Goal: Task Accomplishment & Management: Use online tool/utility

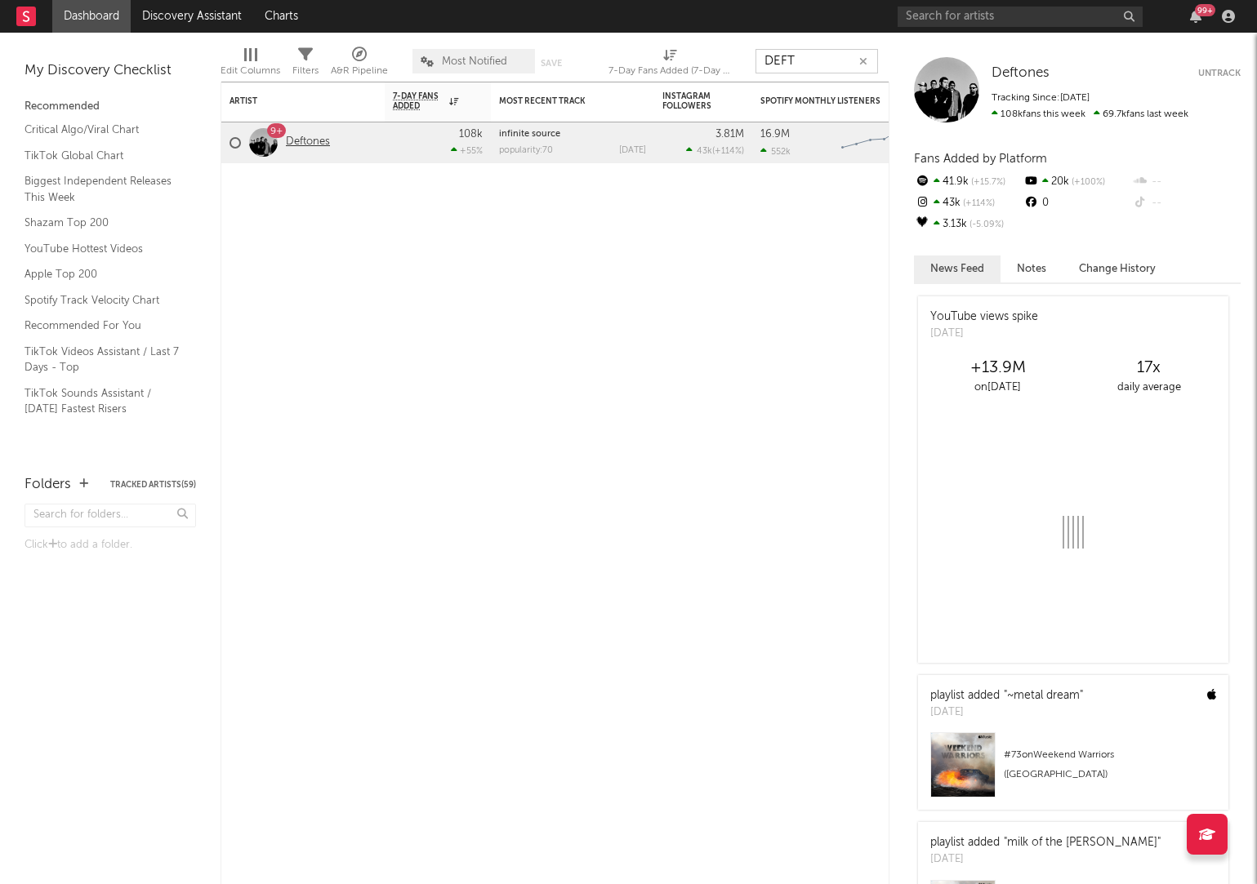
type input "DEFT"
click at [321, 147] on link "Deftones" at bounding box center [308, 143] width 44 height 14
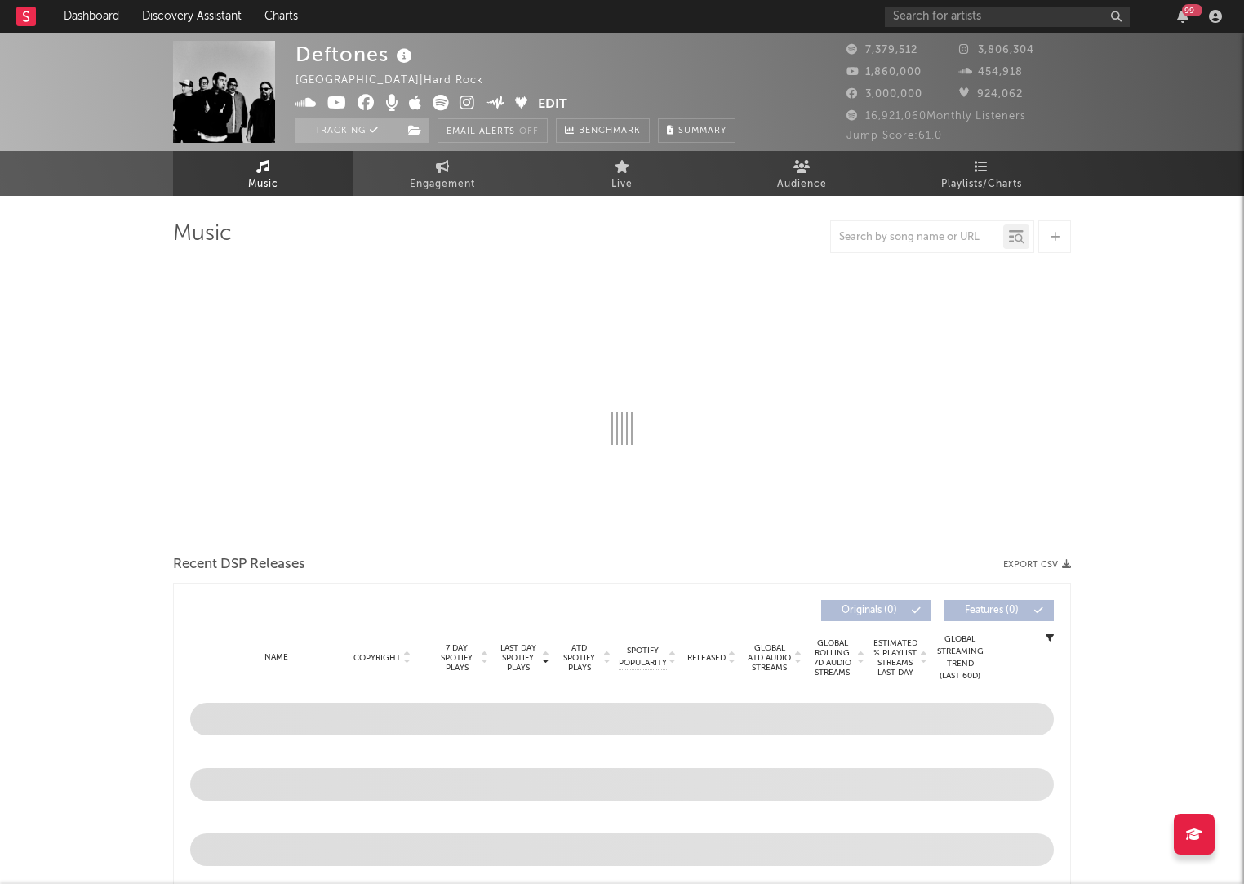
select select "6m"
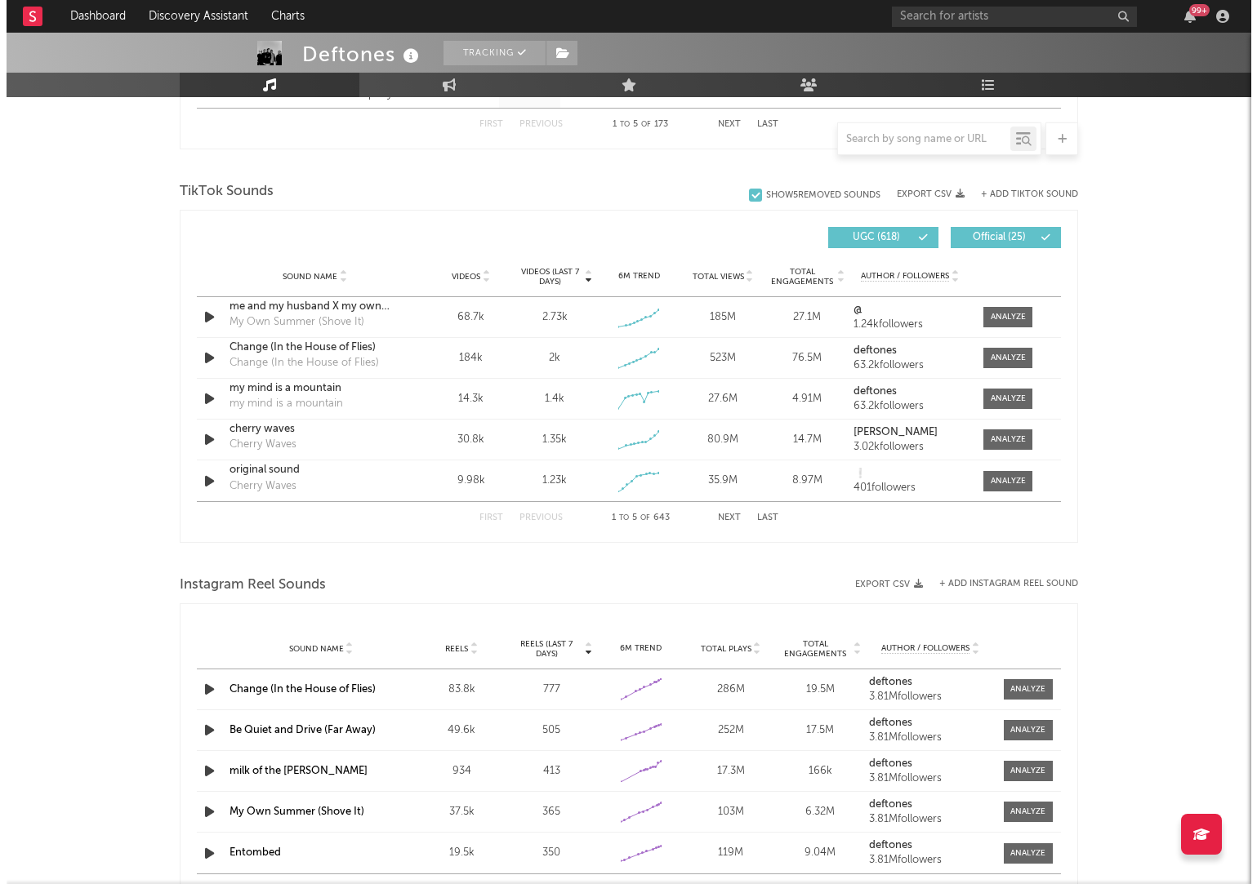
scroll to position [1009, 0]
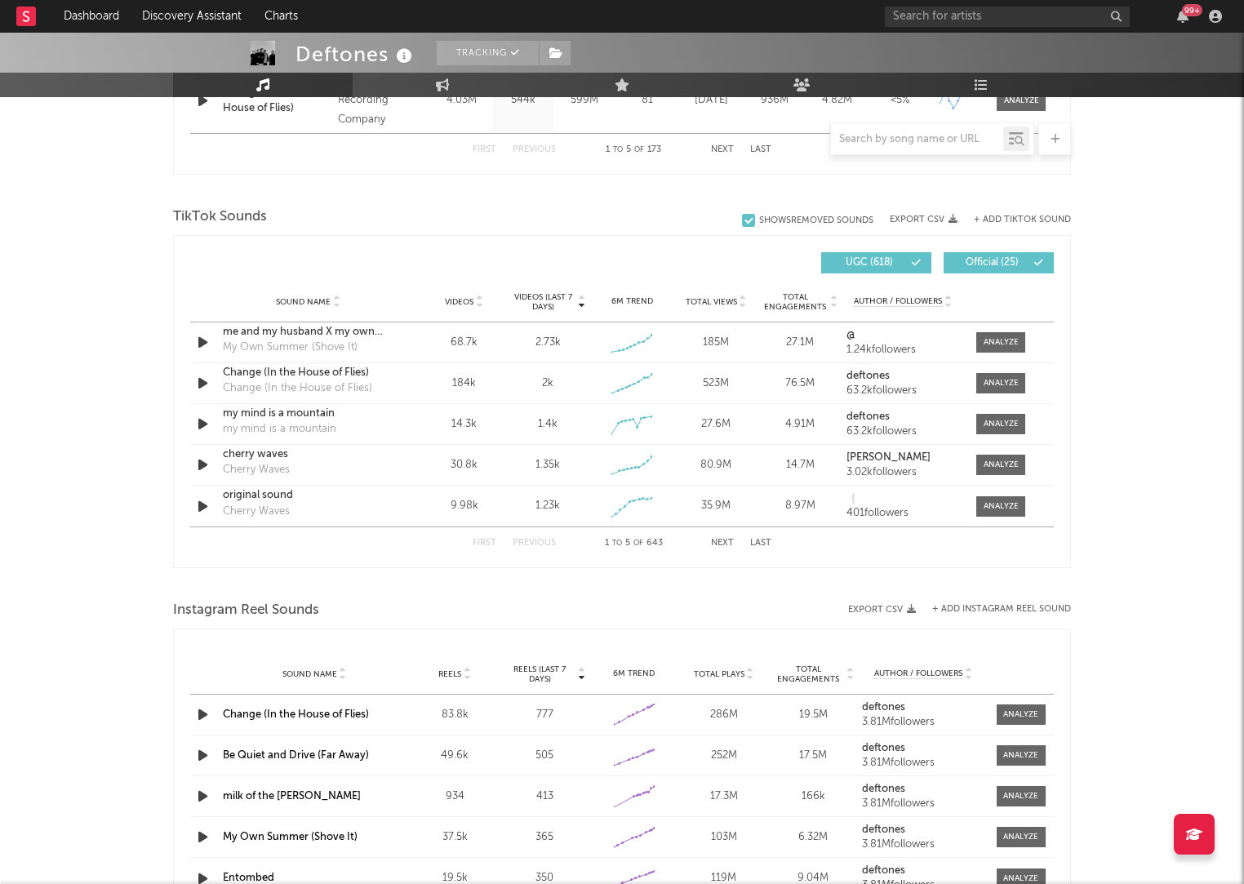
click at [1017, 212] on div "+ Add TikTok Sound" at bounding box center [1014, 219] width 113 height 16
click at [1012, 216] on button "+ Add TikTok Sound" at bounding box center [1022, 220] width 97 height 9
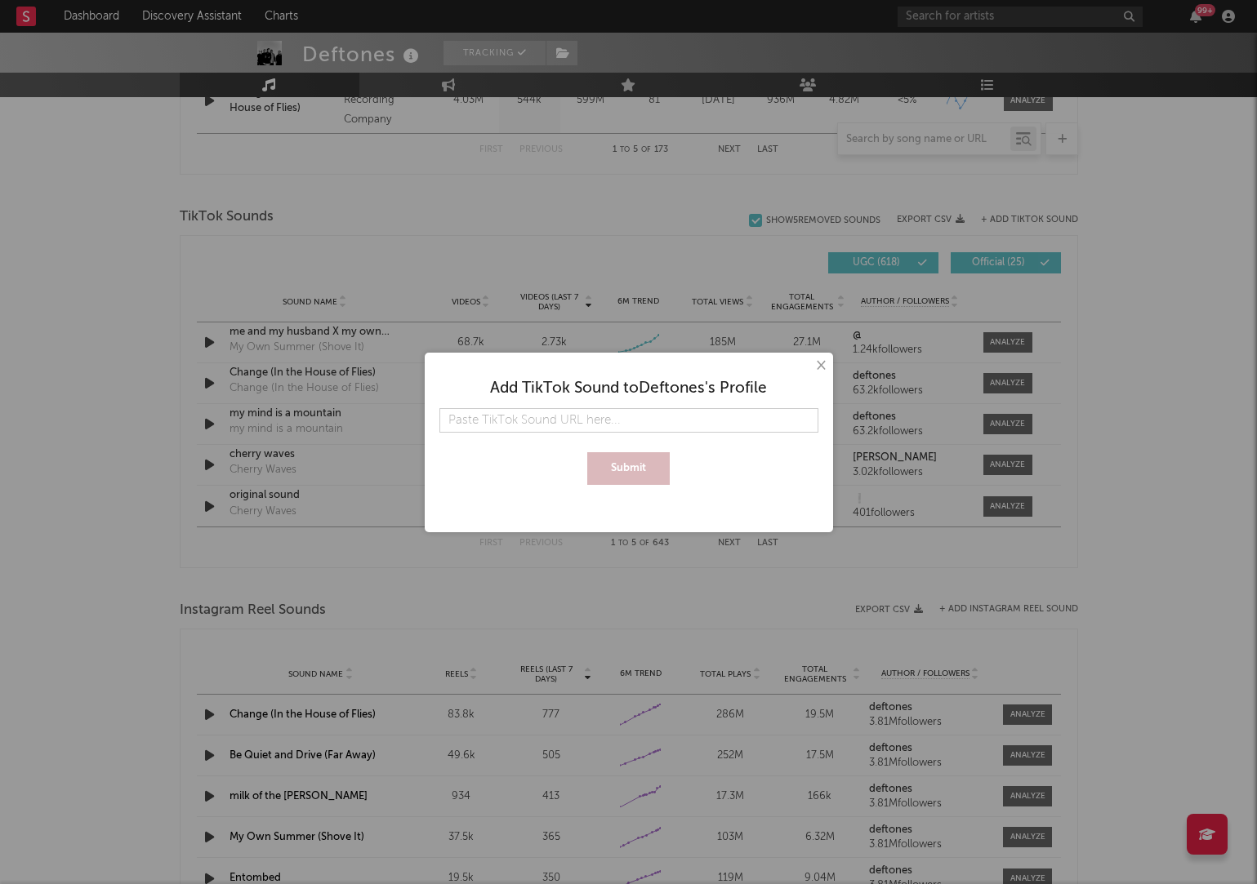
type input "7540292431854831632"
paste input "https://www.tiktok.com/music/departing-the-body-7540292431854831632"
type input "https://www.tiktok.com/music/departing-the-body-7540292431854831632"
click at [629, 468] on button "Submit" at bounding box center [628, 468] width 82 height 33
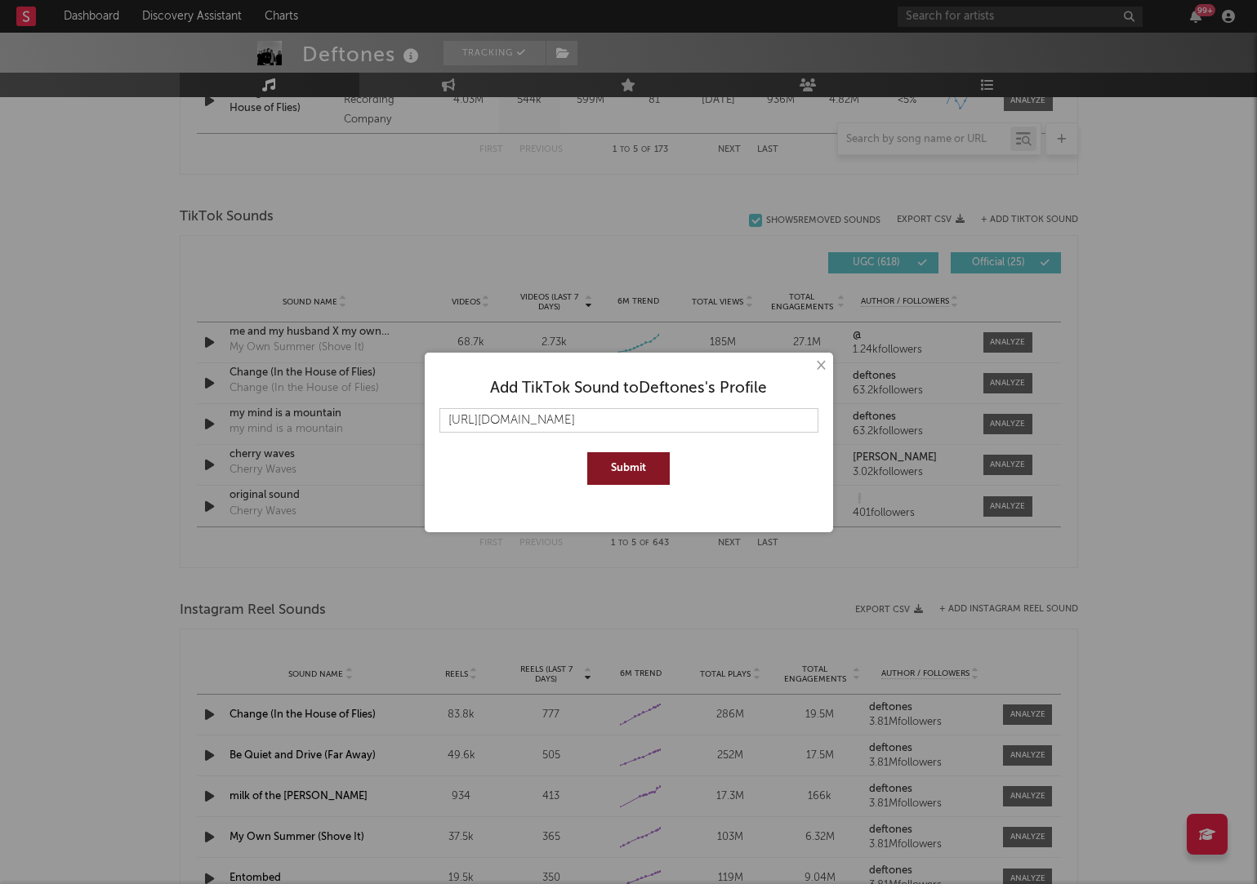
scroll to position [0, 0]
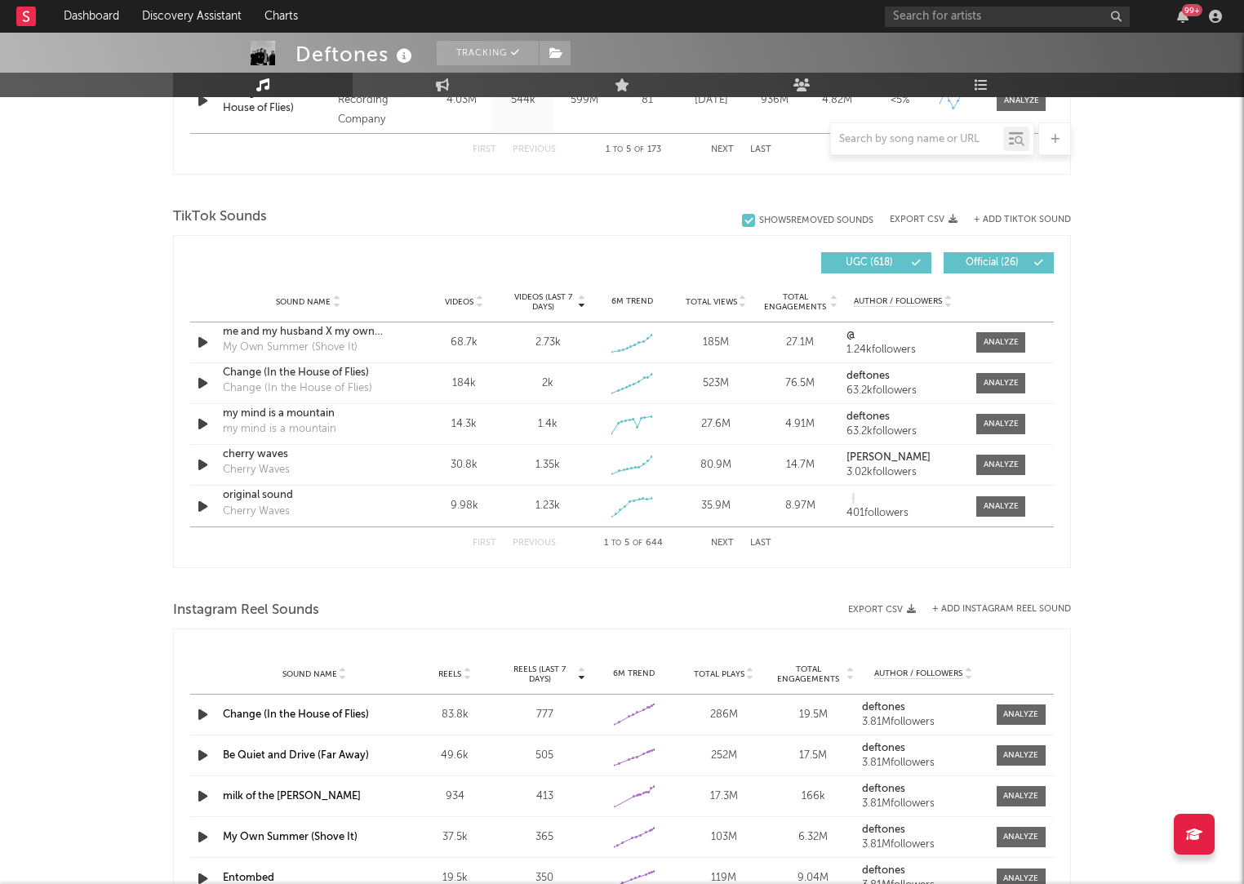
click at [1033, 219] on button "+ Add TikTok Sound" at bounding box center [1022, 220] width 97 height 9
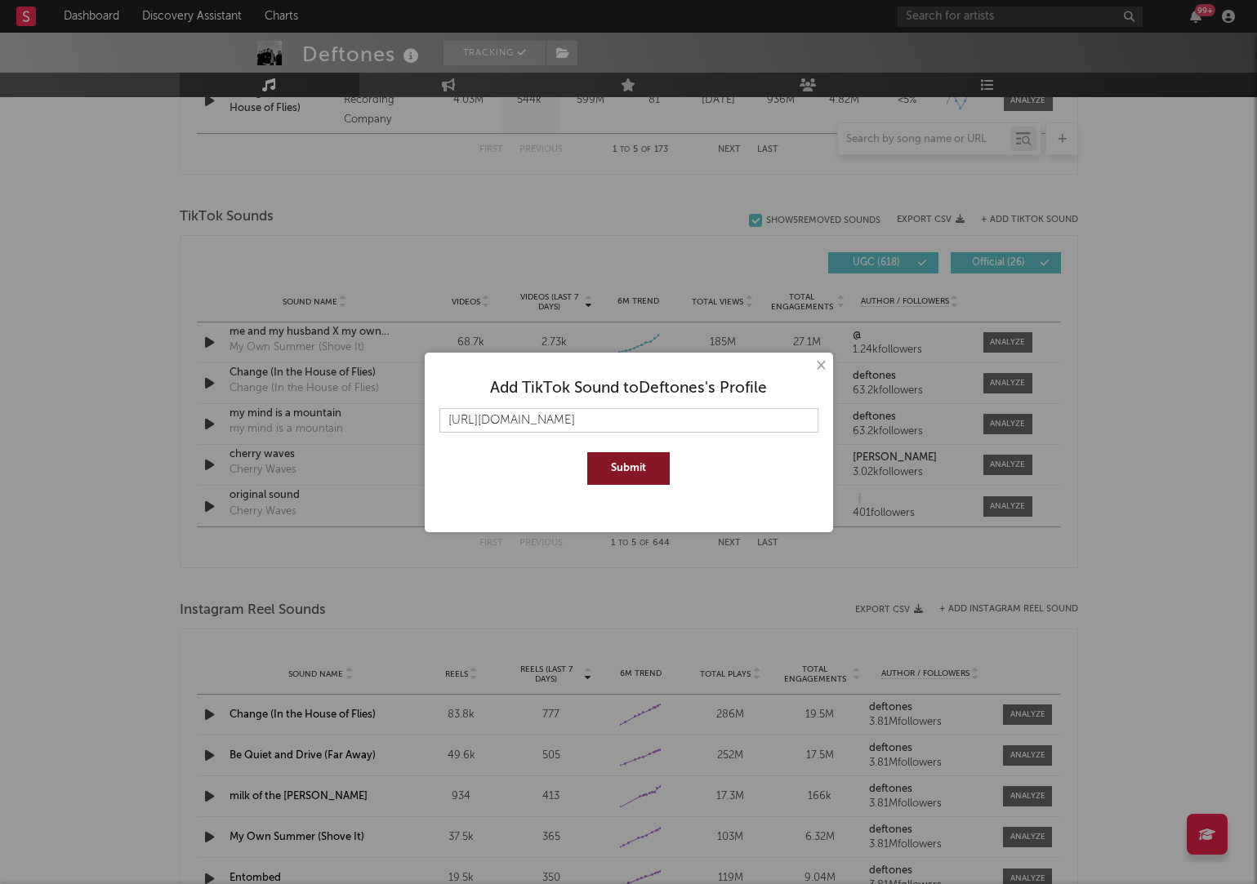
scroll to position [0, 60]
type input "https://www.tiktok.com/music/departing-the-body-7540449606048892929"
click at [612, 475] on button "Submit" at bounding box center [628, 468] width 82 height 33
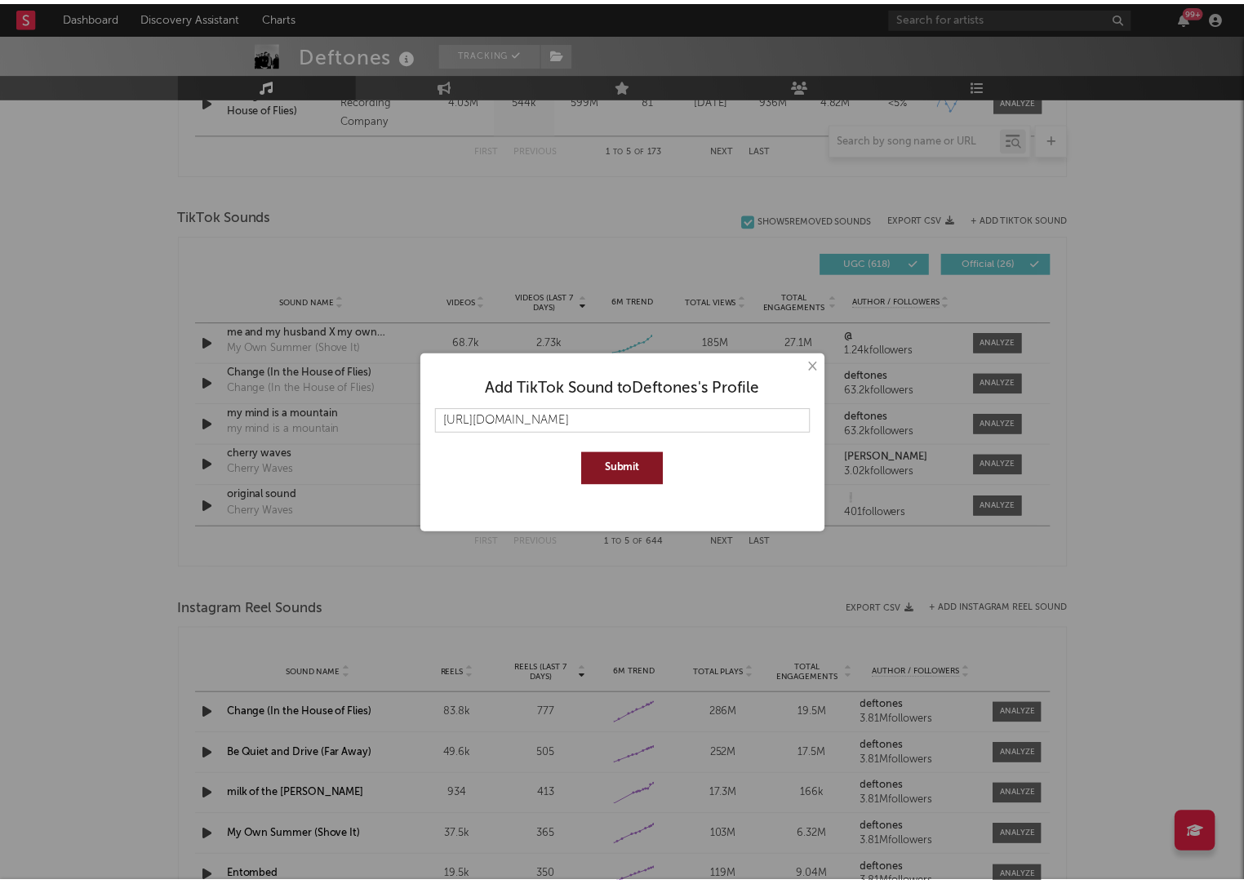
scroll to position [0, 0]
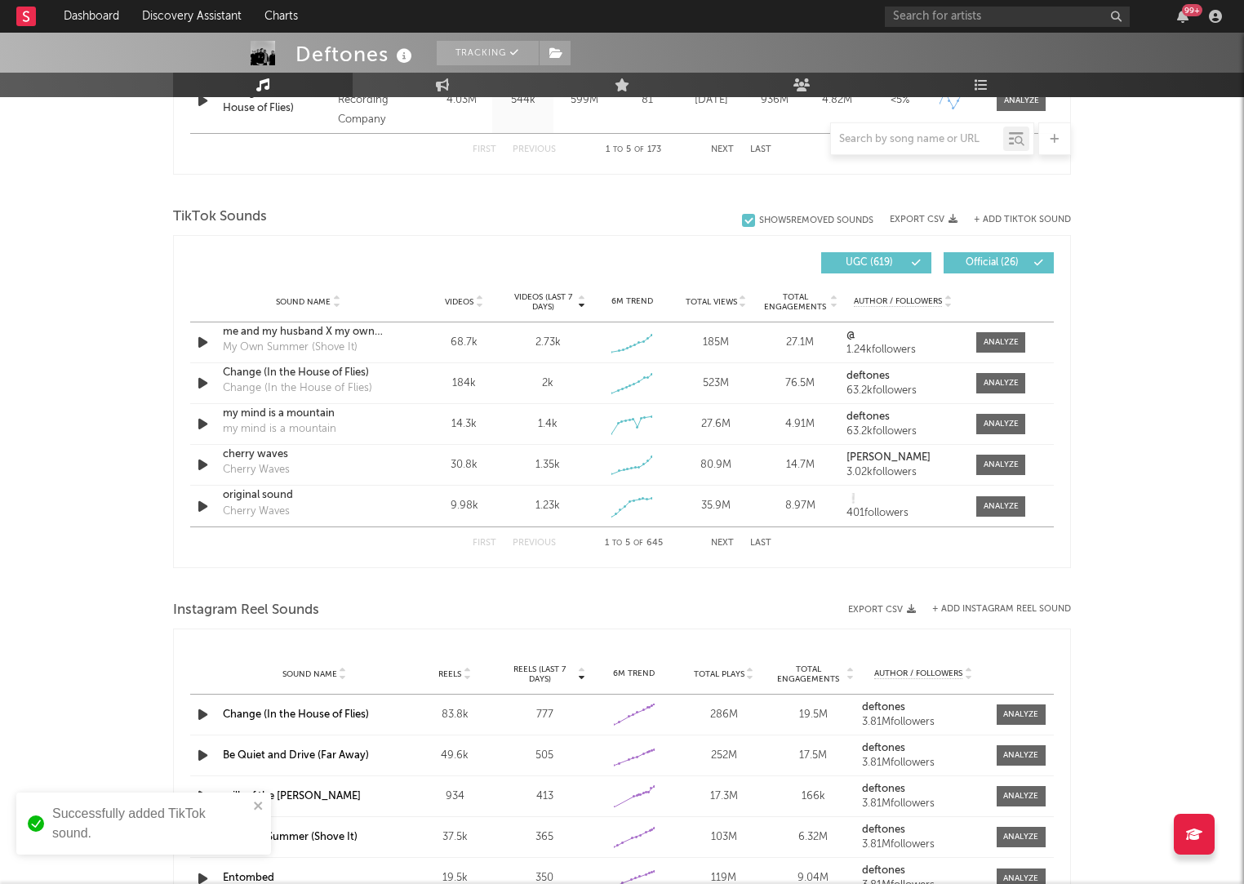
click at [888, 148] on div at bounding box center [917, 139] width 172 height 20
click at [898, 130] on div at bounding box center [917, 139] width 172 height 20
click at [889, 140] on input "text" at bounding box center [917, 139] width 172 height 13
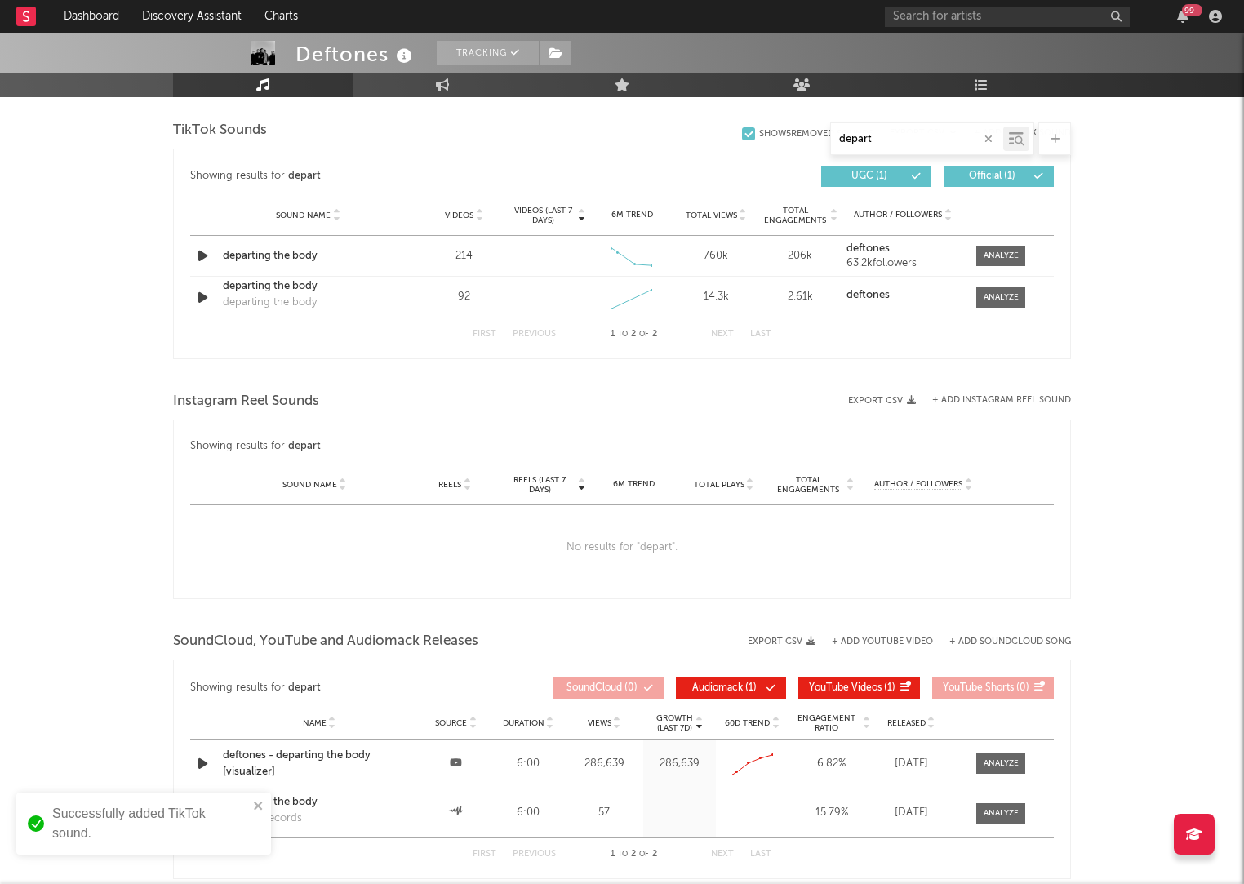
scroll to position [652, 0]
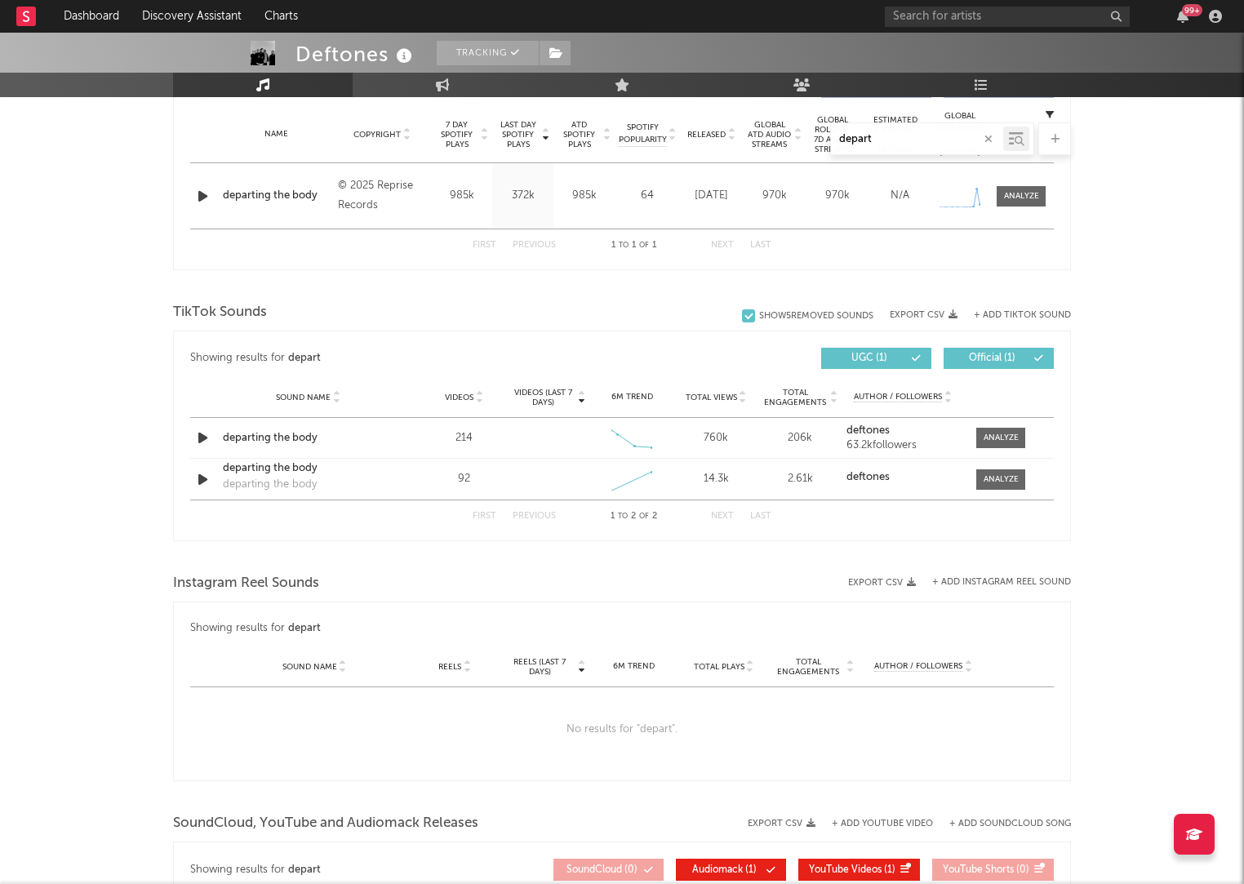
type input "depart"
click at [1127, 400] on div "Deftones Tracking United States | Hard Rock Edit Tracking Email Alerts Off Benc…" at bounding box center [622, 282] width 1244 height 1804
click at [989, 434] on div at bounding box center [1001, 438] width 35 height 12
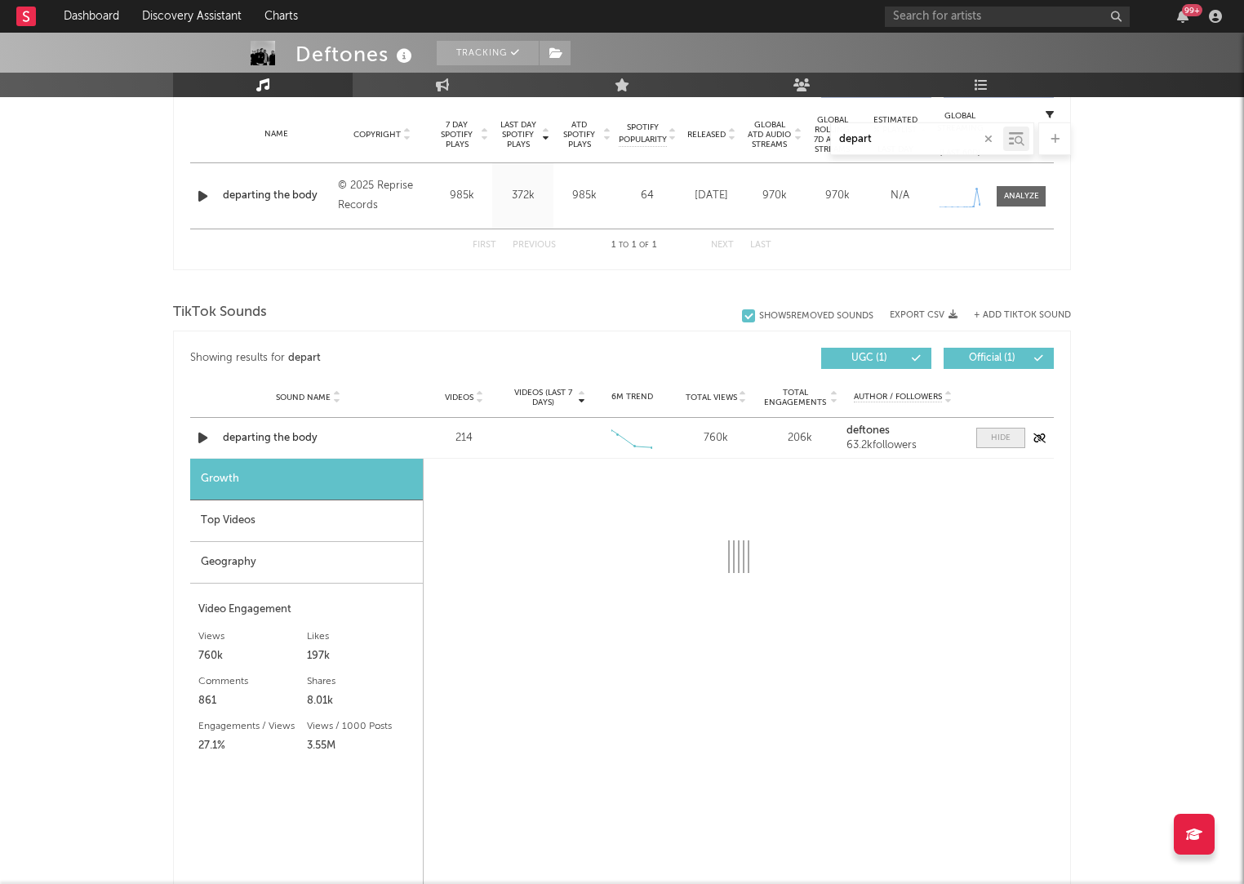
select select "1w"
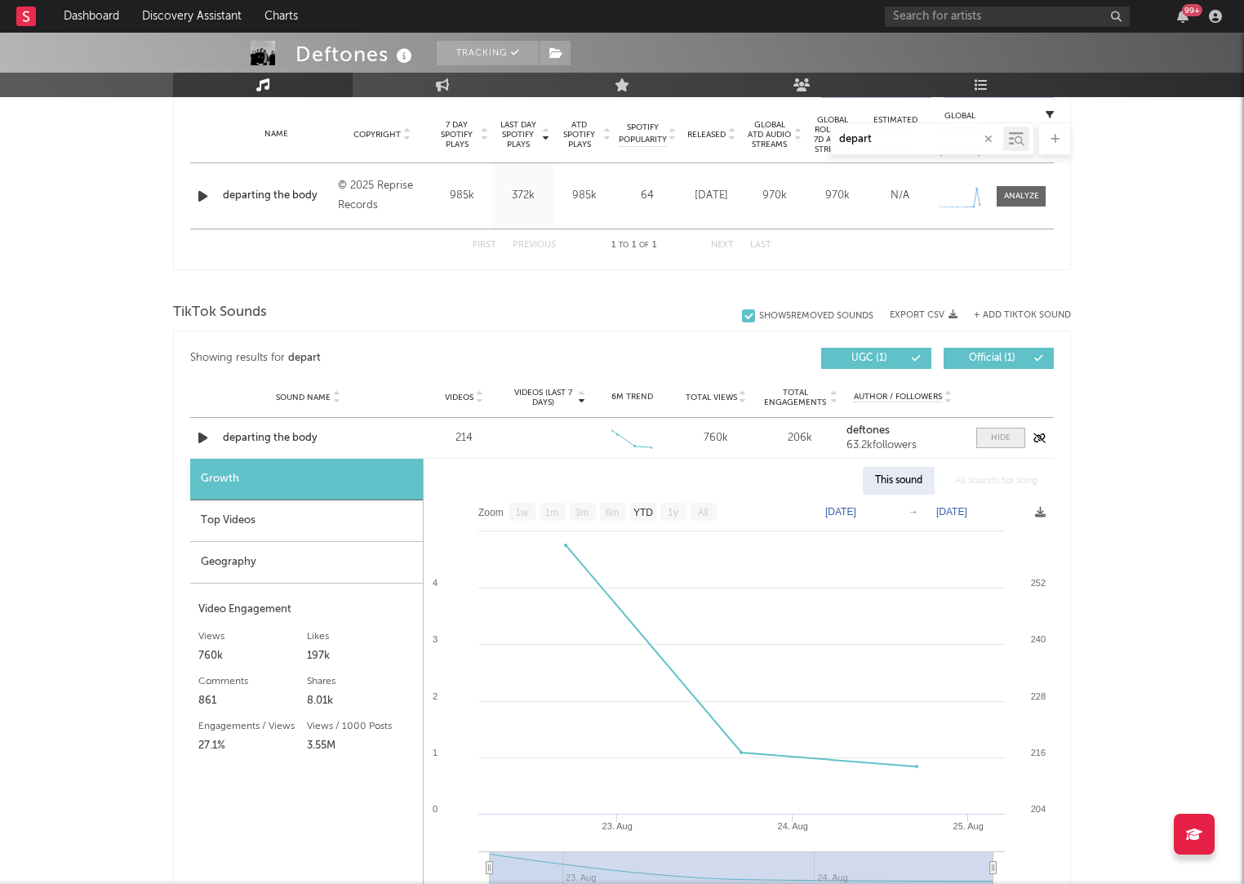
click at [990, 434] on span at bounding box center [1001, 438] width 49 height 20
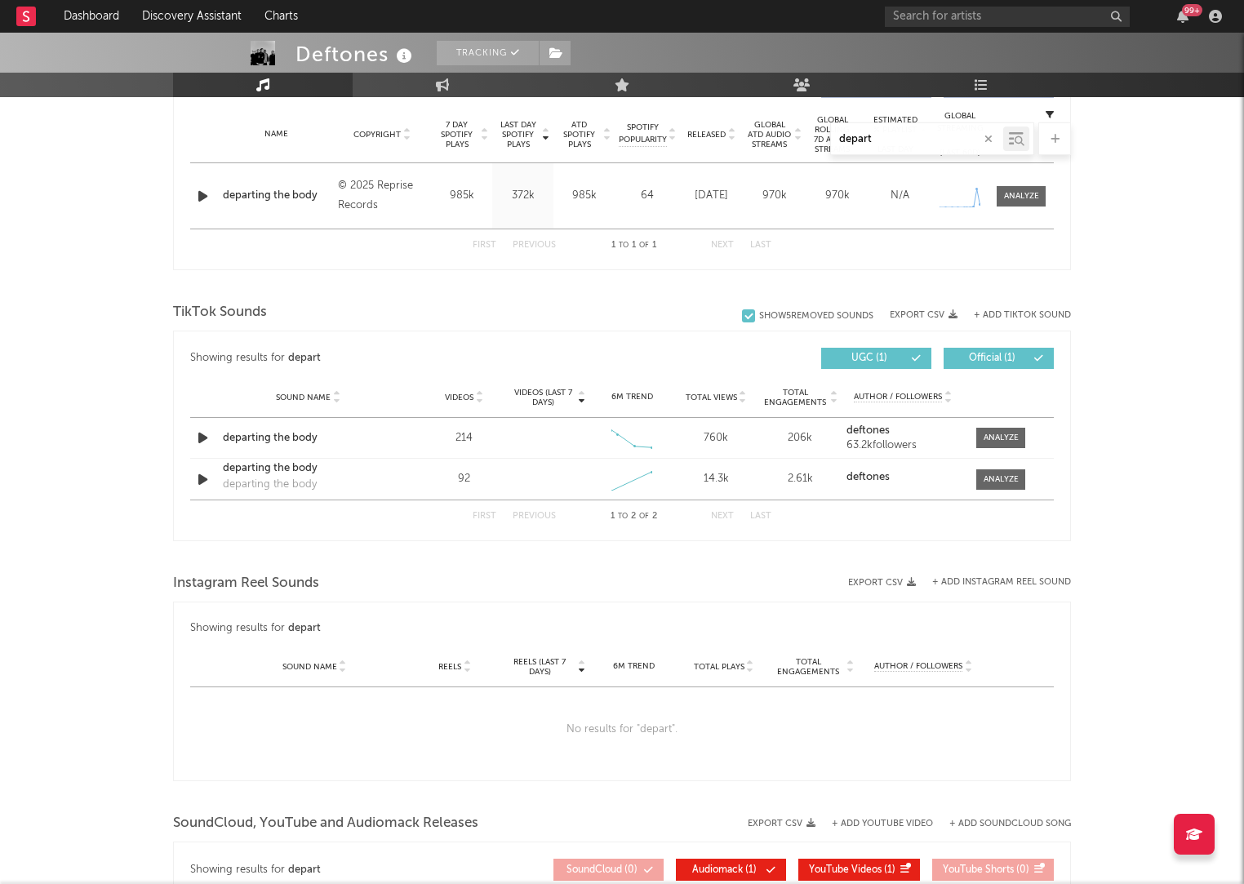
click at [1120, 431] on div "Deftones Tracking United States | Hard Rock Edit Tracking Email Alerts Off Benc…" at bounding box center [622, 282] width 1244 height 1804
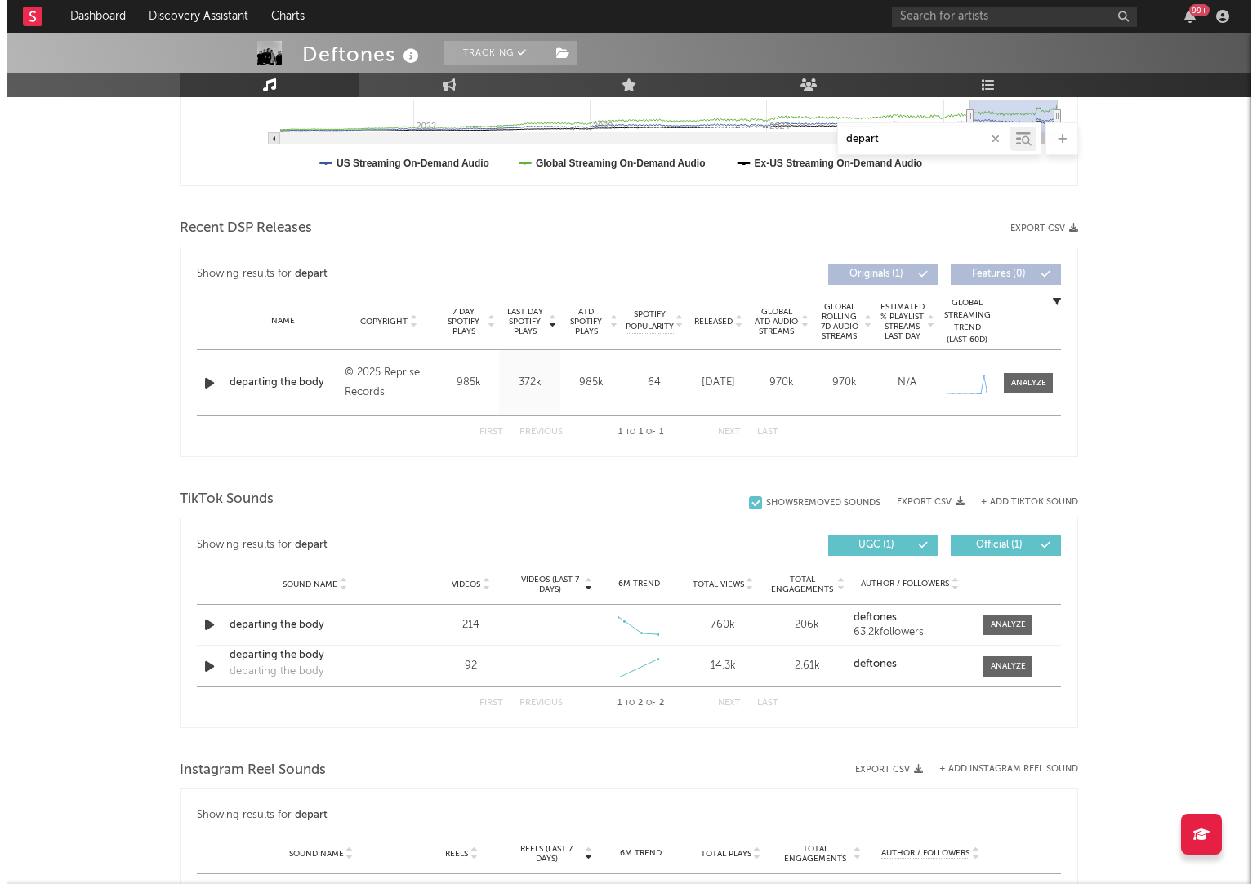
scroll to position [648, 0]
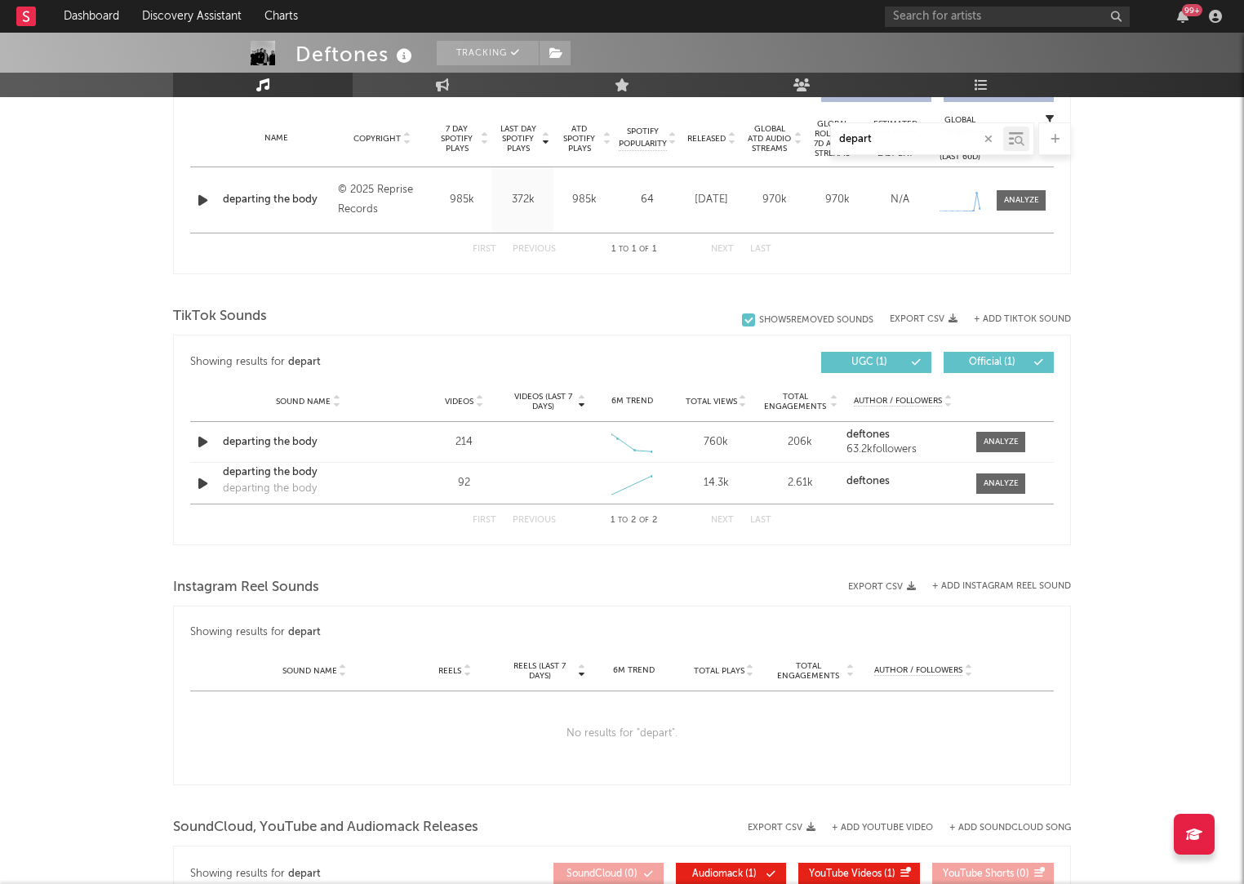
click at [1017, 320] on button "+ Add TikTok Sound" at bounding box center [1022, 319] width 97 height 9
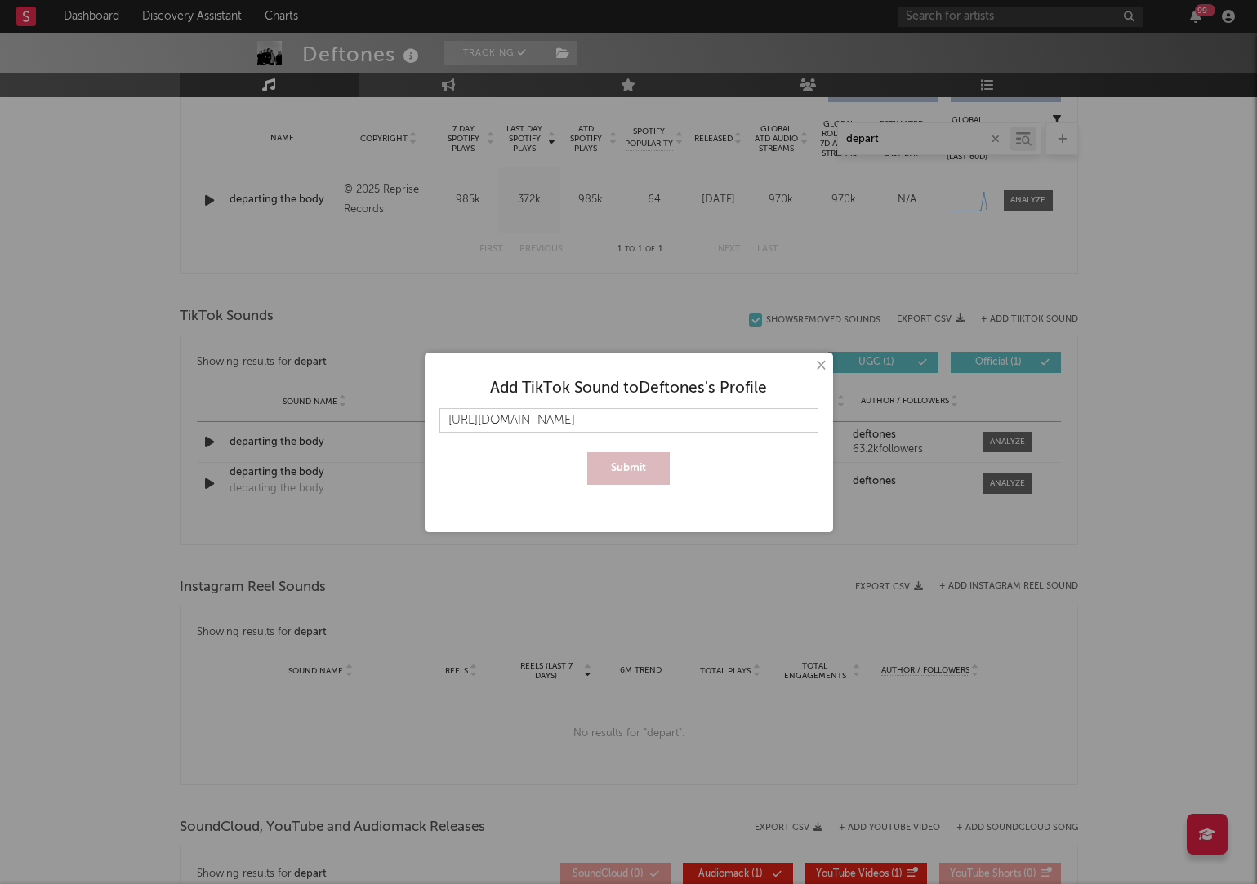
scroll to position [0, 21]
type input "https://www.tiktok.com/music/metal-dream-7540449354122020880"
click at [622, 470] on button "Submit" at bounding box center [628, 468] width 82 height 33
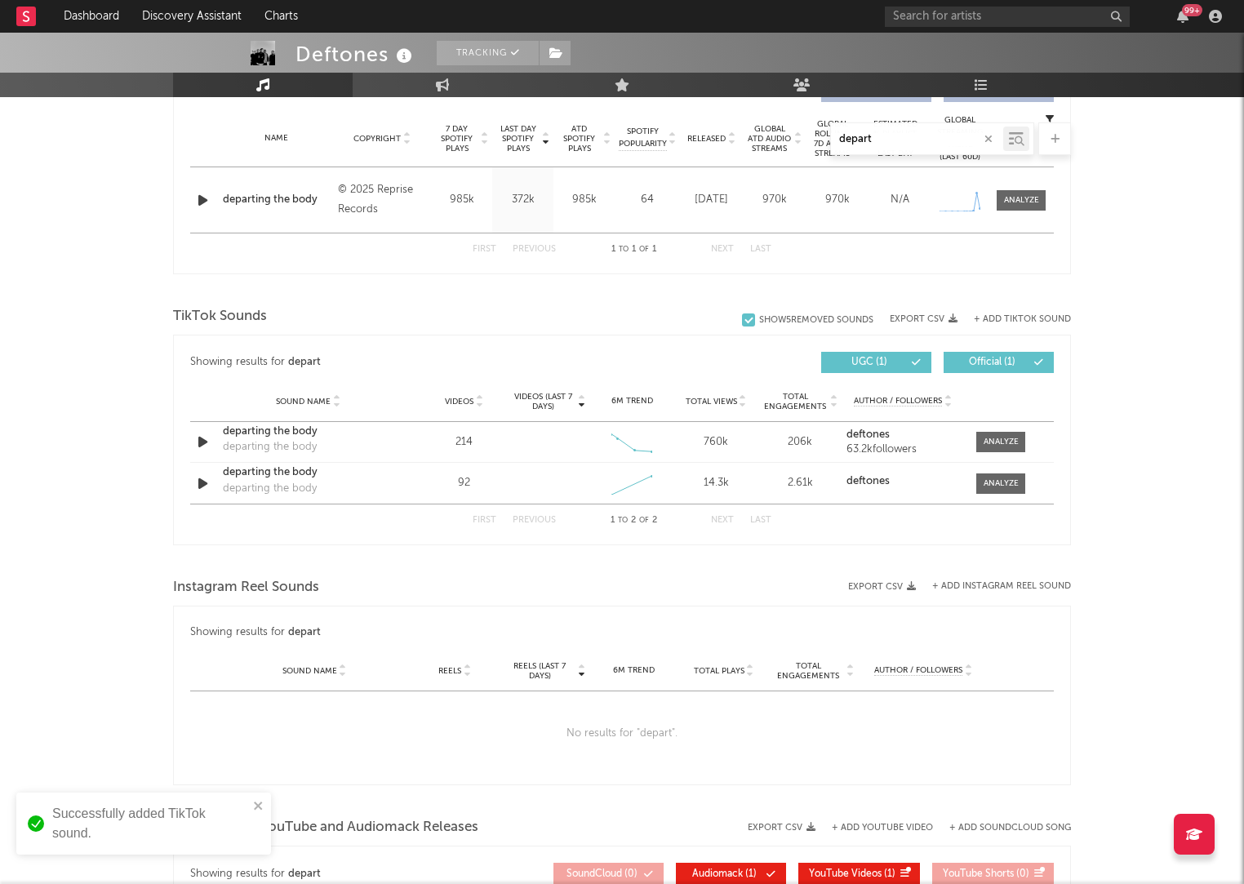
click at [1043, 319] on button "+ Add TikTok Sound" at bounding box center [1022, 319] width 97 height 9
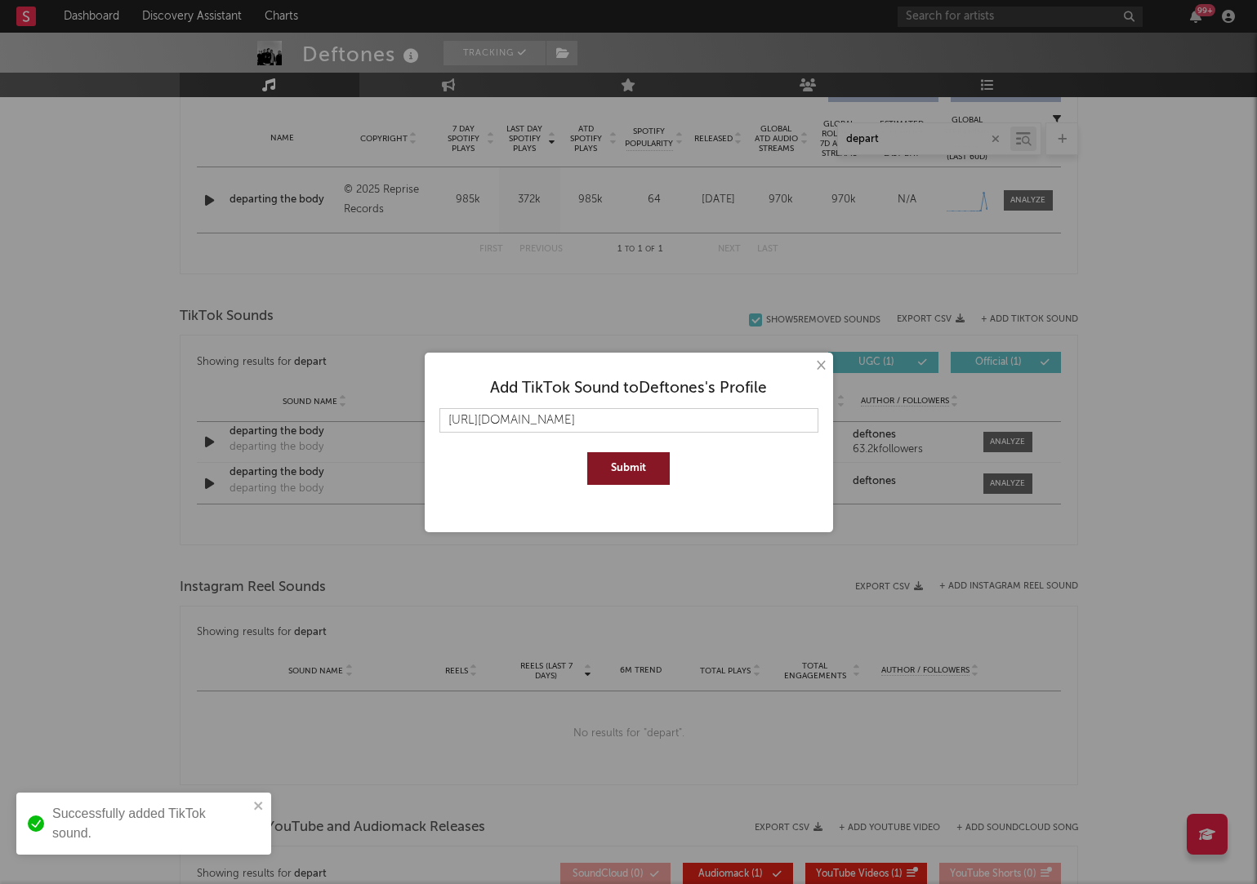
scroll to position [0, 16]
type input "https://www.tiktok.com/music/metal-dream-7540290451170412545"
click at [622, 474] on button "Submit" at bounding box center [628, 468] width 82 height 33
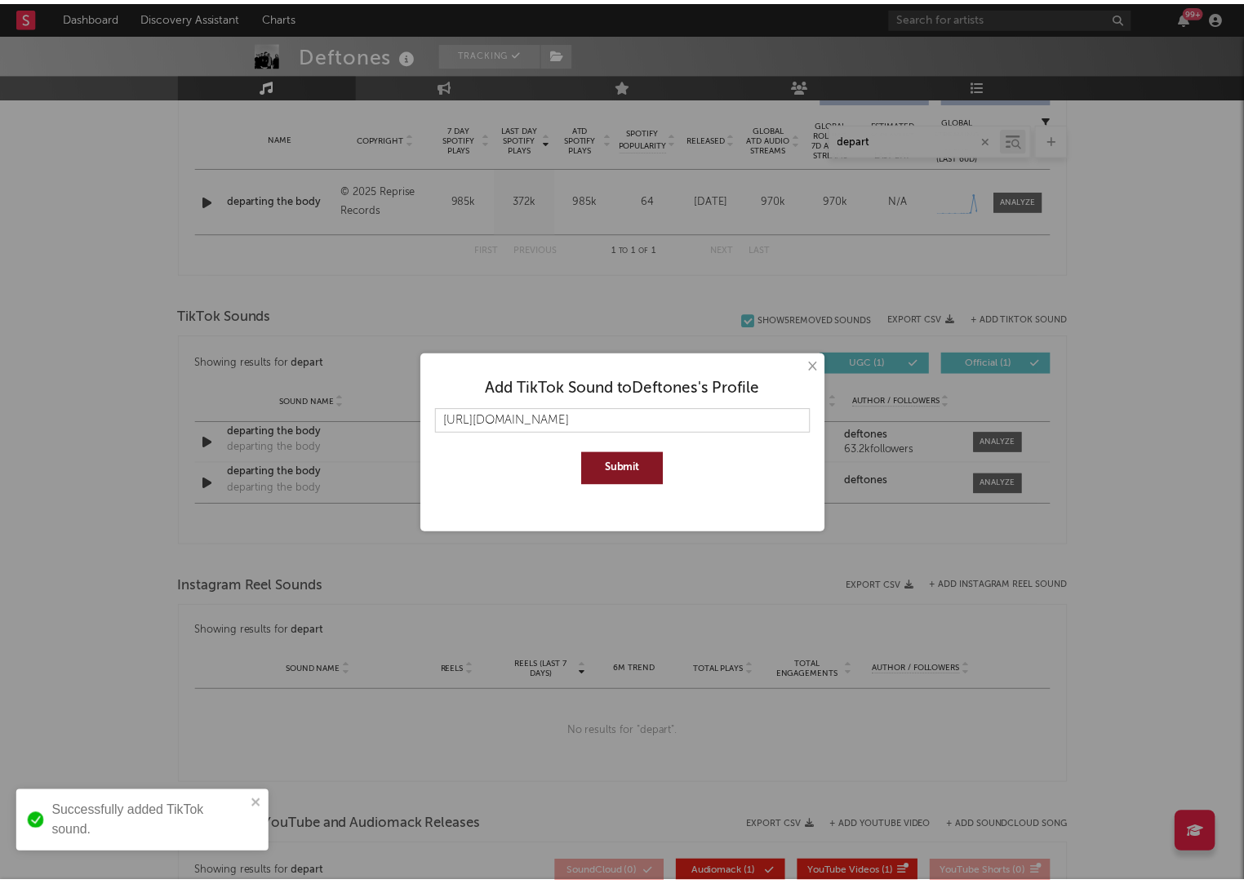
scroll to position [0, 0]
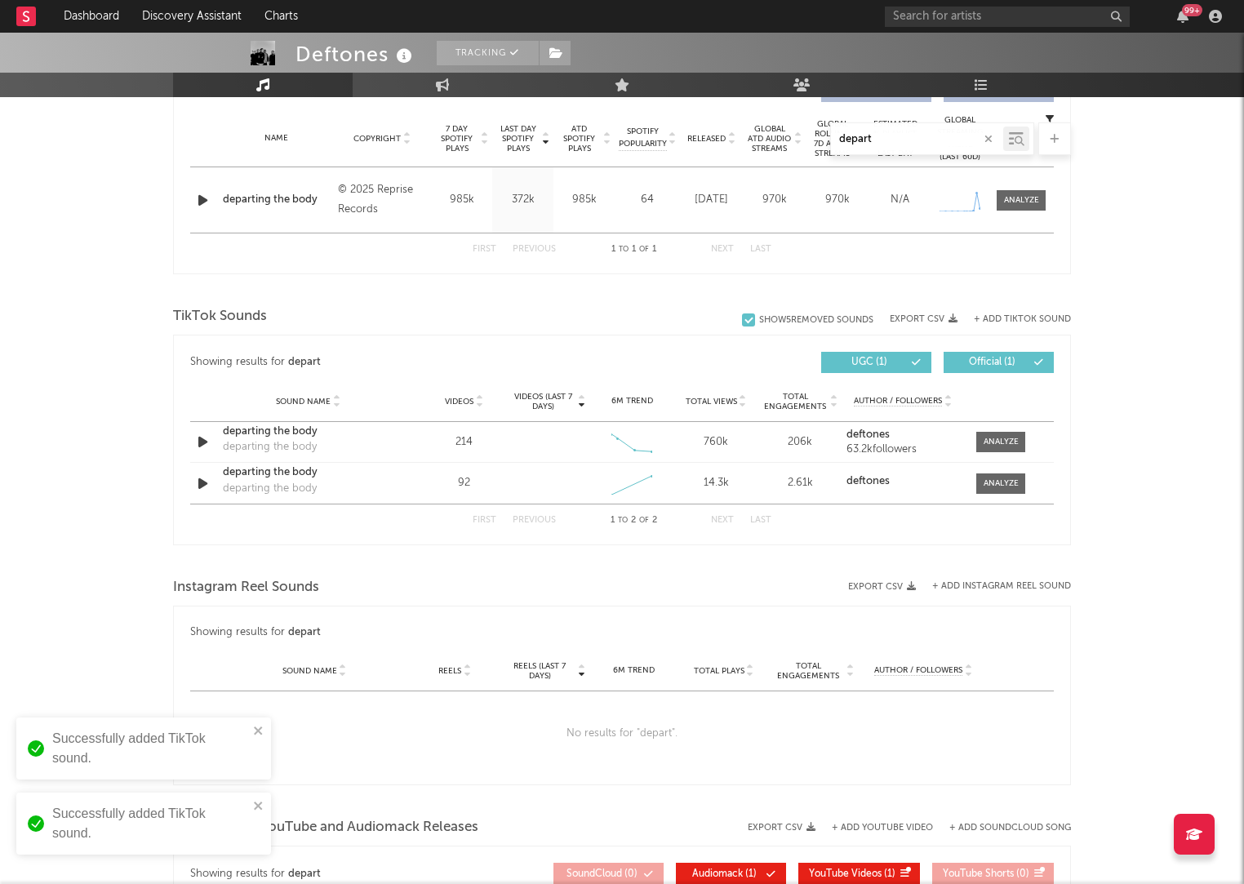
click at [902, 144] on input "depart" at bounding box center [917, 139] width 172 height 13
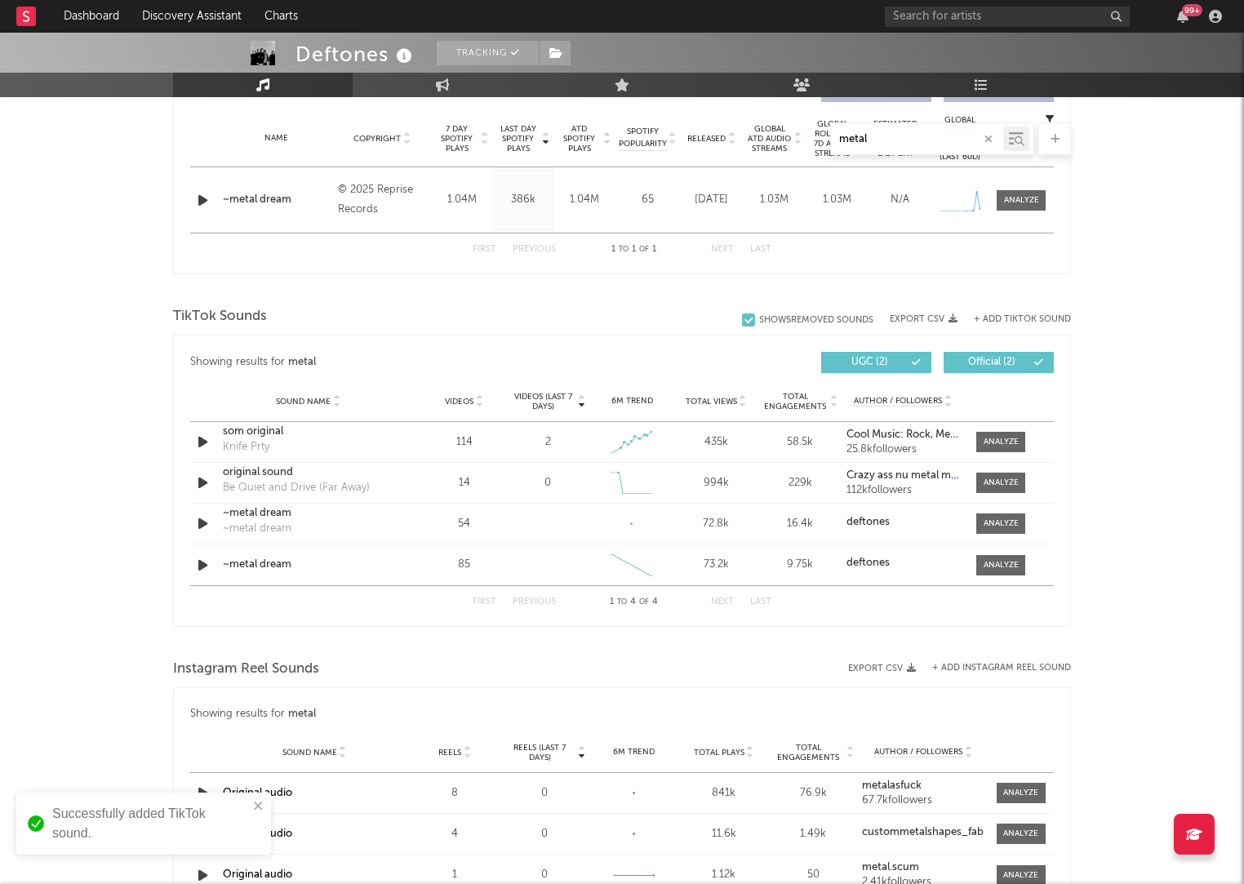
type input "metal"
click at [1197, 516] on div "Deftones Tracking United States | Hard Rock Edit Tracking Email Alerts Off Benc…" at bounding box center [622, 435] width 1244 height 2102
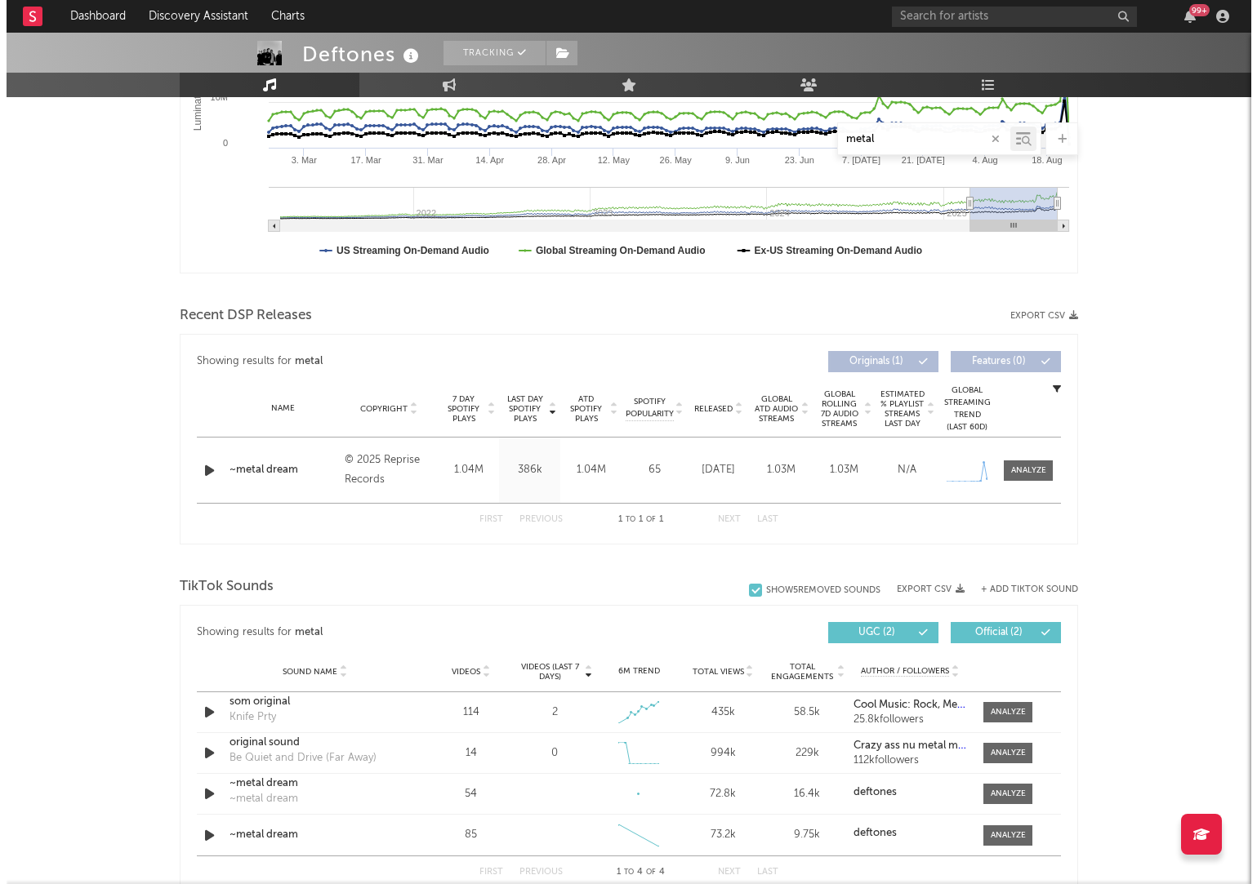
scroll to position [456, 0]
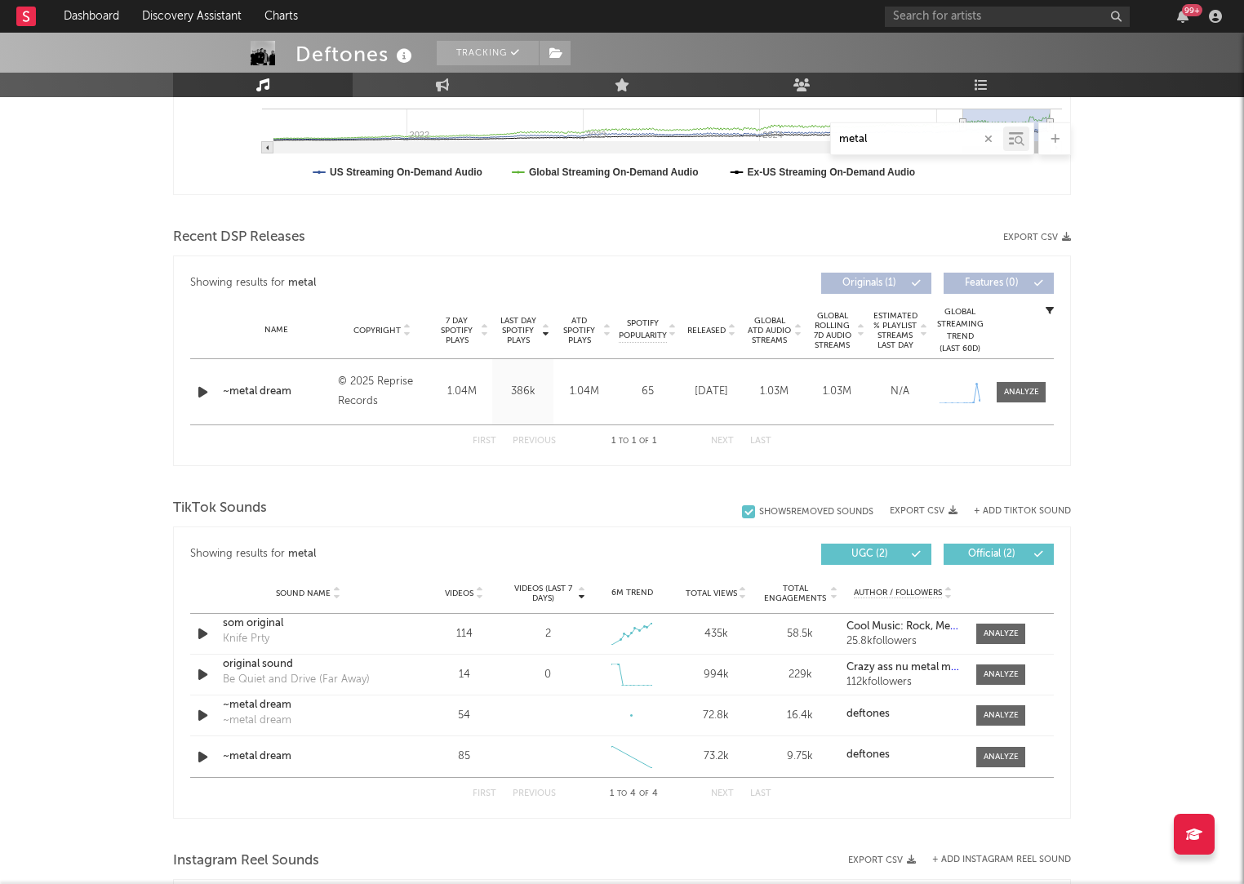
click at [997, 514] on button "+ Add TikTok Sound" at bounding box center [1022, 511] width 97 height 9
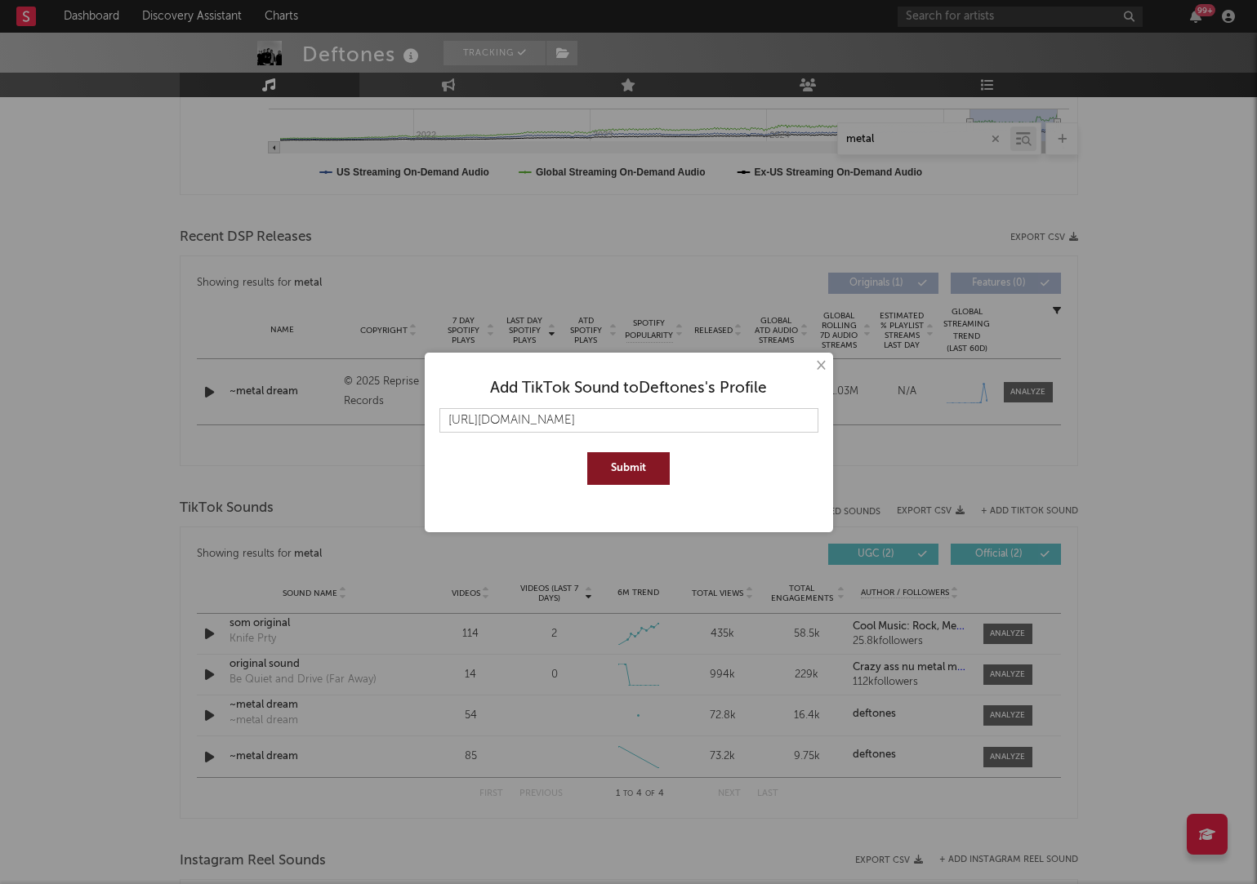
type input "https://www.tiktok.com/music/cut-hands-7540290451170396161"
click at [592, 469] on button "Submit" at bounding box center [628, 468] width 82 height 33
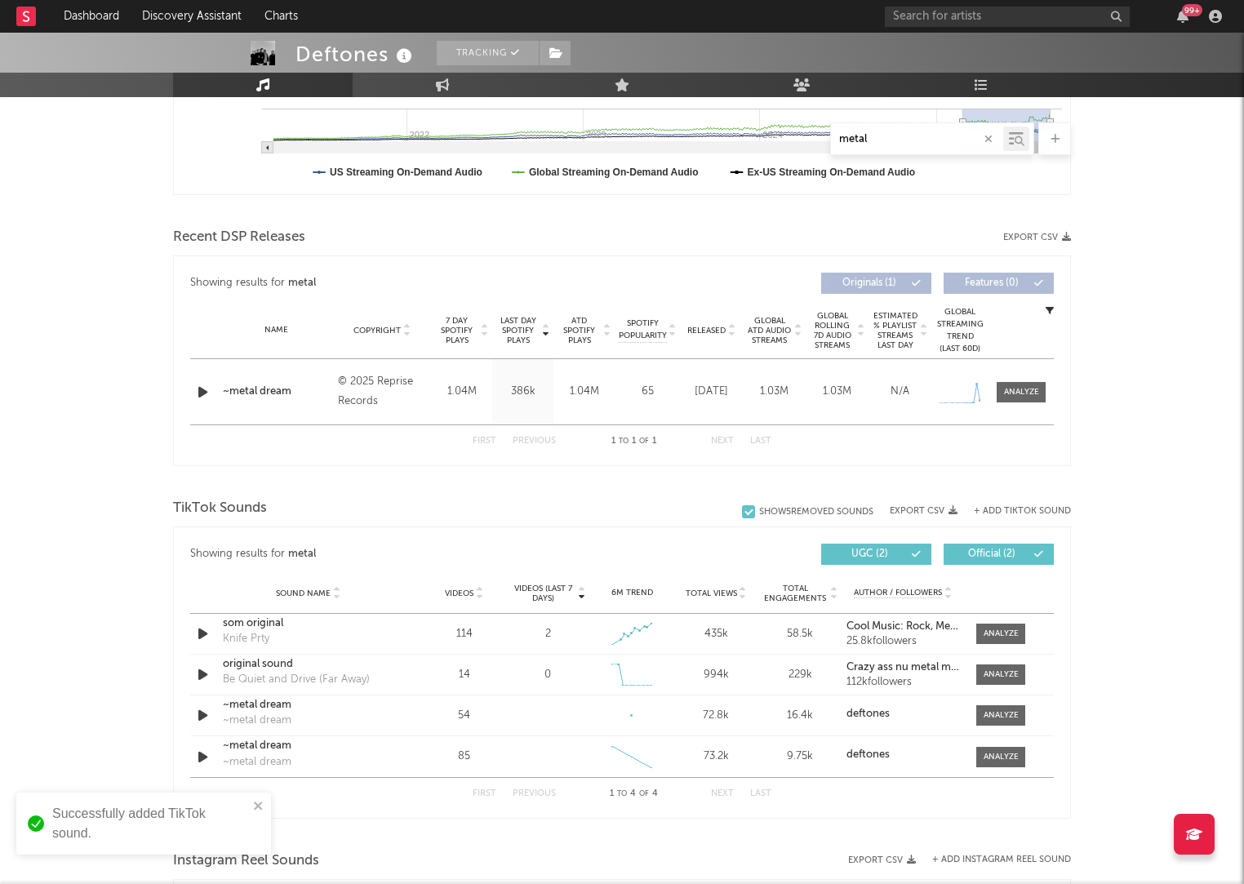
click at [1019, 507] on button "+ Add TikTok Sound" at bounding box center [1022, 511] width 97 height 9
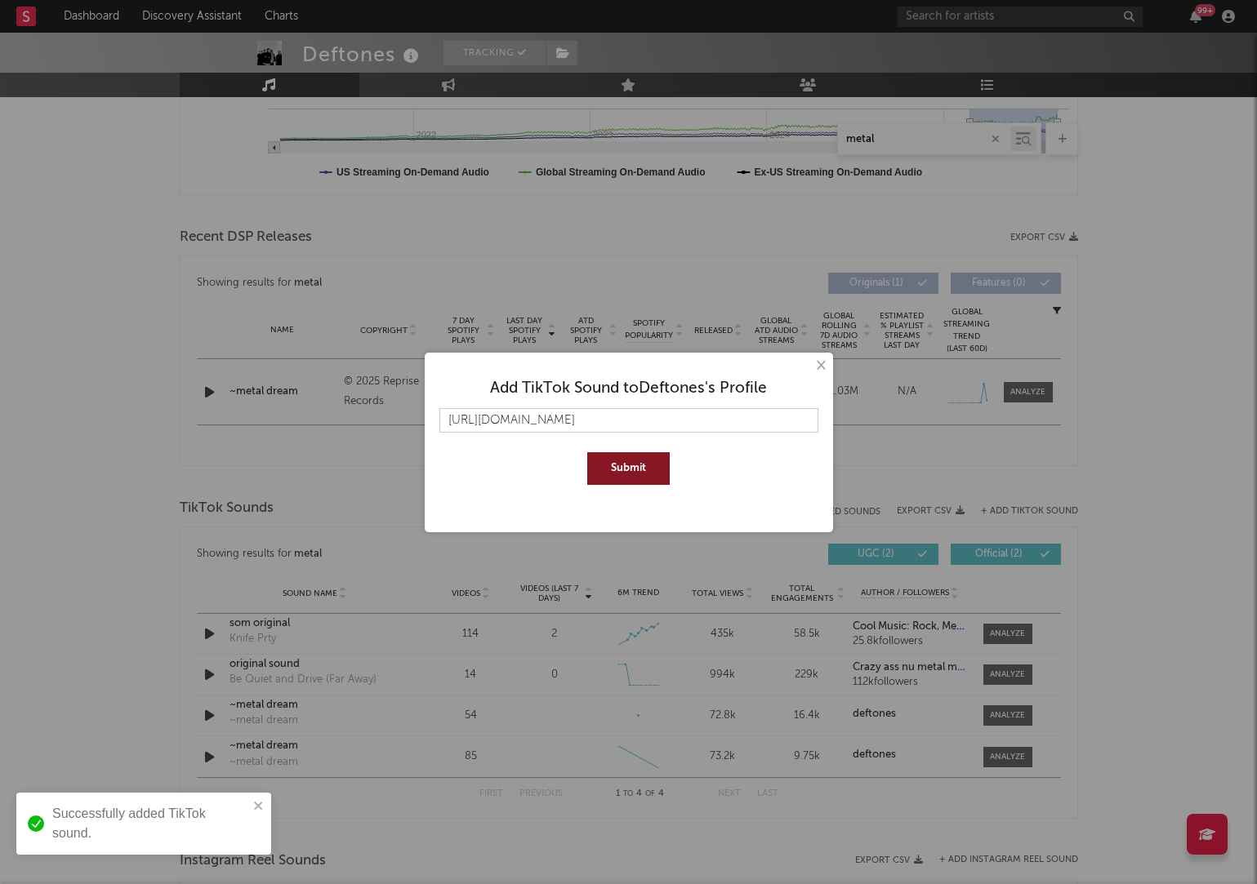
scroll to position [0, 5]
type input "https://www.tiktok.com/music/cut-hands-7540449272426530832"
click at [621, 485] on div "Add TikTok Sound to Deftones 's Profile https://www.tiktok.com/music/cut-hands-…" at bounding box center [629, 426] width 392 height 131
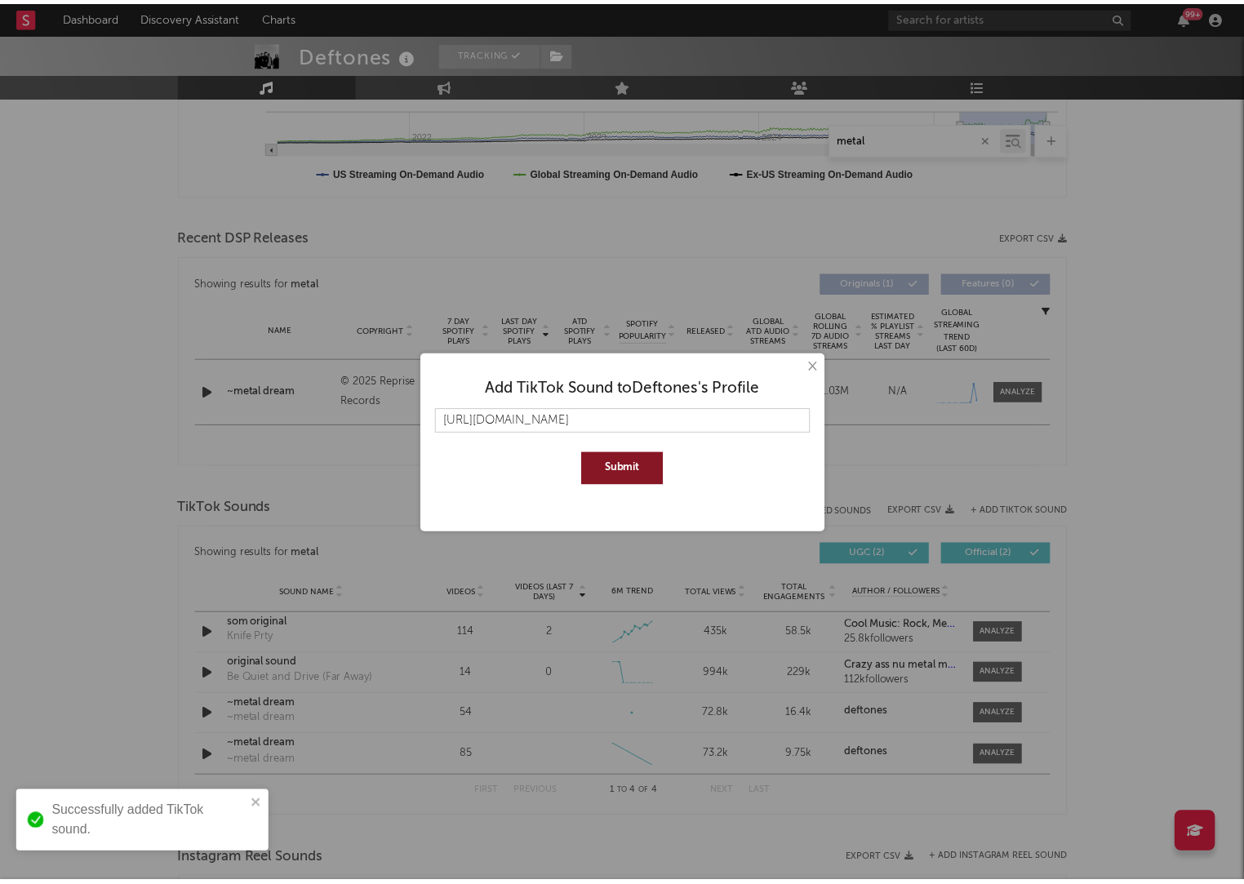
scroll to position [0, 0]
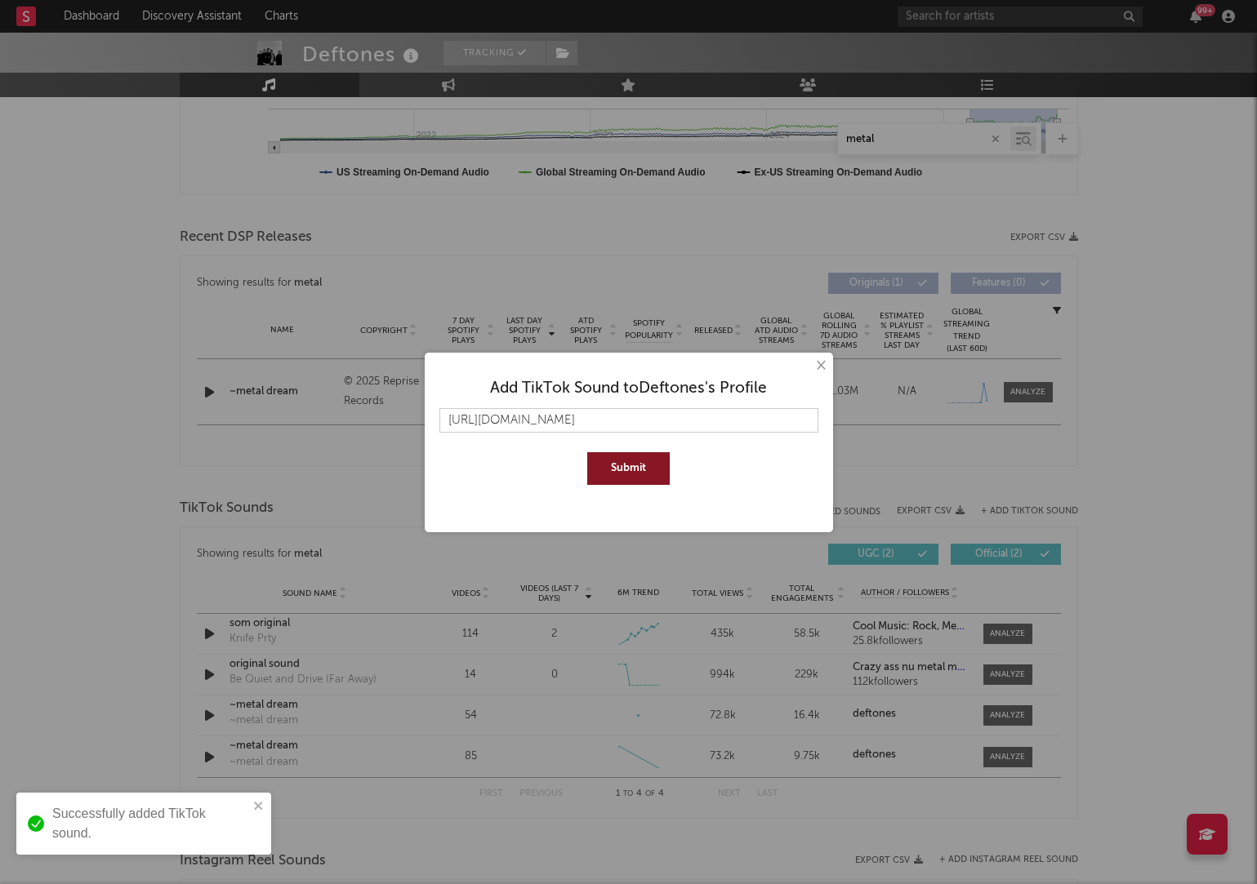
click at [627, 473] on button "Submit" at bounding box center [628, 468] width 82 height 33
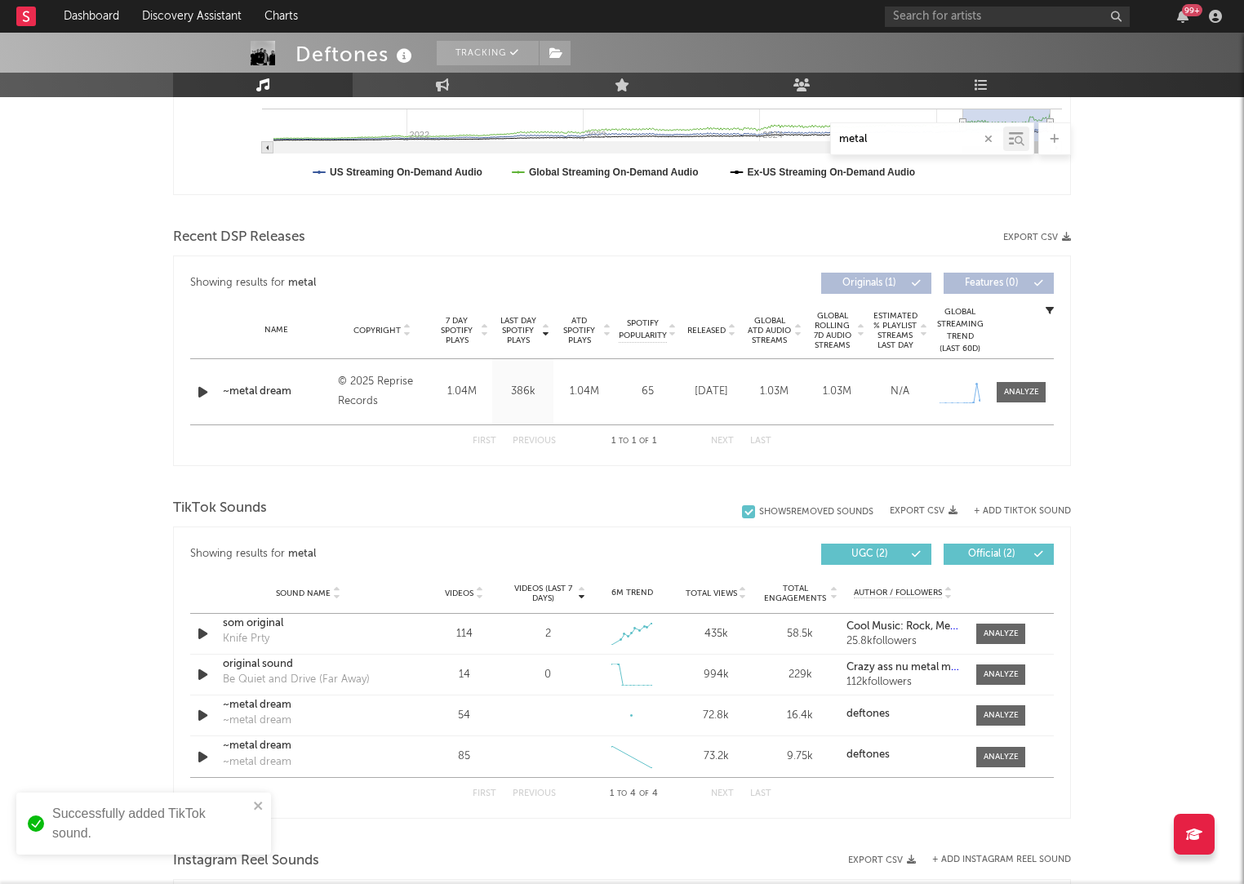
click at [892, 142] on input "metal" at bounding box center [917, 139] width 172 height 13
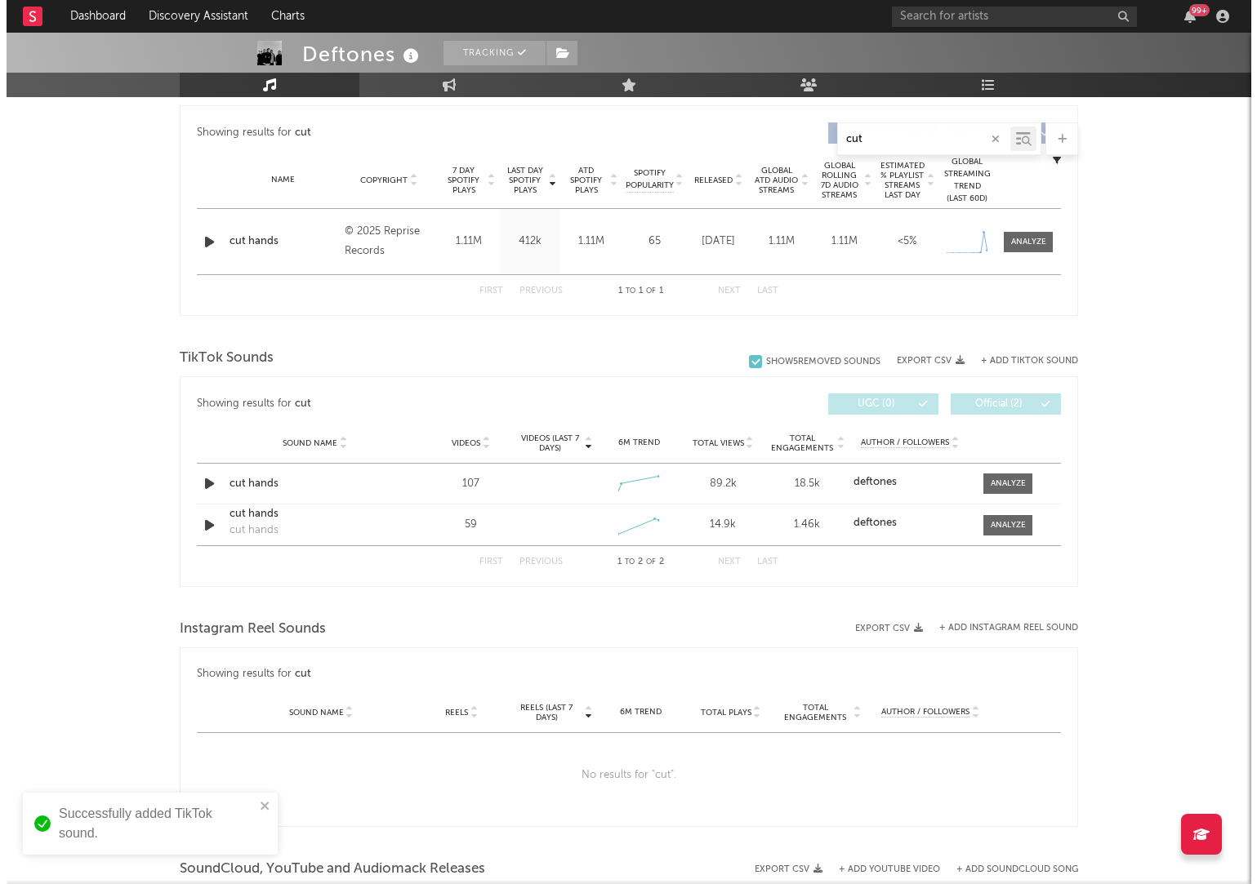
scroll to position [788, 0]
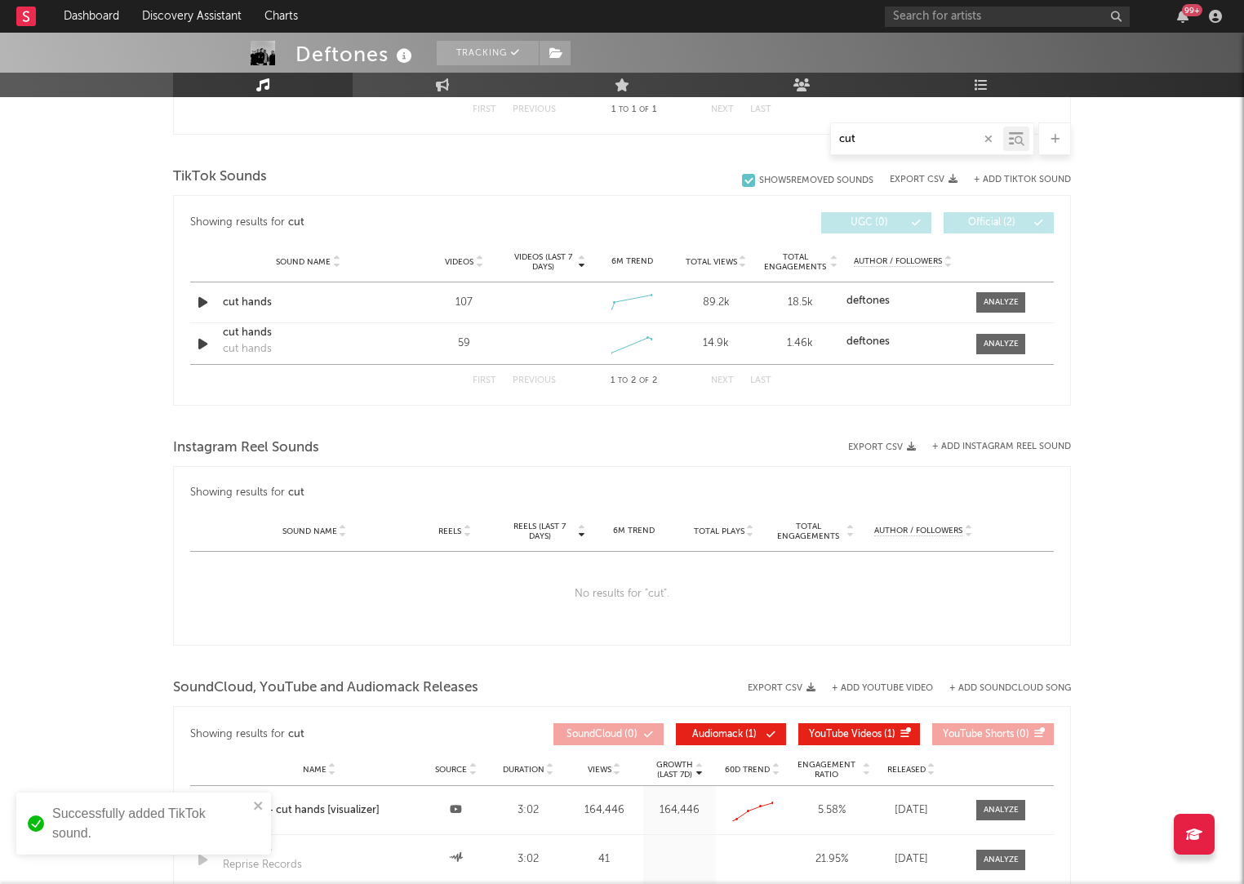
type input "cut"
click at [661, 428] on div at bounding box center [622, 422] width 898 height 24
click at [998, 181] on button "+ Add TikTok Sound" at bounding box center [1022, 180] width 97 height 9
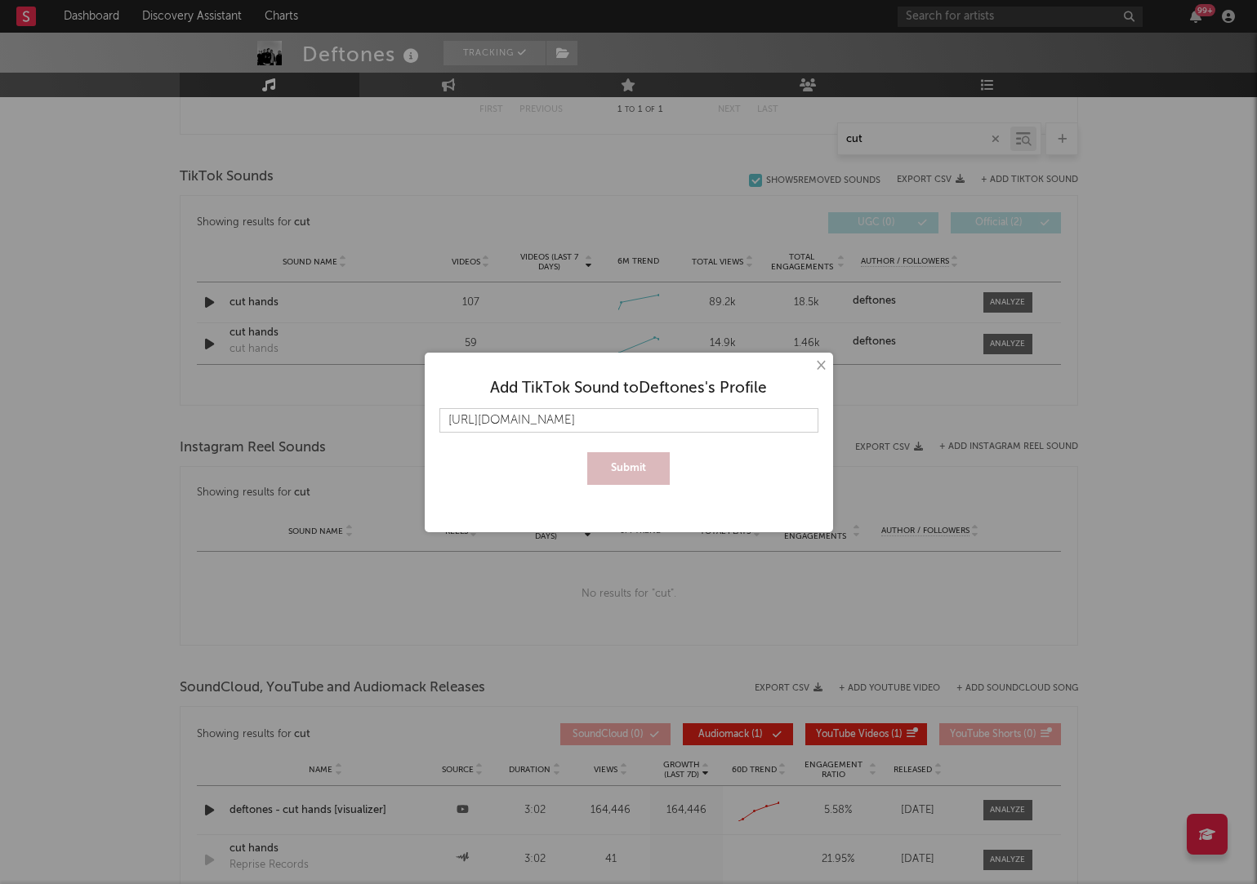
scroll to position [0, 111]
type input "https://www.tiktok.com/music/i-think-about-you-all-the-time-7540292431854798864"
click at [621, 470] on button "Submit" at bounding box center [628, 468] width 82 height 33
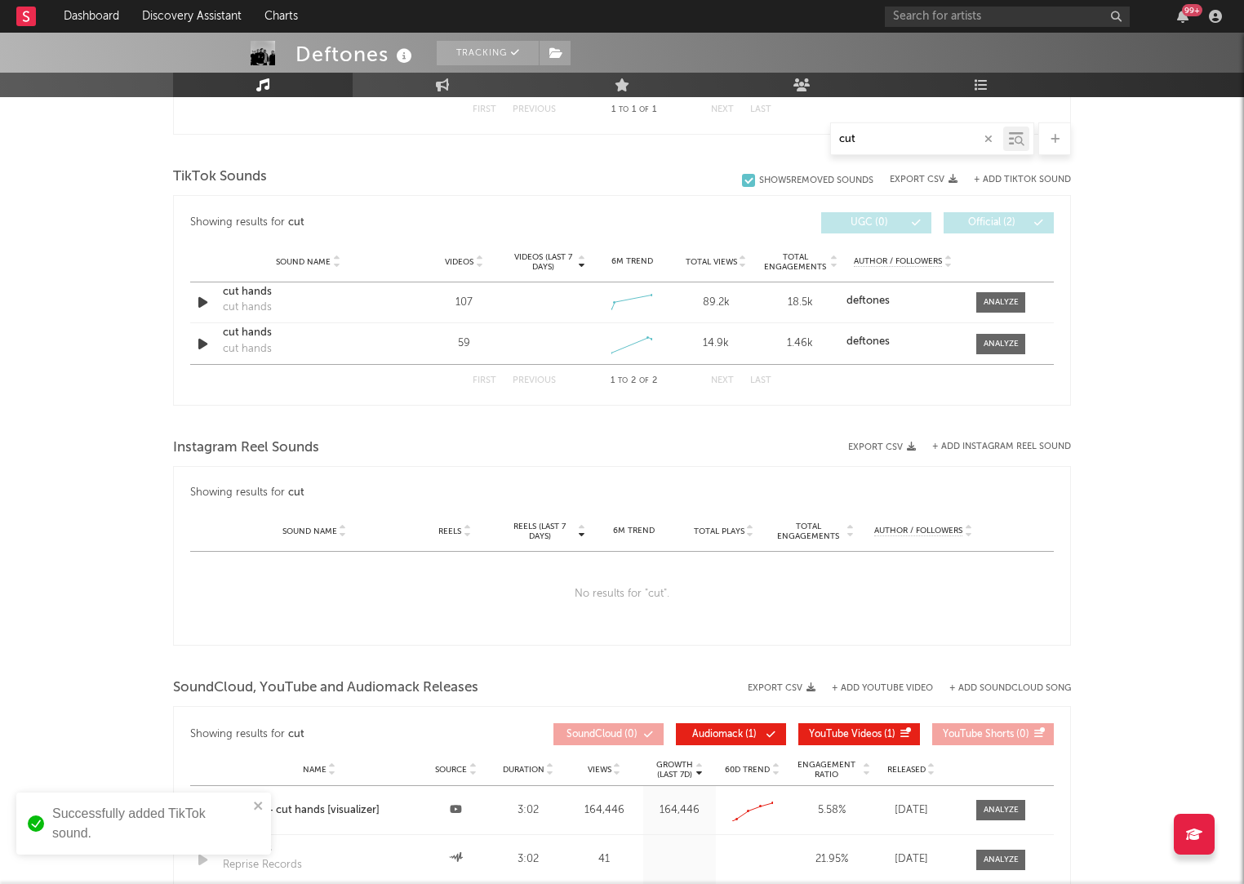
click at [1026, 176] on button "+ Add TikTok Sound" at bounding box center [1022, 180] width 97 height 9
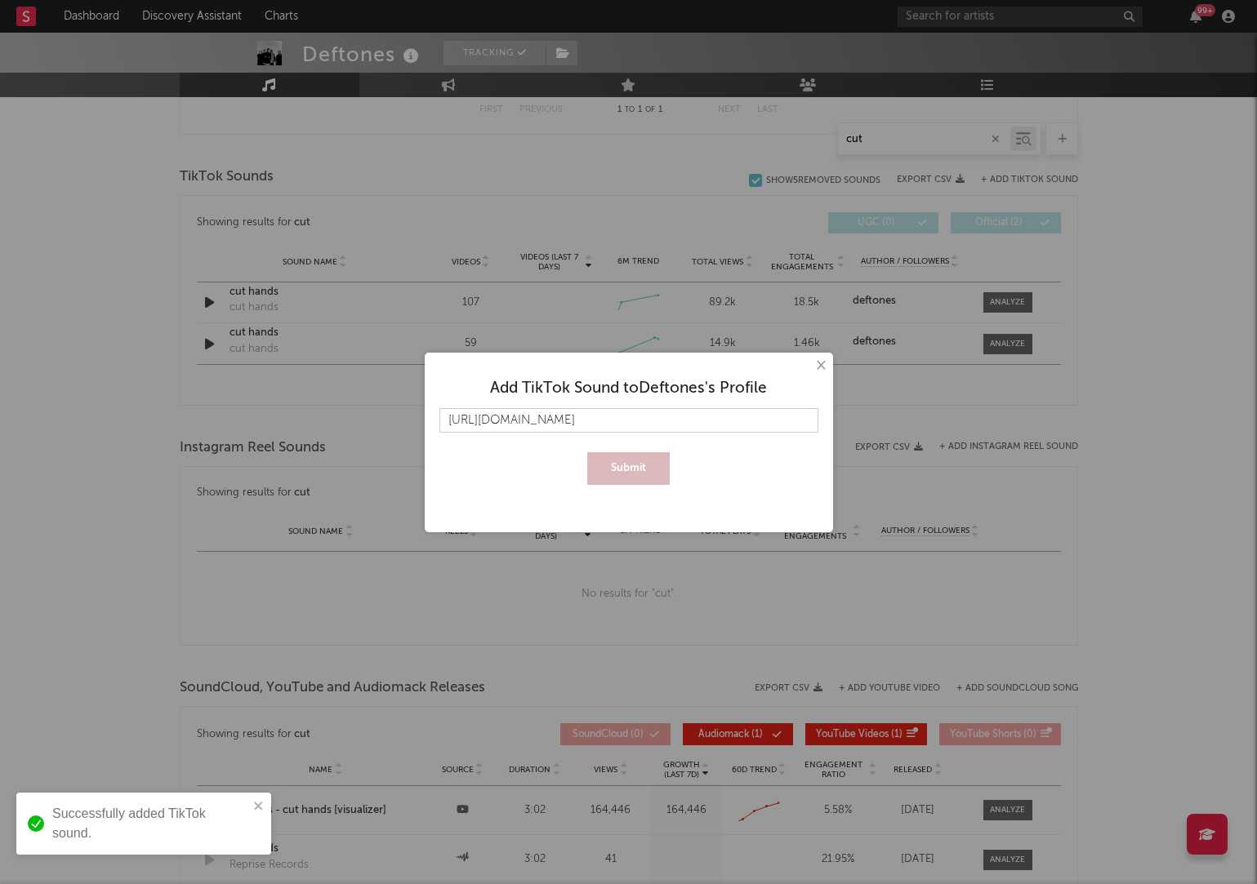
scroll to position [0, 109]
type input "https://www.tiktok.com/music/i-think-about-you-all-the-time-7540292431854815248"
click at [622, 489] on div "Add TikTok Sound to Deftones 's Profile https://www.tiktok.com/music/i-think-ab…" at bounding box center [629, 426] width 392 height 131
click at [628, 482] on button "Submit" at bounding box center [628, 468] width 82 height 33
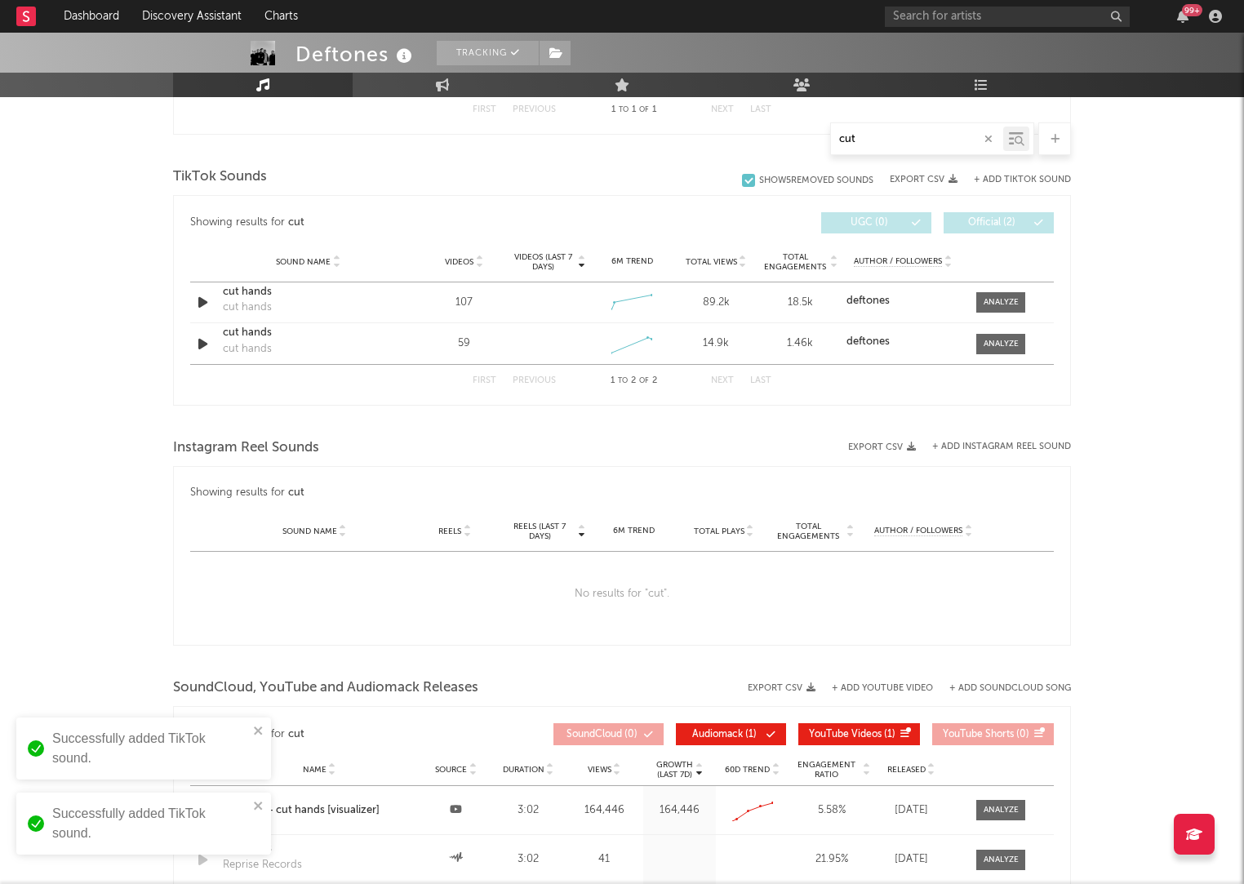
click at [1026, 181] on button "+ Add TikTok Sound" at bounding box center [1022, 180] width 97 height 9
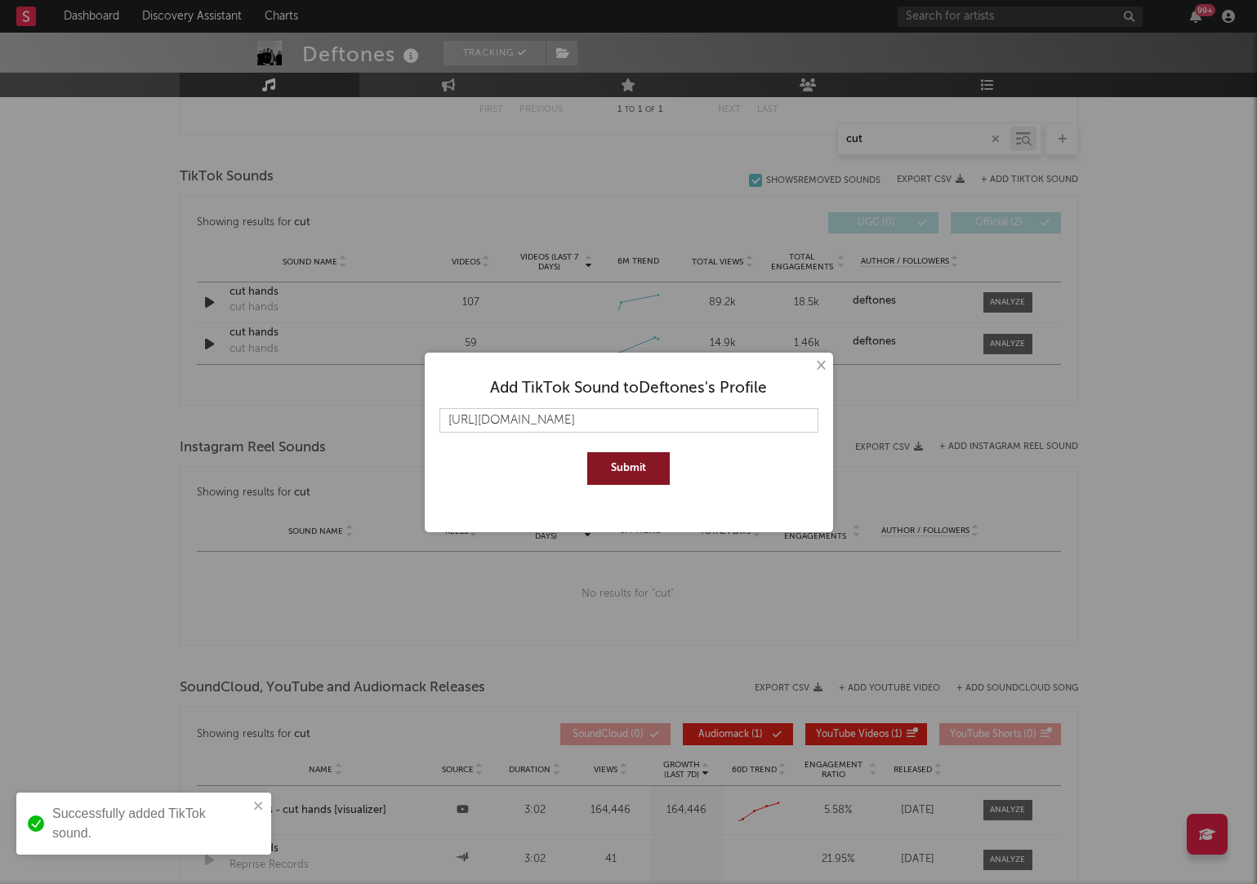
scroll to position [0, 106]
type input "https://www.tiktok.com/music/i-think-about-you-all-the-time-7540290451170379777"
click at [634, 475] on button "Submit" at bounding box center [628, 468] width 82 height 33
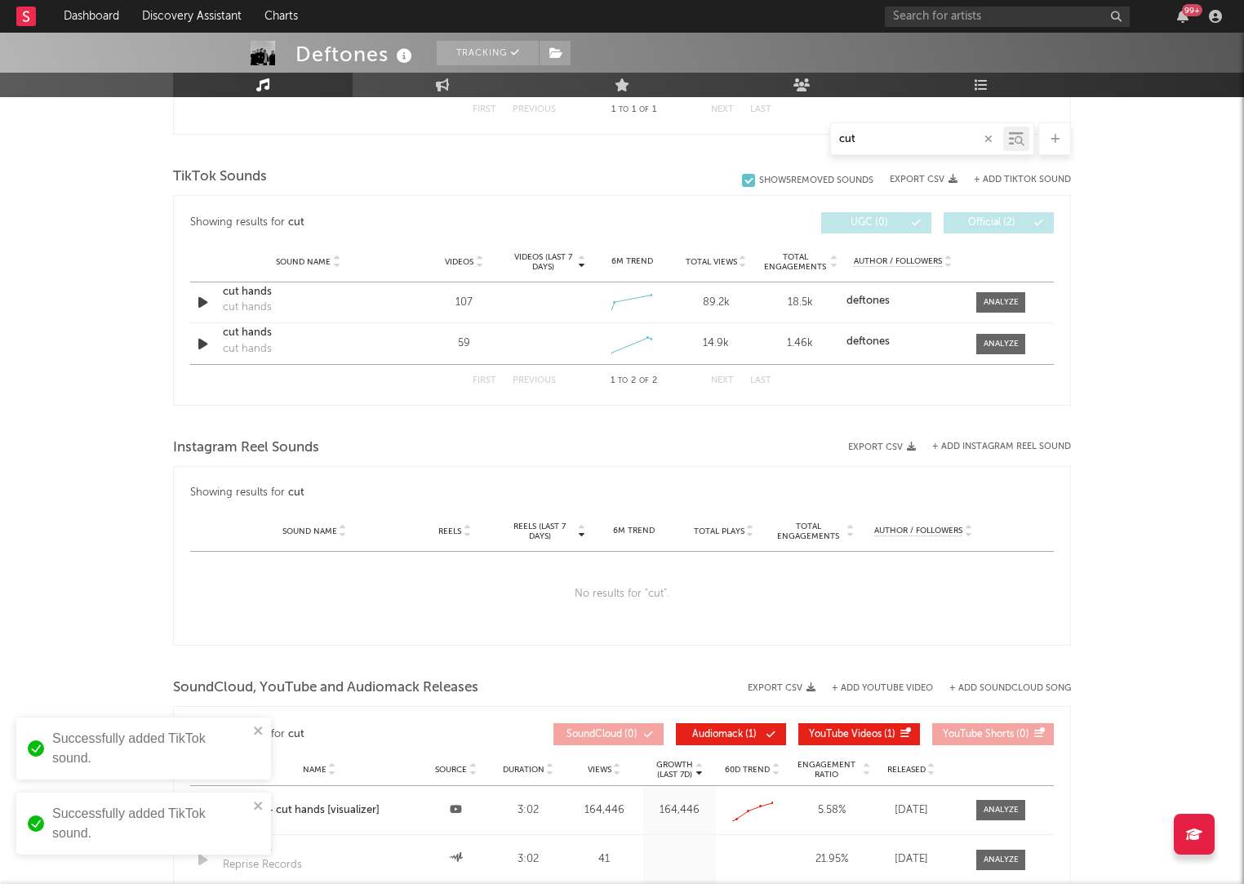
click at [1030, 176] on button "+ Add TikTok Sound" at bounding box center [1022, 180] width 97 height 9
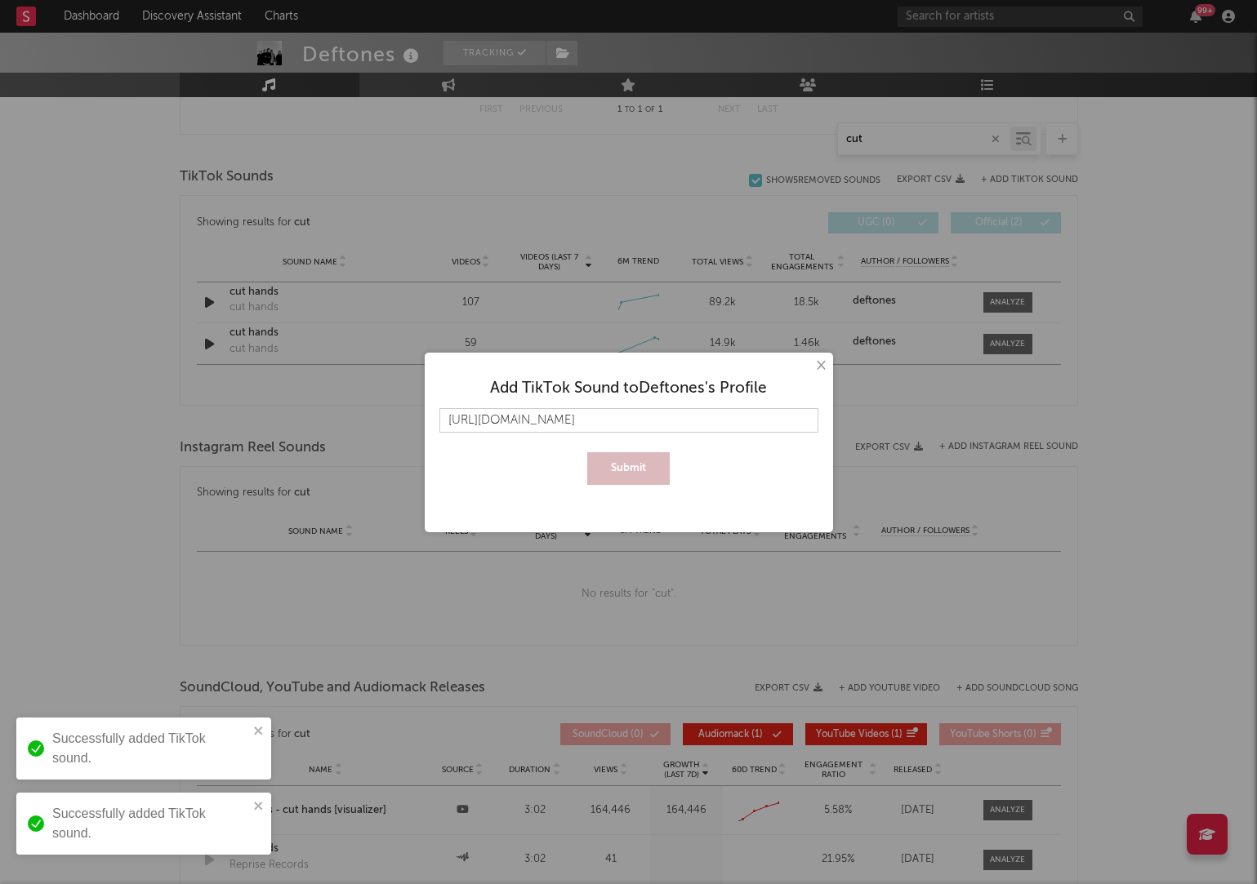
scroll to position [0, 110]
type input "https://www.tiktok.com/music/i-think-about-you-all-the-time-7540449241237538832"
click at [612, 478] on button "Submit" at bounding box center [628, 468] width 82 height 33
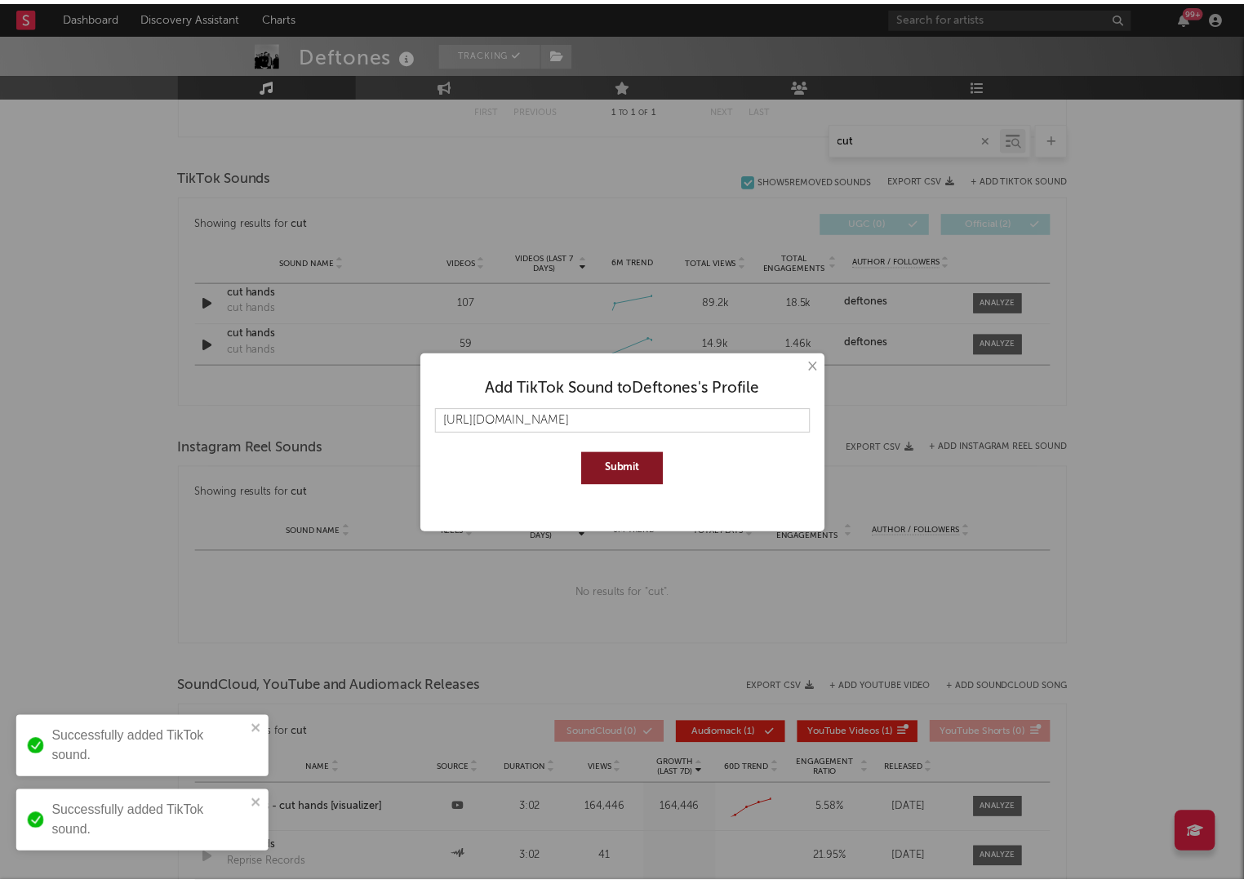
scroll to position [0, 0]
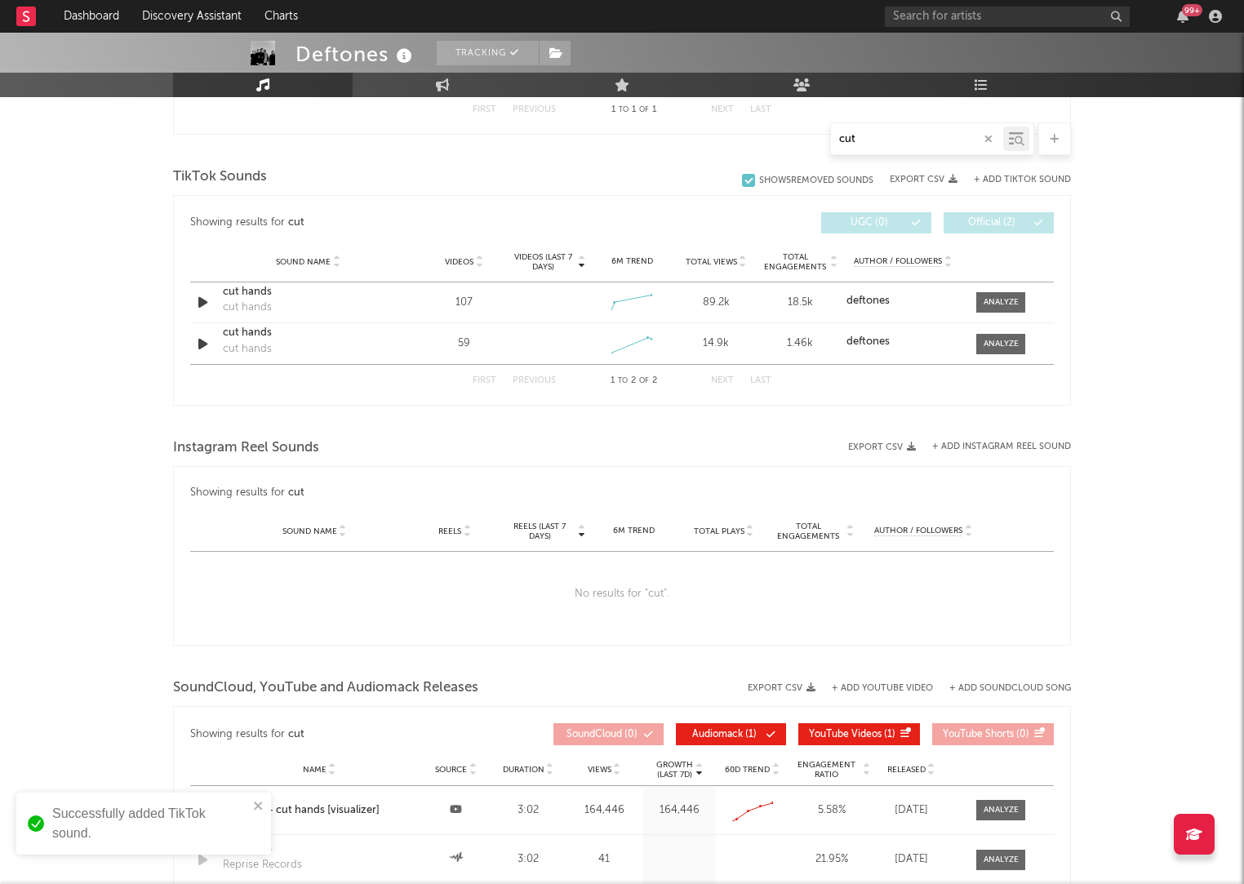
click at [890, 145] on input "cut" at bounding box center [917, 139] width 172 height 13
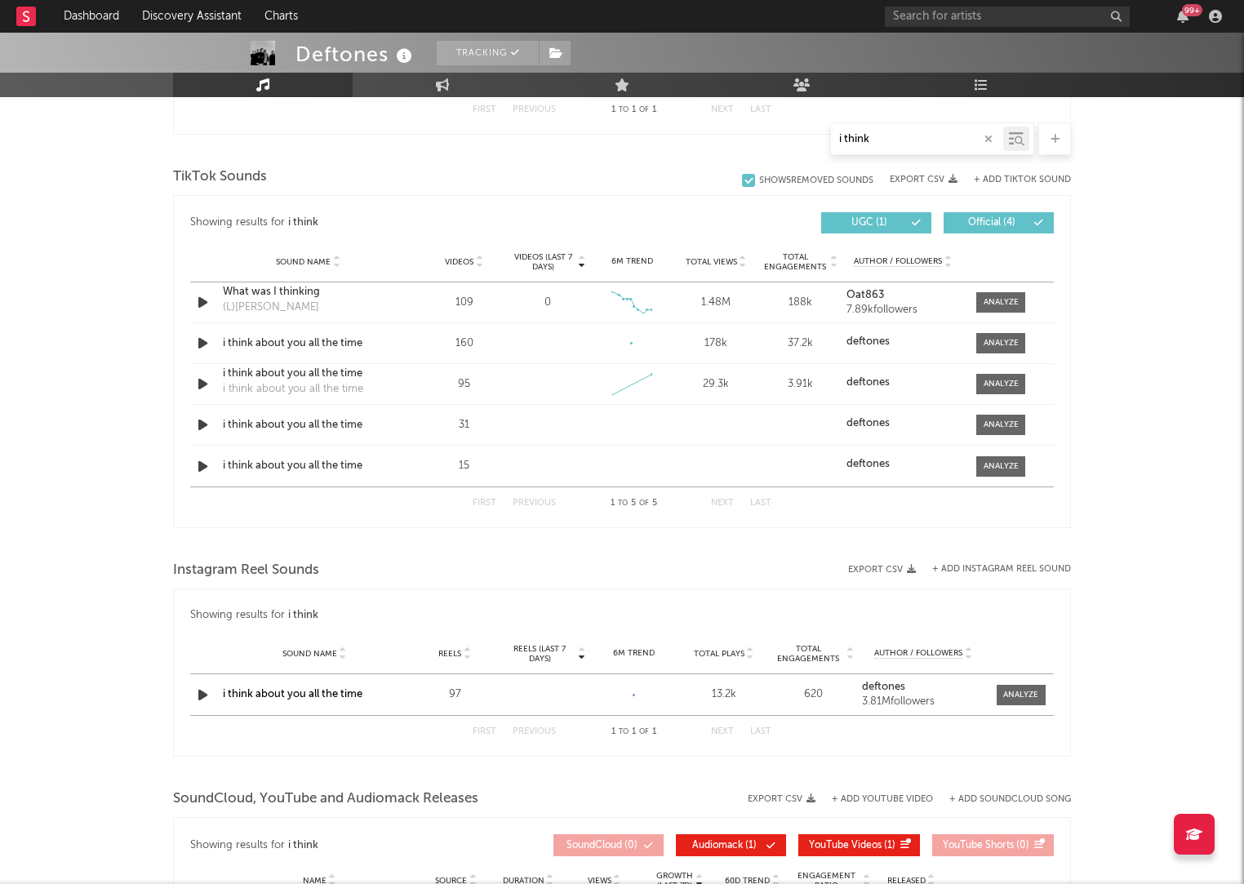
type input "i think"
click at [563, 235] on div "Showing results for i think Videos (last 7 days) Sound Name Videos Videos (last…" at bounding box center [622, 223] width 864 height 38
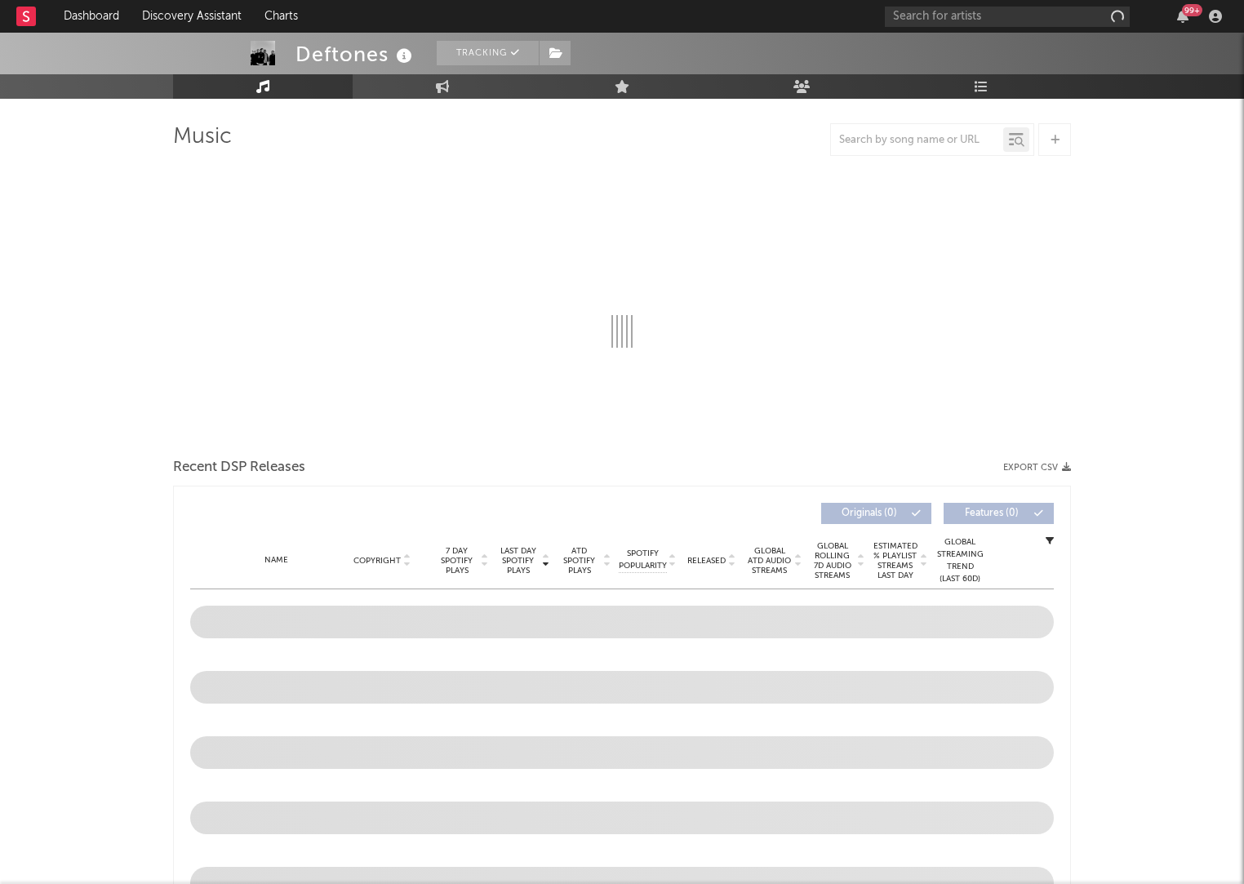
select select "6m"
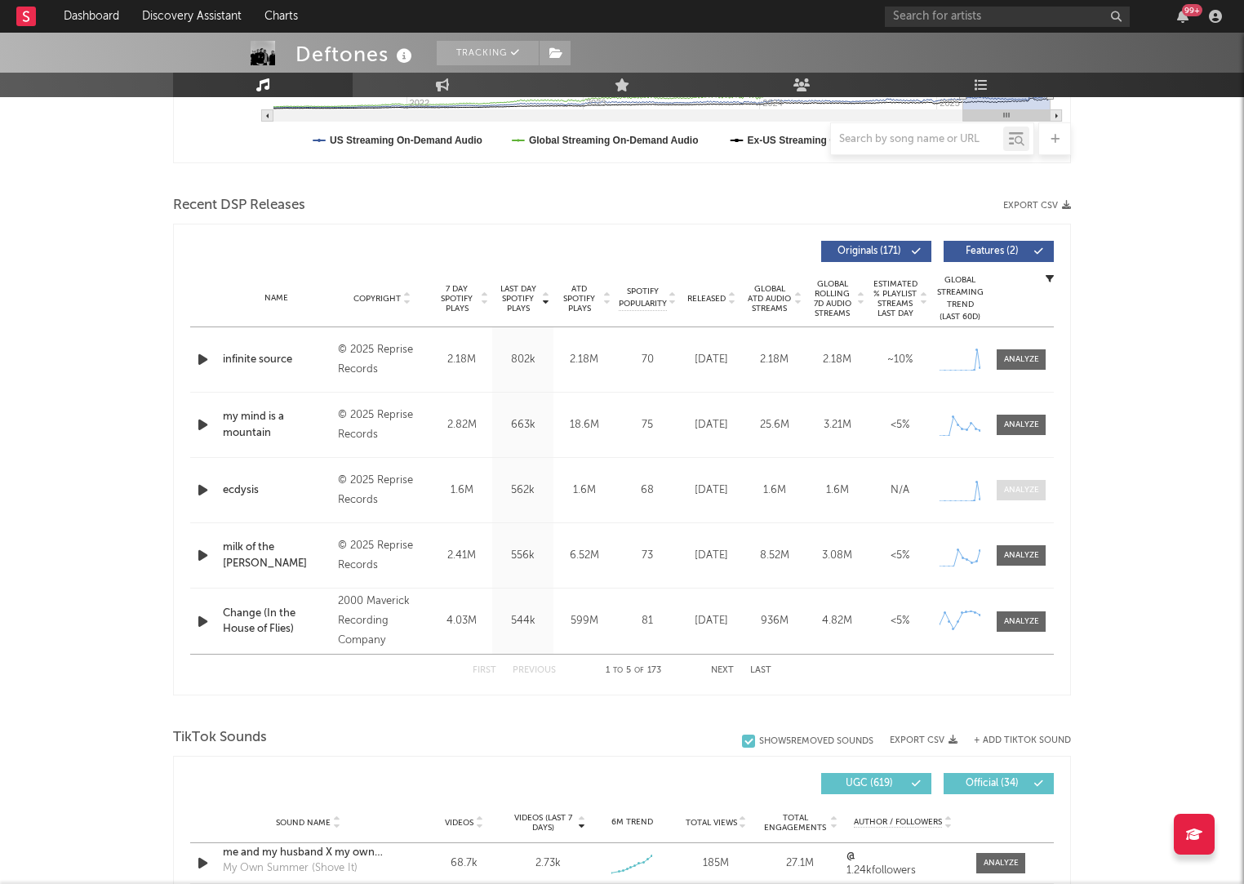
scroll to position [1018, 0]
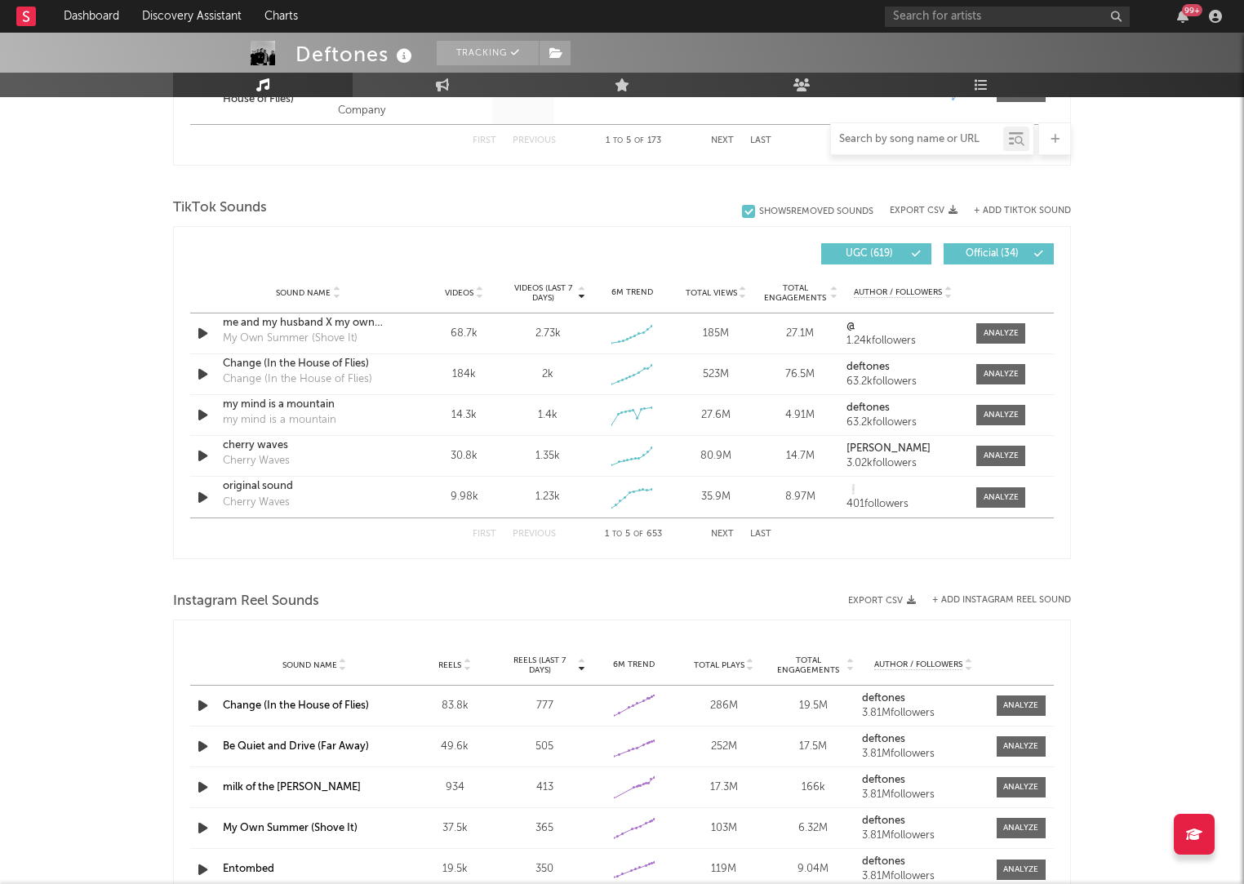
click at [936, 138] on input "text" at bounding box center [917, 139] width 172 height 13
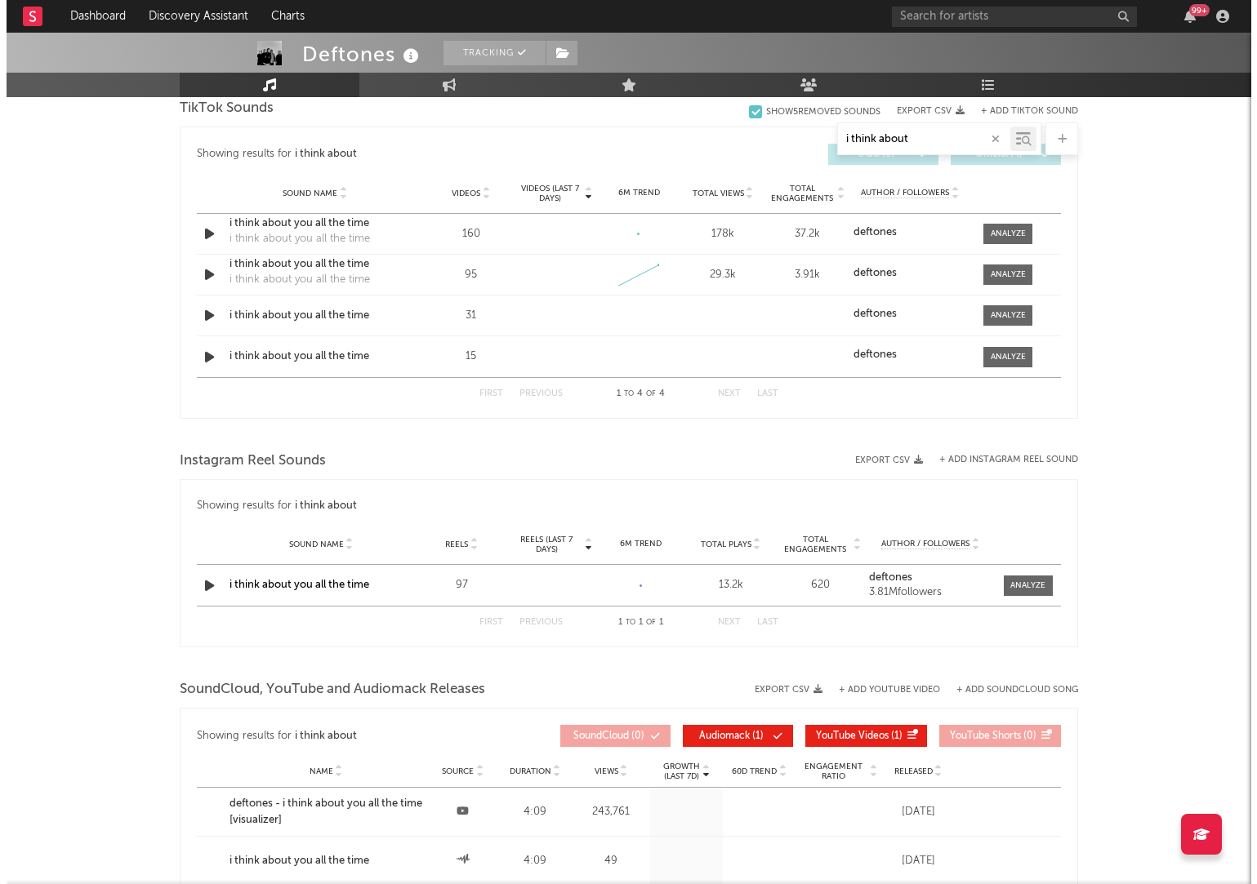
scroll to position [772, 0]
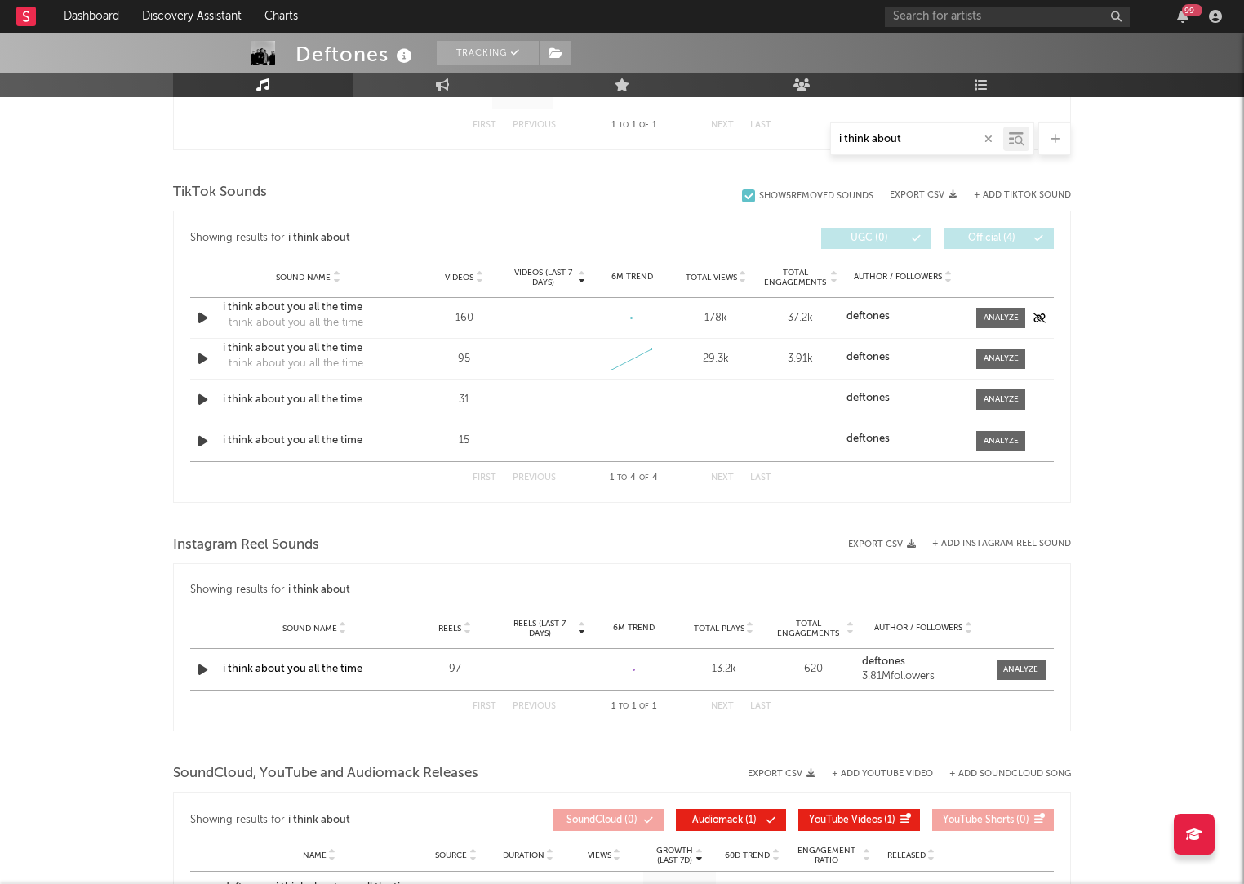
type input "i think about"
click at [309, 314] on div "i think about you all the time" at bounding box center [308, 308] width 171 height 16
click at [1105, 321] on div "Deftones Tracking United States | Hard Rock Edit Tracking Email Alerts Off Benc…" at bounding box center [622, 197] width 1244 height 1874
click at [1011, 196] on button "+ Add TikTok Sound" at bounding box center [1022, 195] width 97 height 9
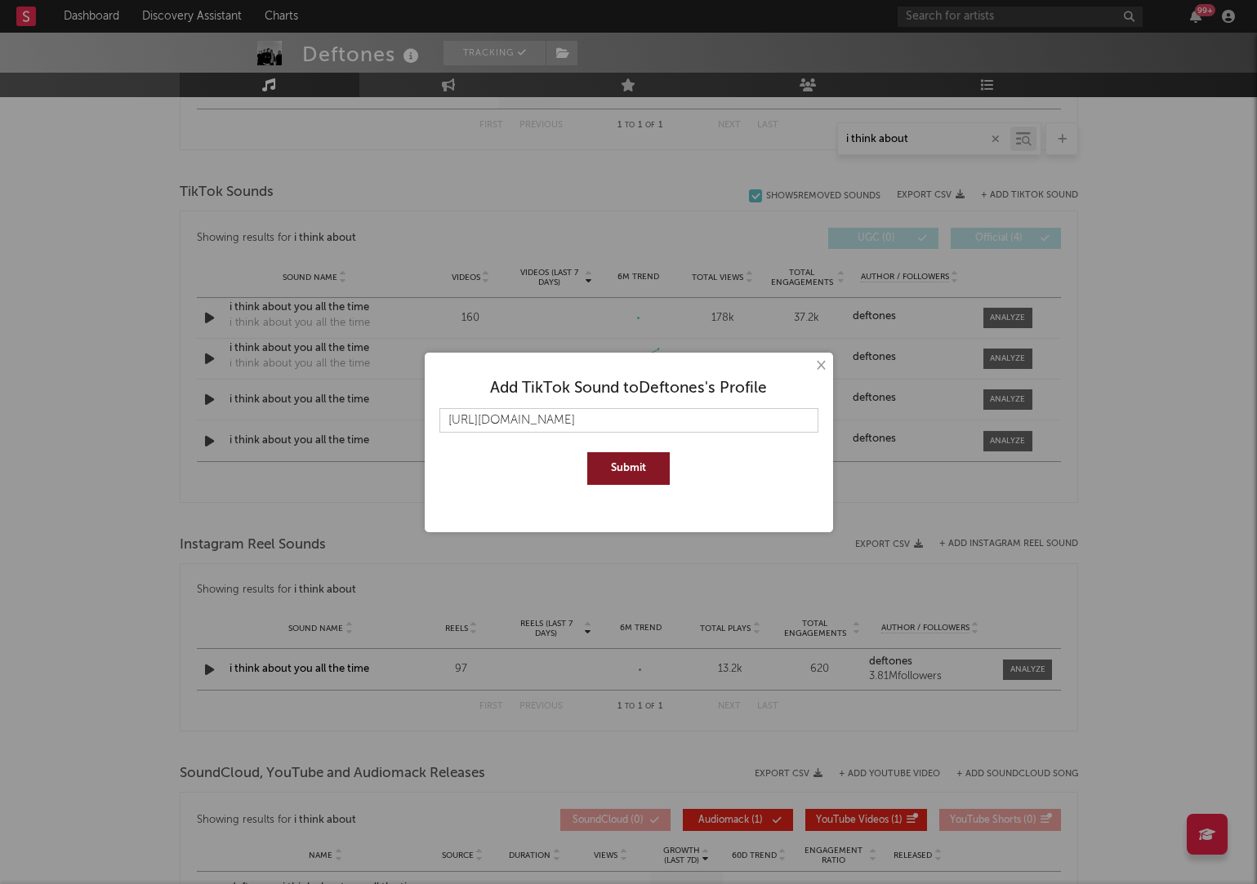
scroll to position [0, 16]
type input "https://www.tiktok.com/music/locked-club-7540449429670299664"
click at [639, 472] on button "Submit" at bounding box center [628, 468] width 82 height 33
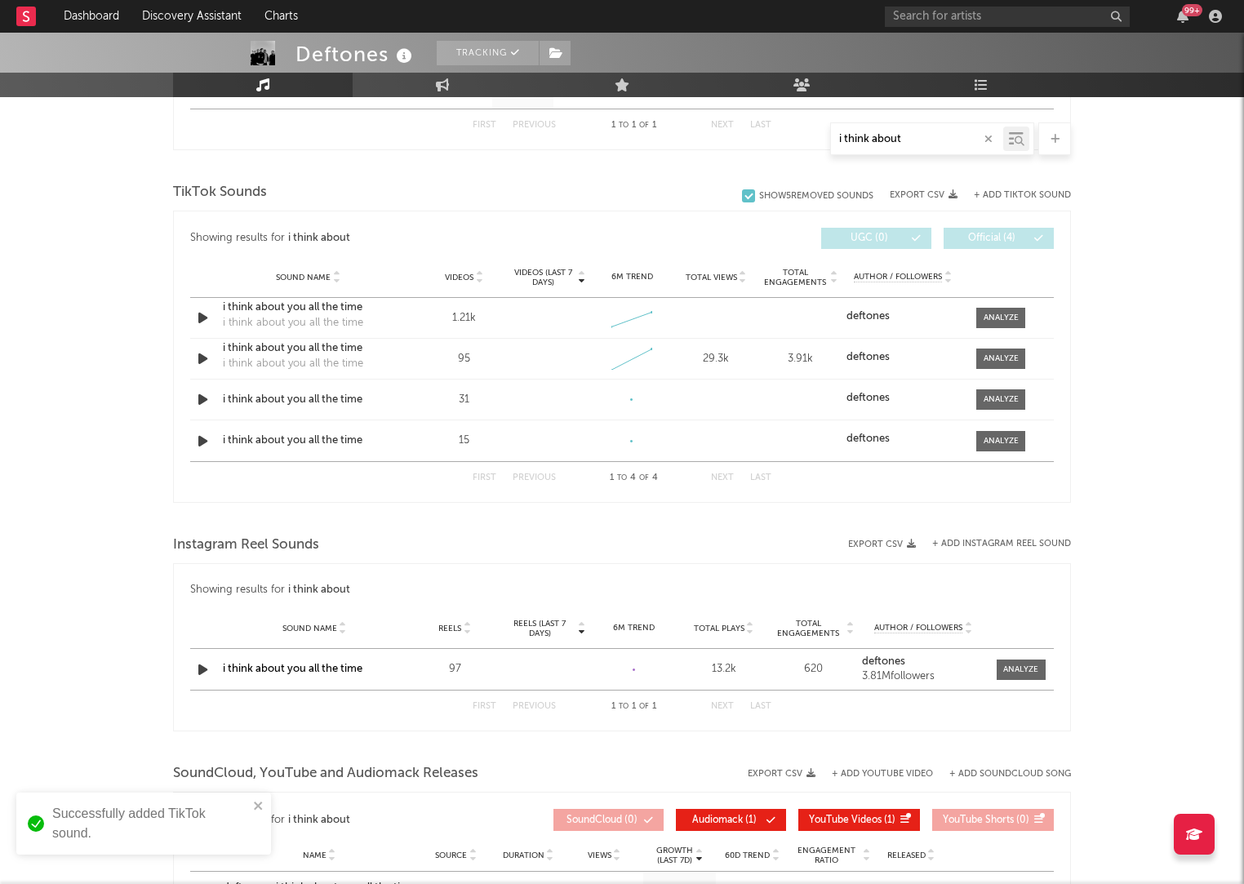
click at [1012, 193] on button "+ Add TikTok Sound" at bounding box center [1022, 195] width 97 height 9
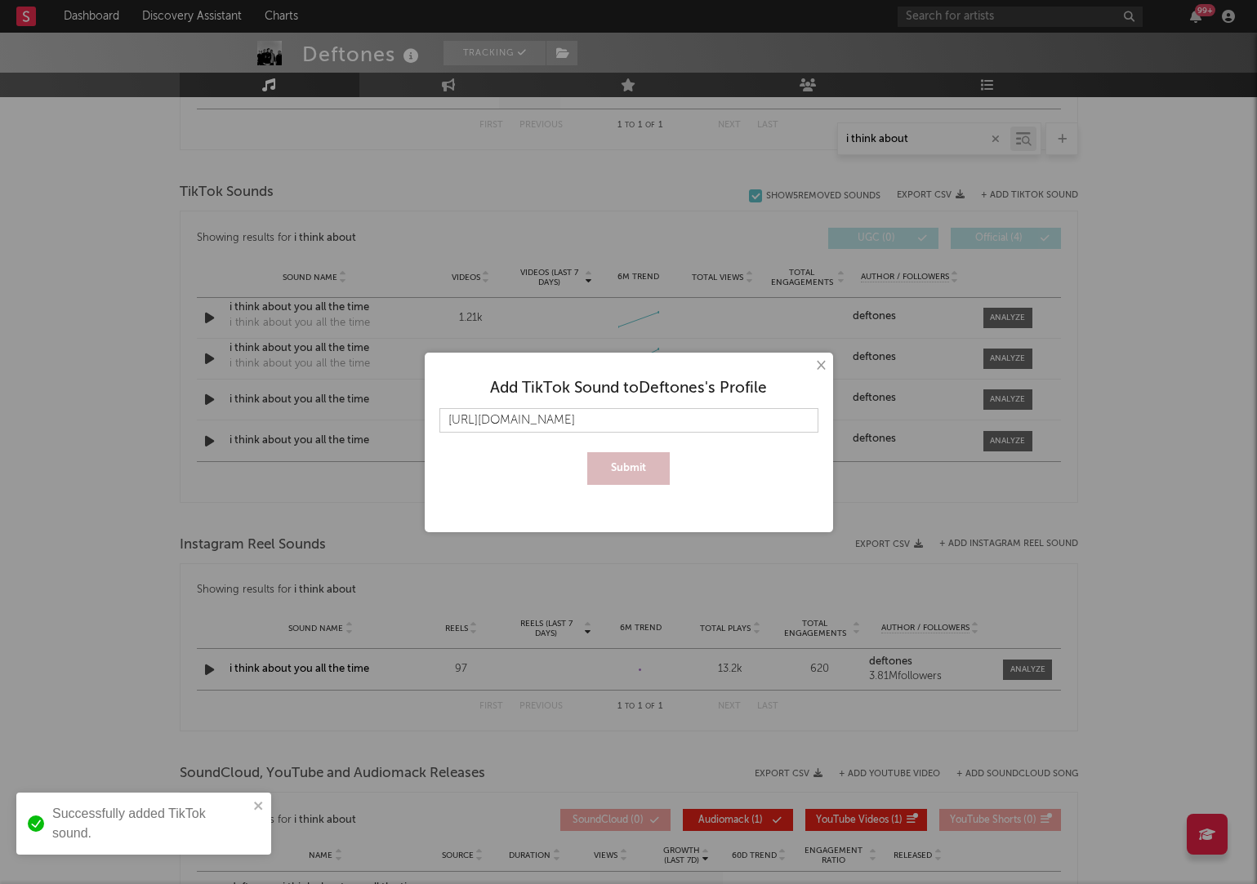
scroll to position [0, 12]
type input "https://www.tiktok.com/music/locked-club-7540292367128168464"
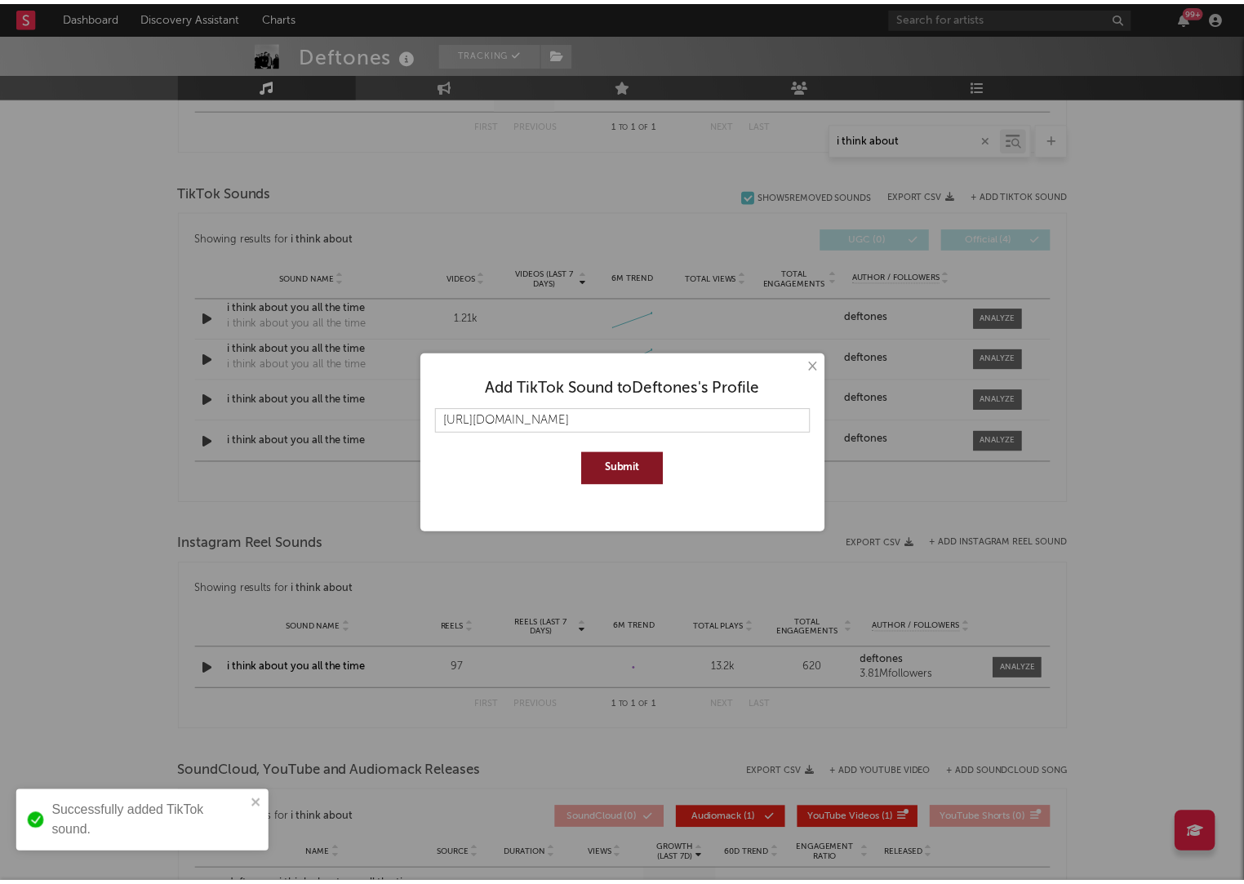
scroll to position [0, 0]
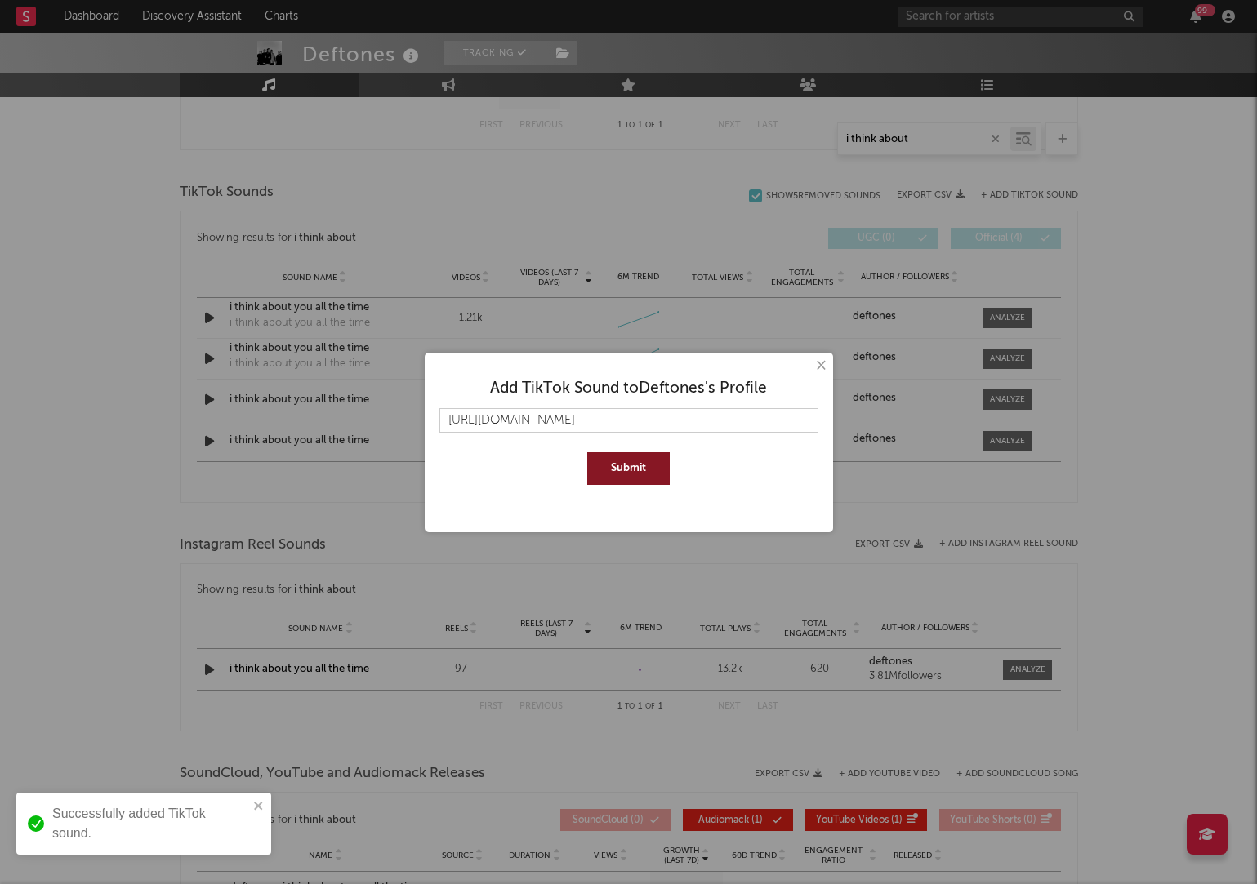
click at [625, 471] on button "Submit" at bounding box center [628, 468] width 82 height 33
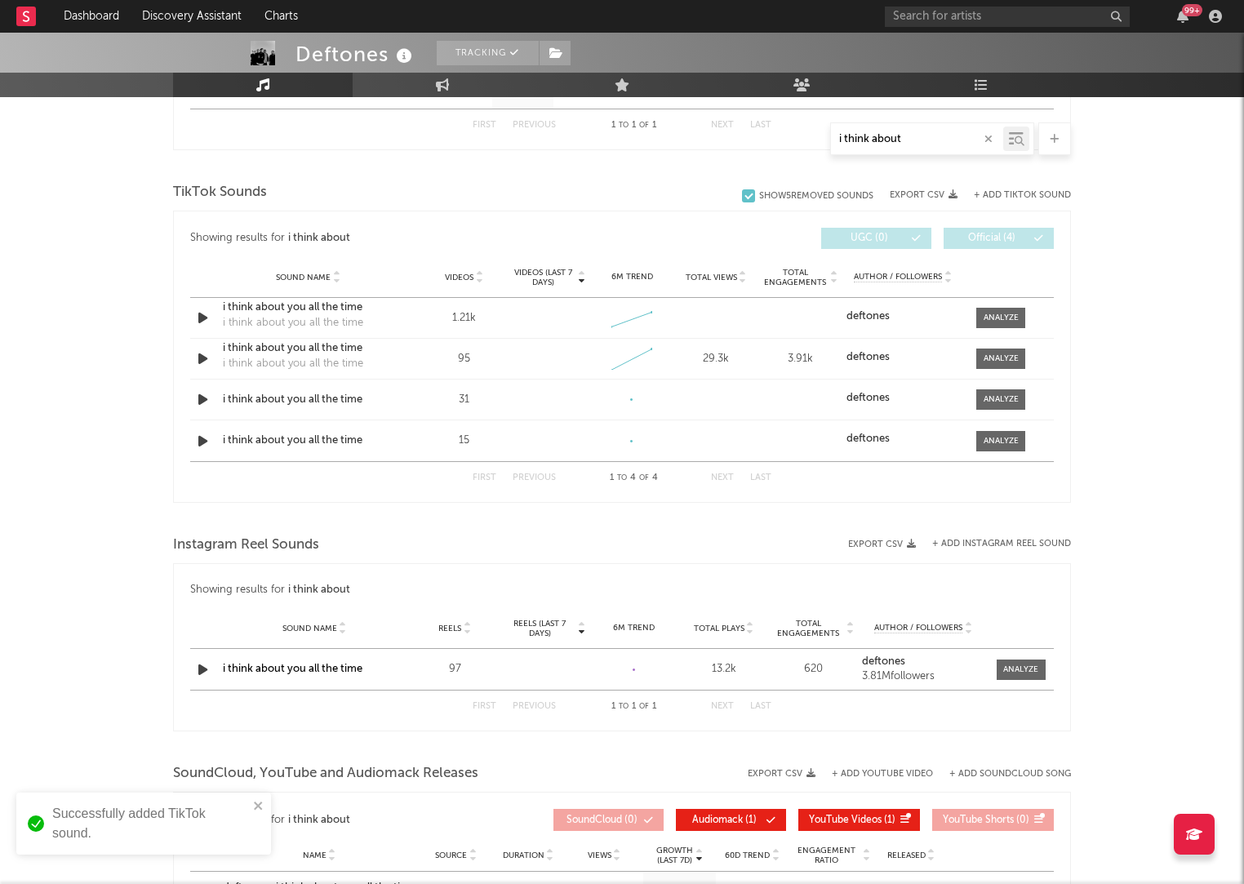
click at [942, 147] on div "i think about" at bounding box center [917, 139] width 172 height 20
click at [946, 140] on input "i think about" at bounding box center [917, 139] width 172 height 13
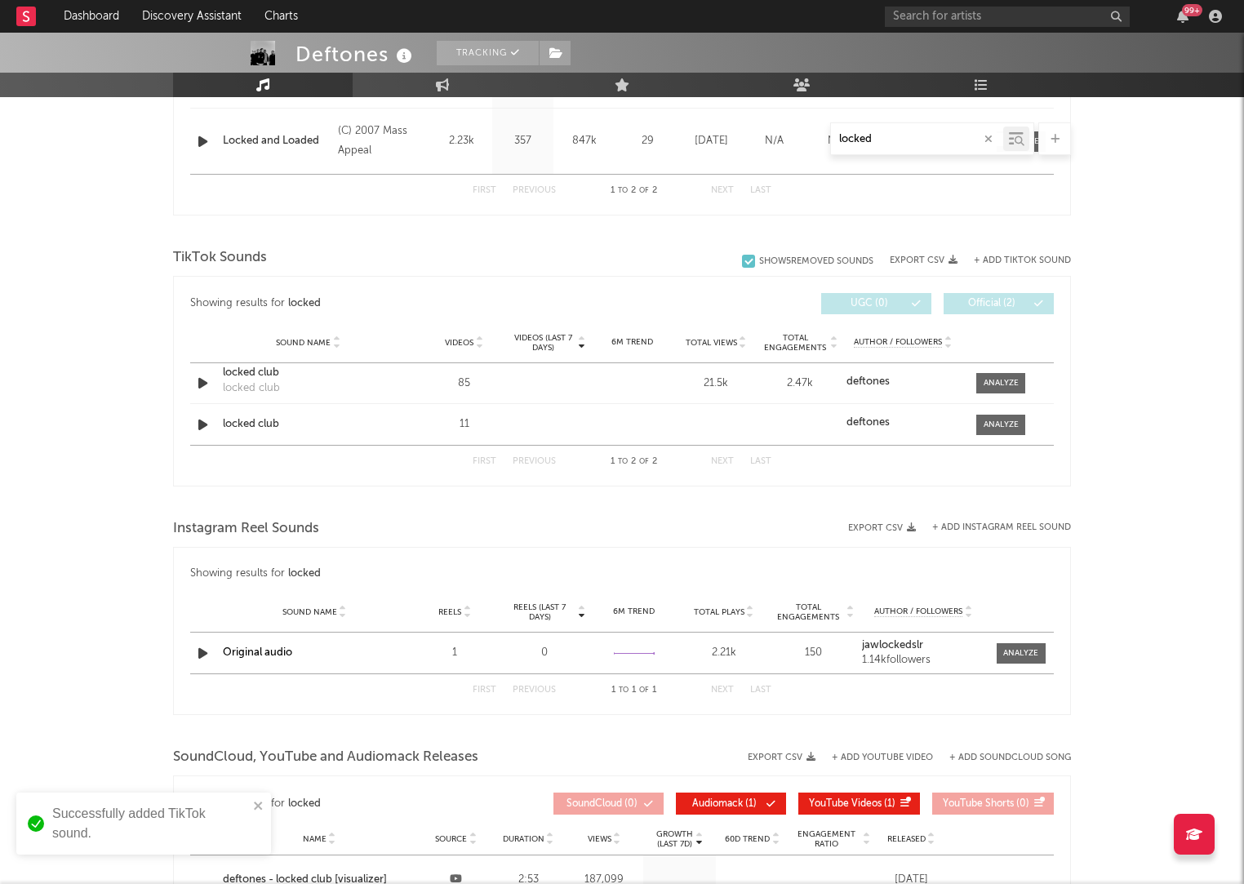
type input "locked"
click at [1101, 434] on div "Deftones Tracking United States | Hard Rock Edit Tracking Email Alerts Off Benc…" at bounding box center [622, 189] width 1244 height 1858
click at [1018, 431] on span at bounding box center [1001, 425] width 49 height 20
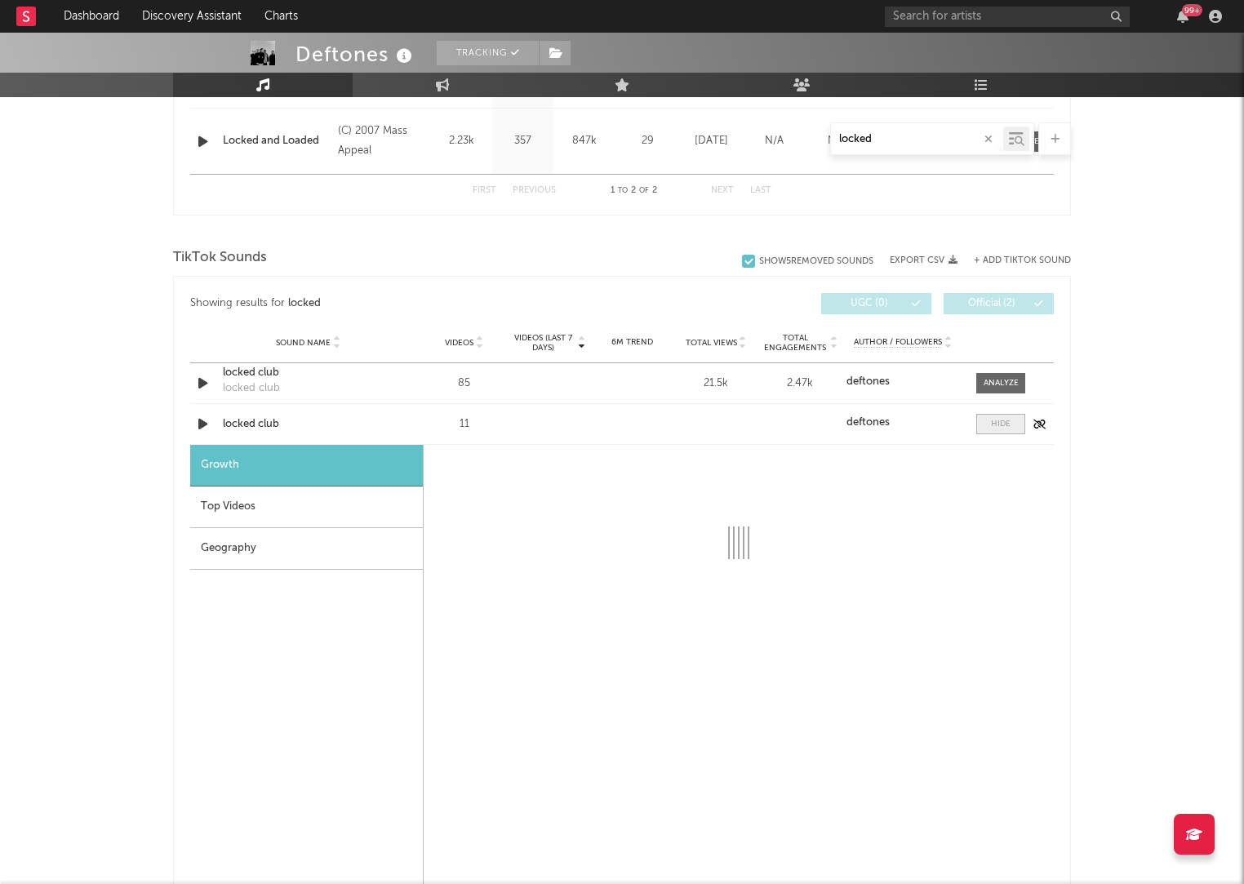
select select "1w"
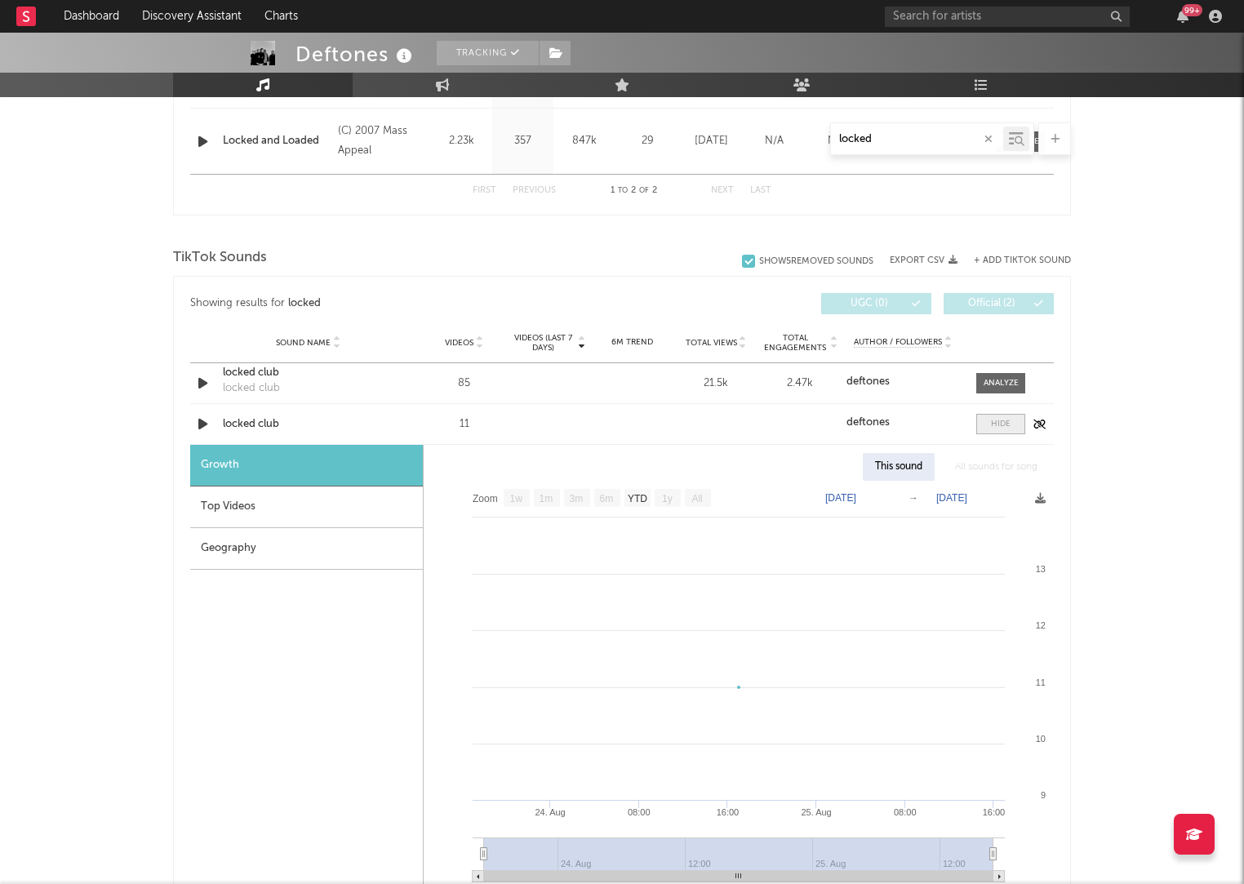
click at [1003, 426] on div at bounding box center [1001, 424] width 20 height 12
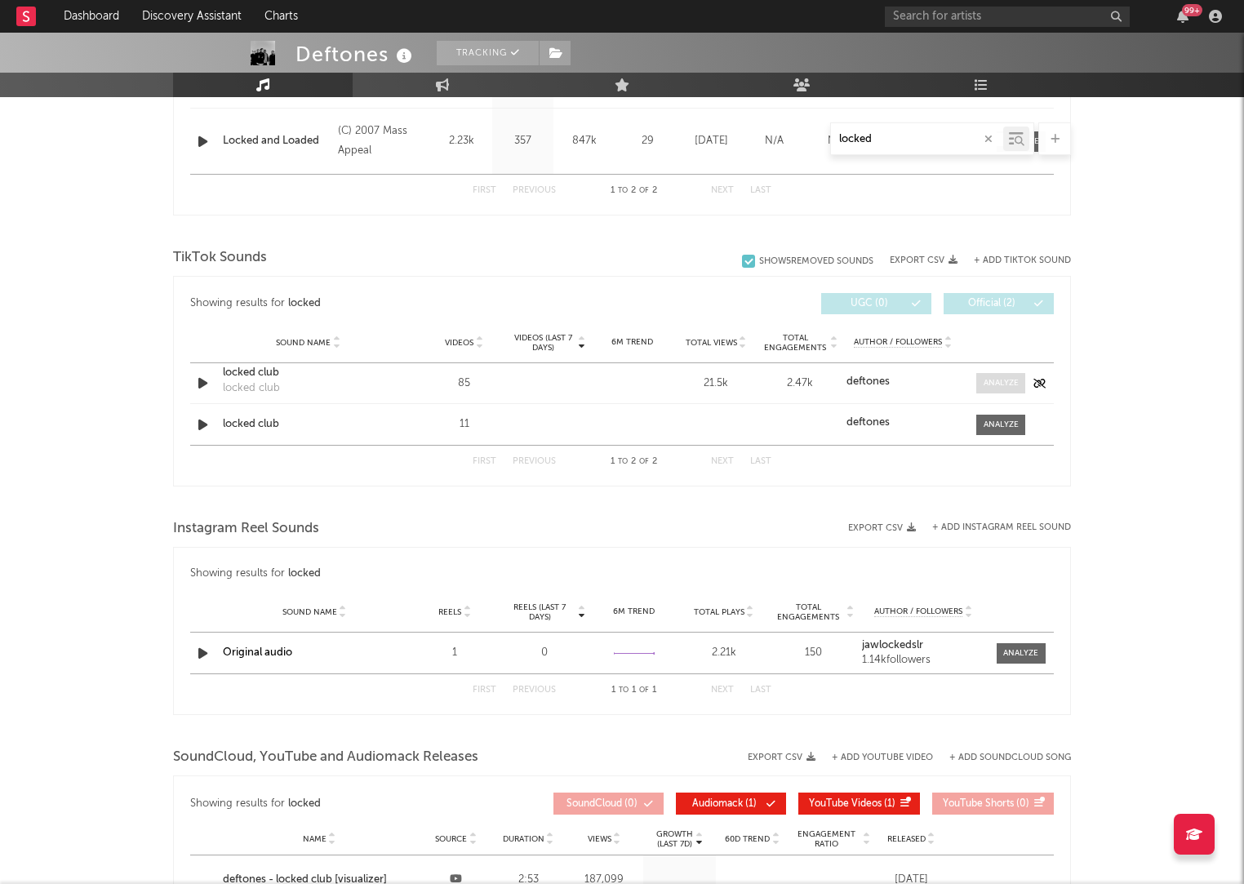
click at [992, 378] on div at bounding box center [1001, 383] width 35 height 12
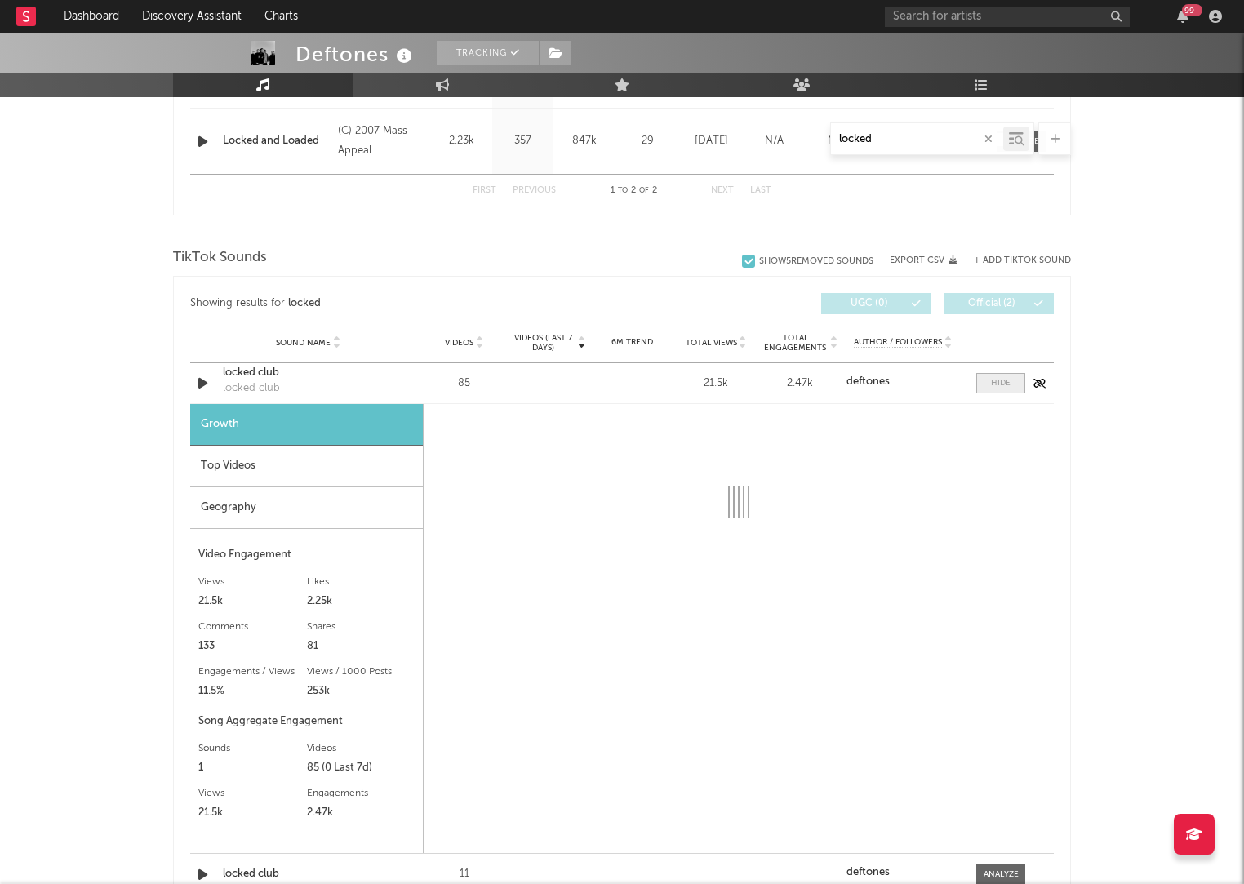
select select "1w"
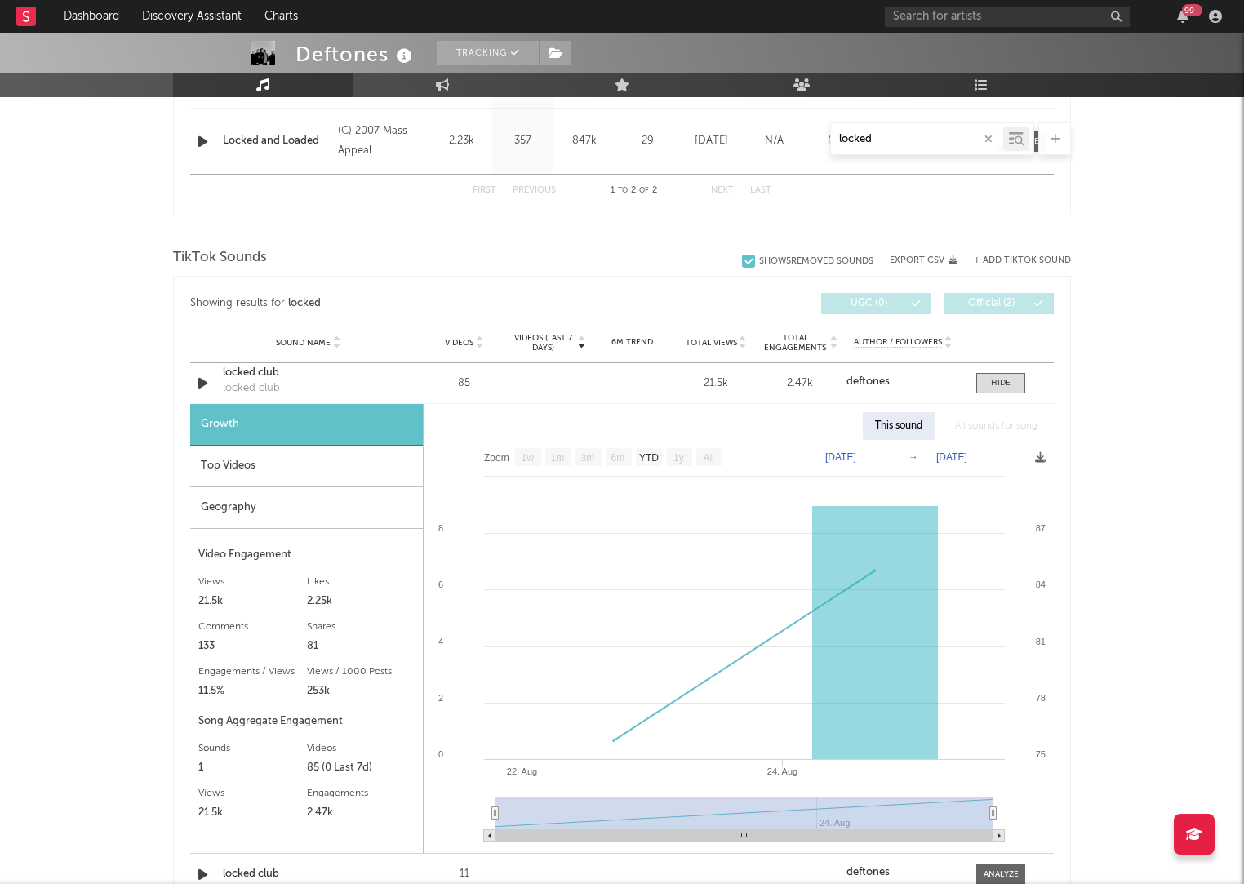
click at [1147, 368] on div "Deftones Tracking United States | Hard Rock Edit Tracking Email Alerts Off Benc…" at bounding box center [622, 413] width 1244 height 2307
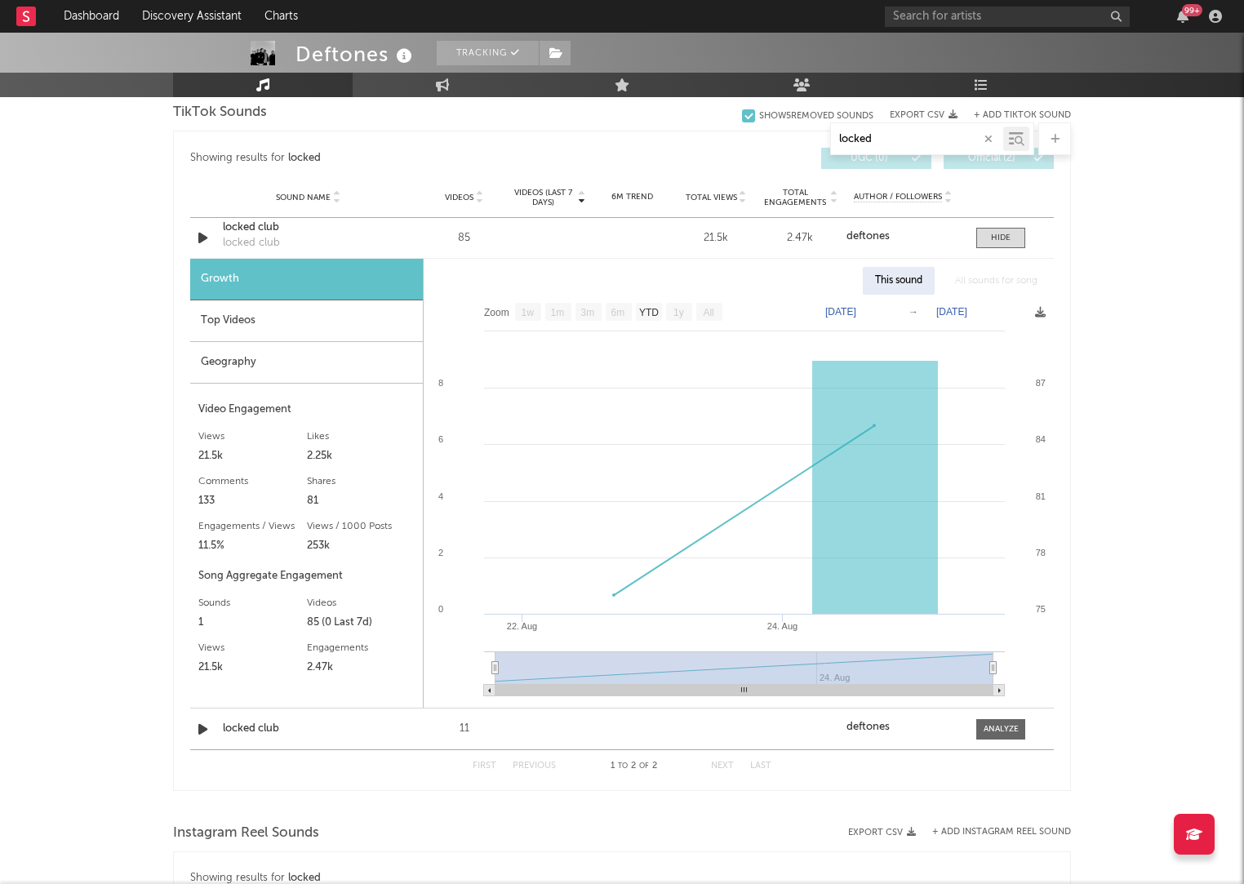
scroll to position [915, 0]
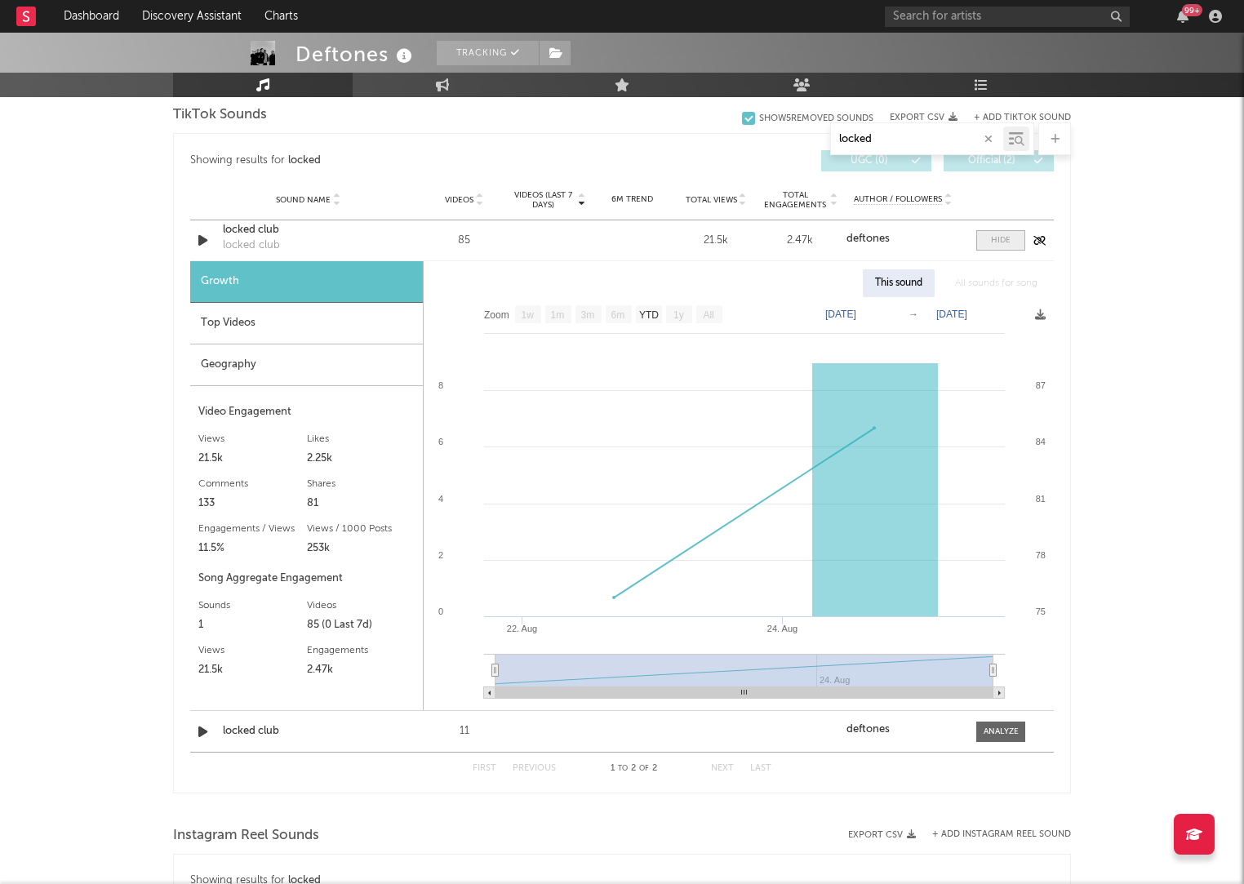
click at [1003, 235] on div at bounding box center [1001, 240] width 20 height 12
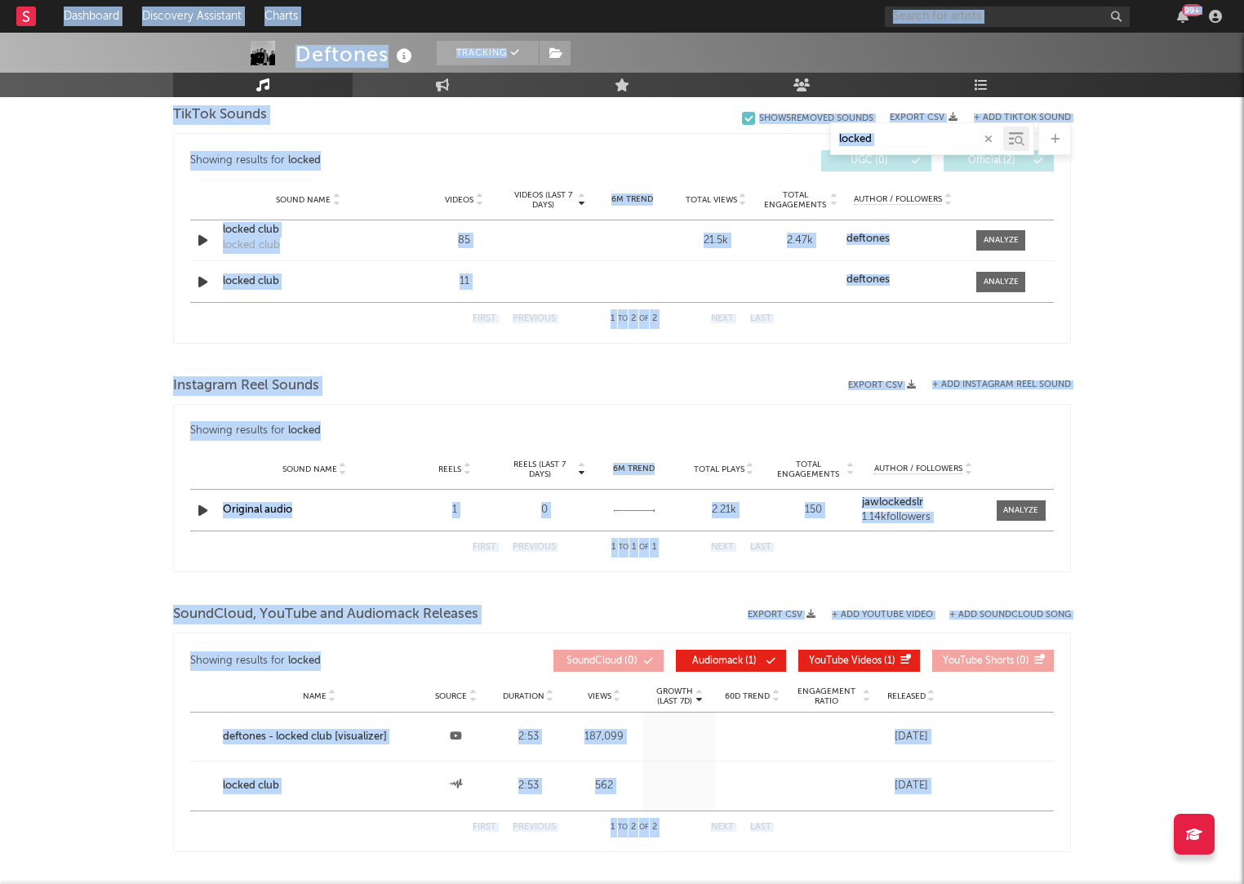
click at [892, 142] on input "locked" at bounding box center [917, 139] width 172 height 13
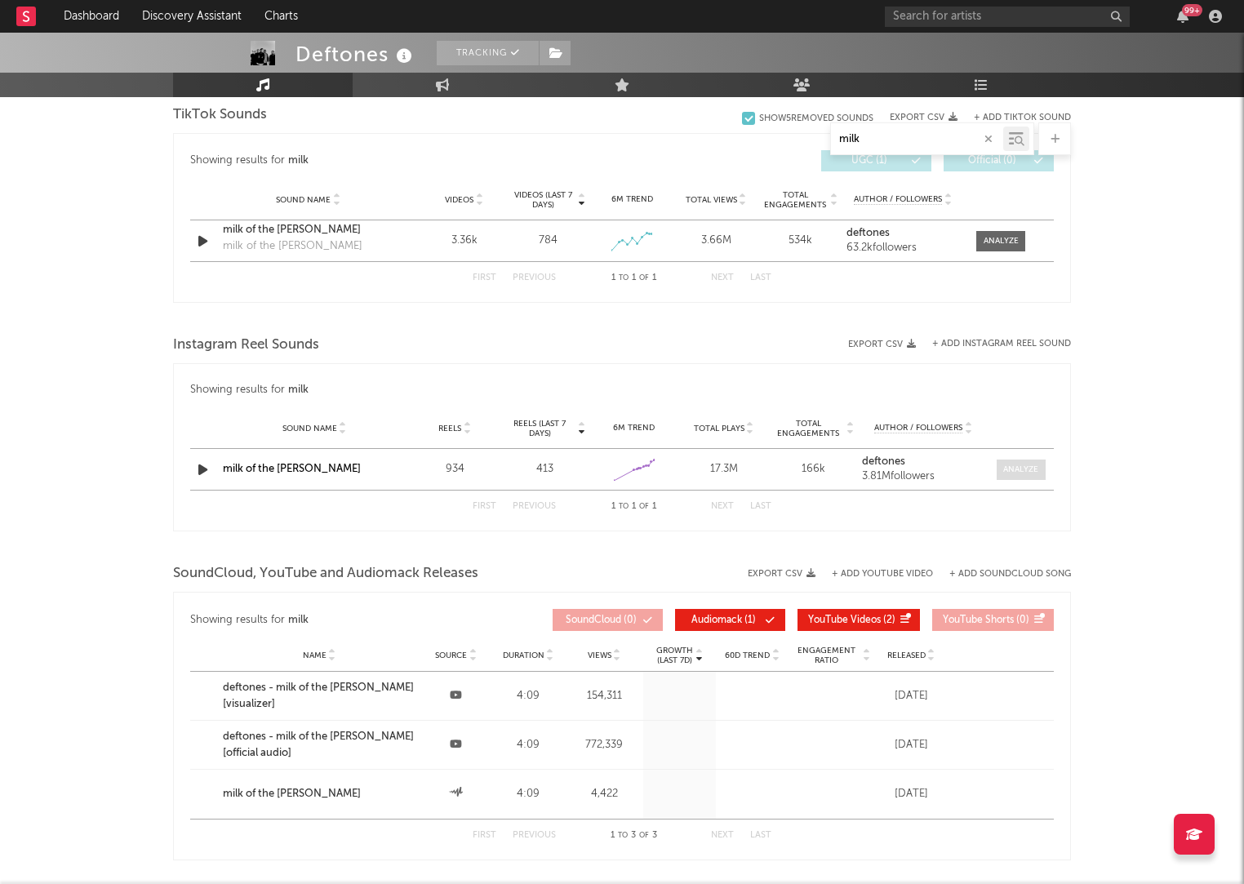
type input "milk"
click at [1036, 467] on div at bounding box center [1020, 470] width 35 height 12
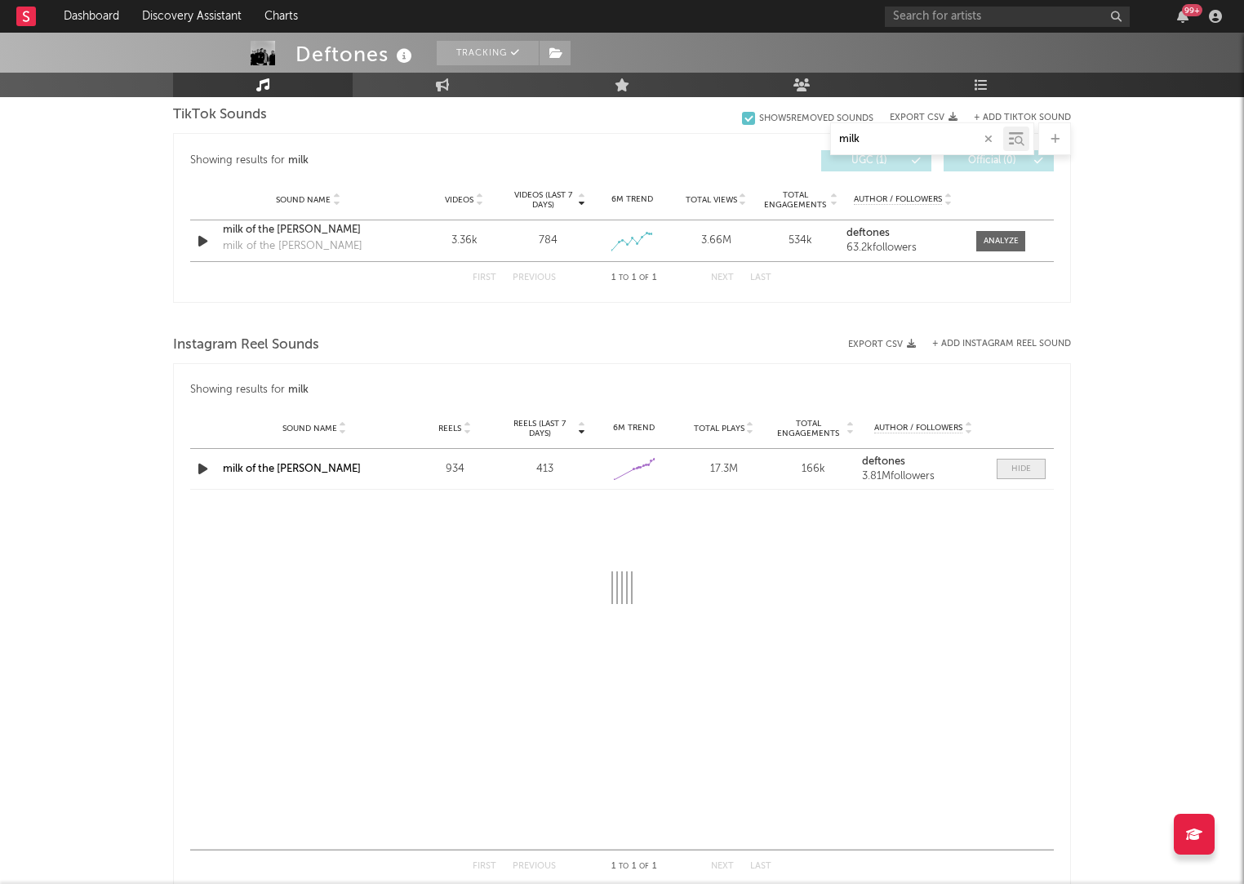
select select "1w"
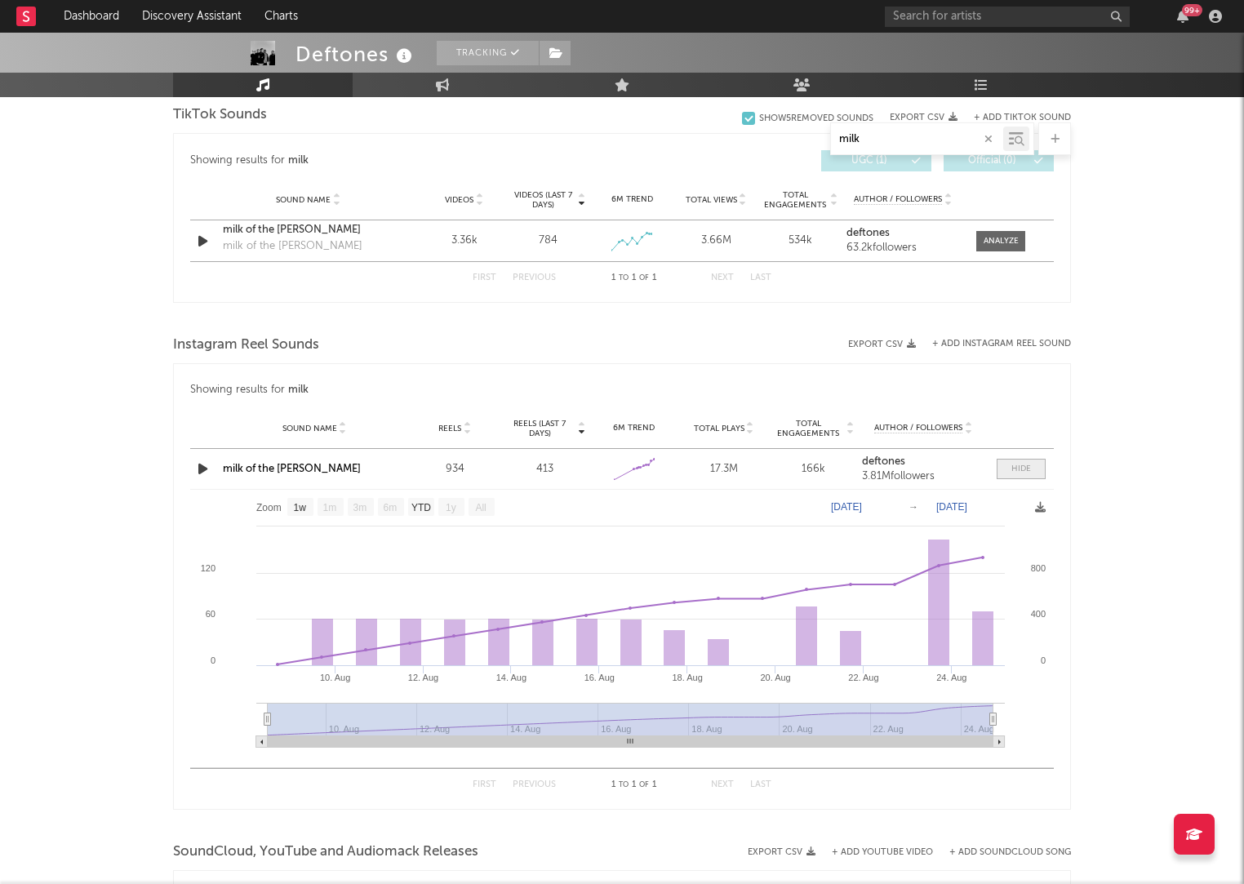
click at [1036, 467] on span at bounding box center [1021, 469] width 49 height 20
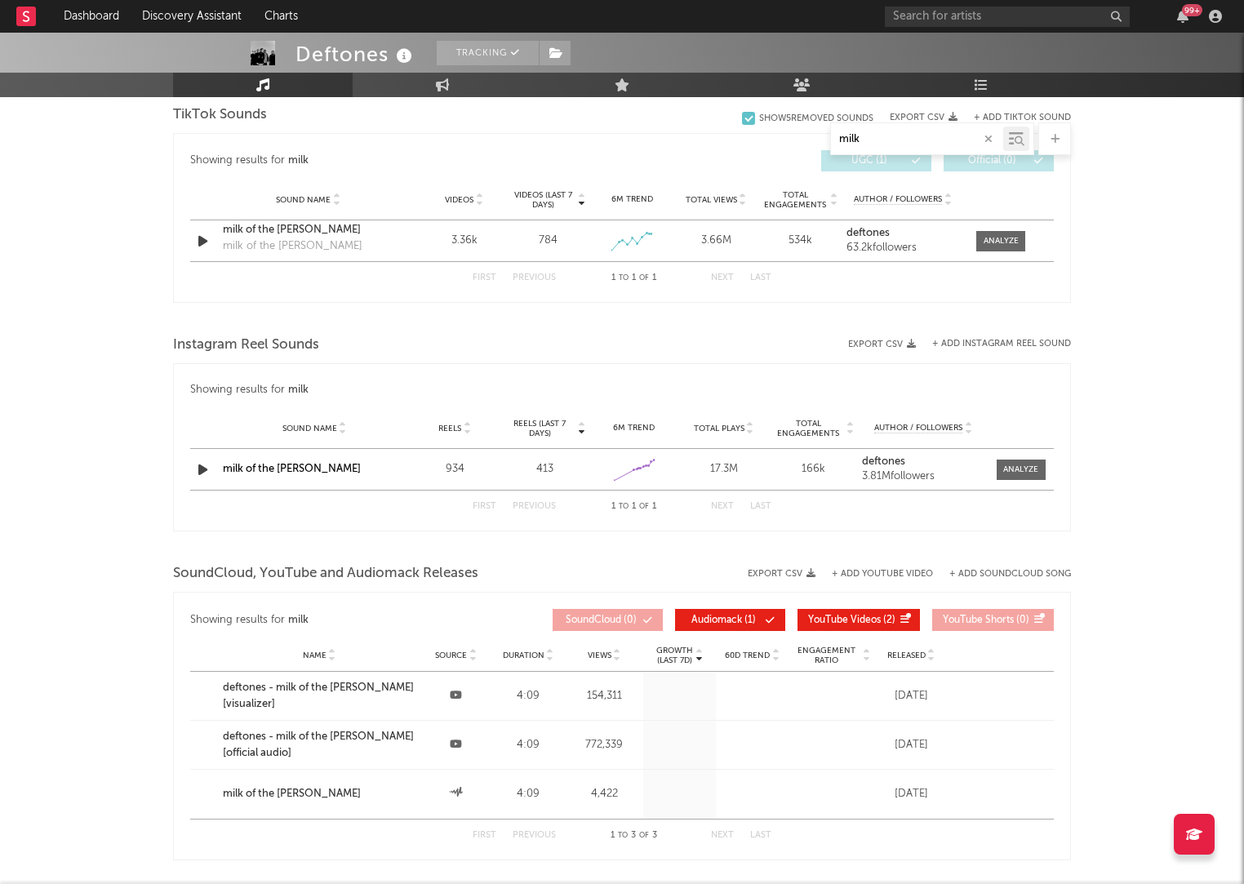
click at [913, 140] on input "milk" at bounding box center [917, 139] width 172 height 13
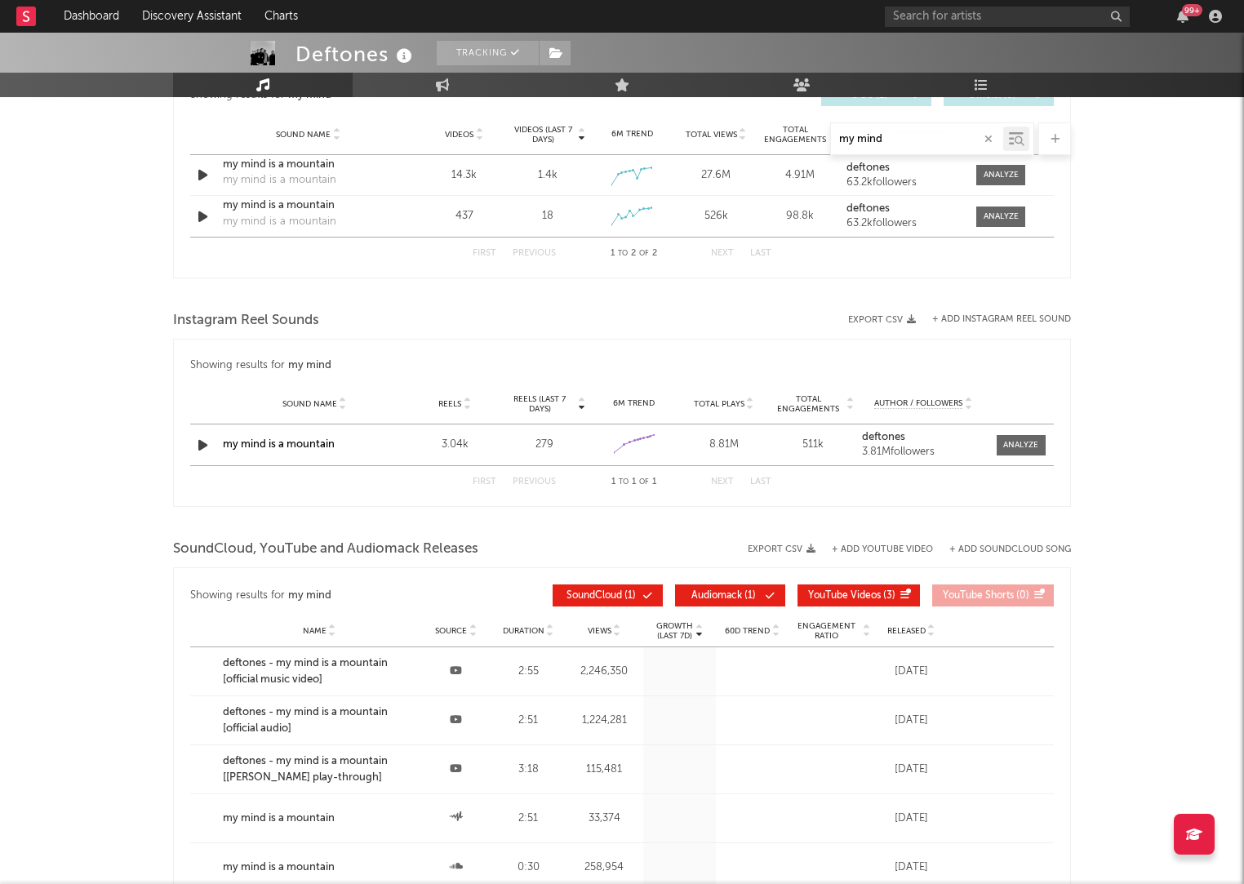
click at [911, 140] on input "my mind" at bounding box center [917, 139] width 172 height 13
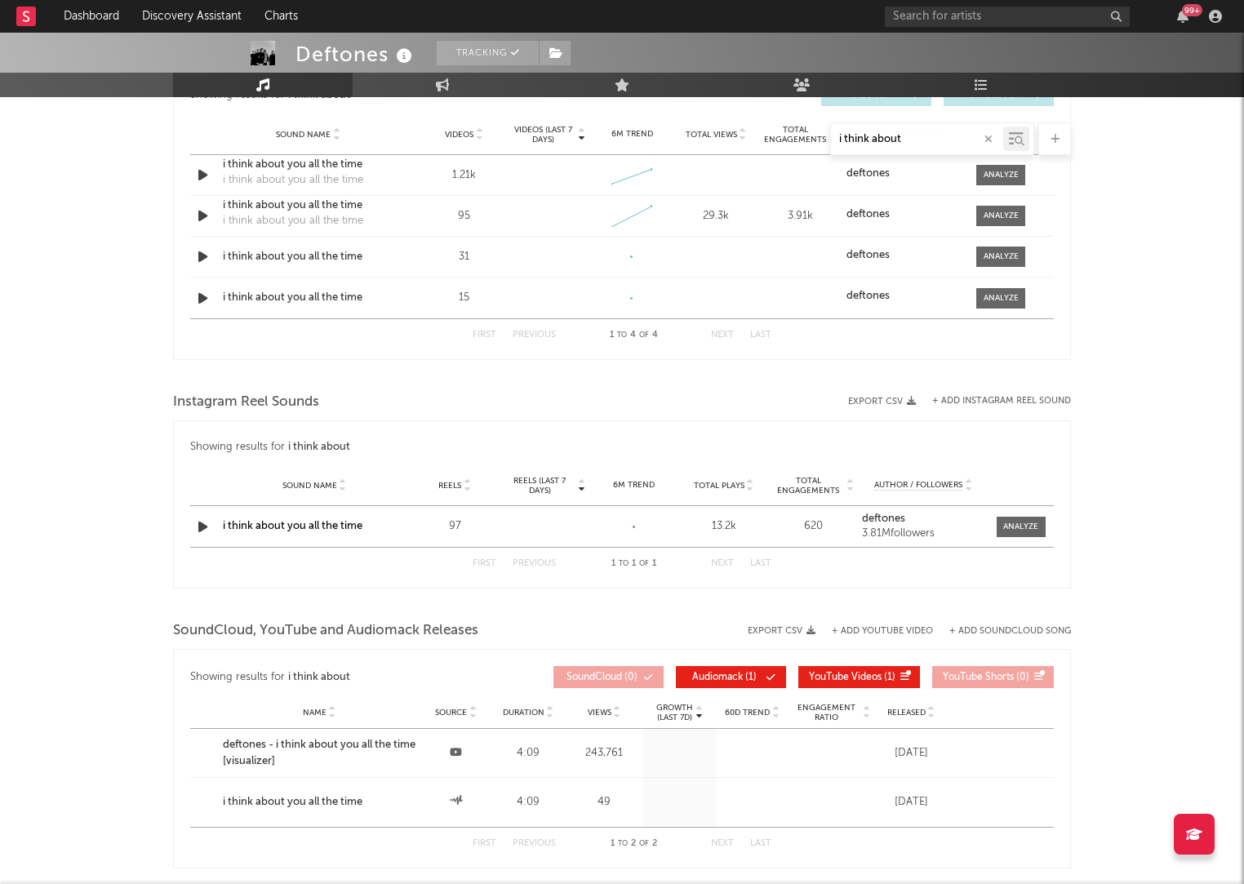
type input "i think about"
click at [305, 525] on link "i think about you all the time" at bounding box center [293, 526] width 140 height 11
click at [1029, 530] on div at bounding box center [1020, 527] width 35 height 12
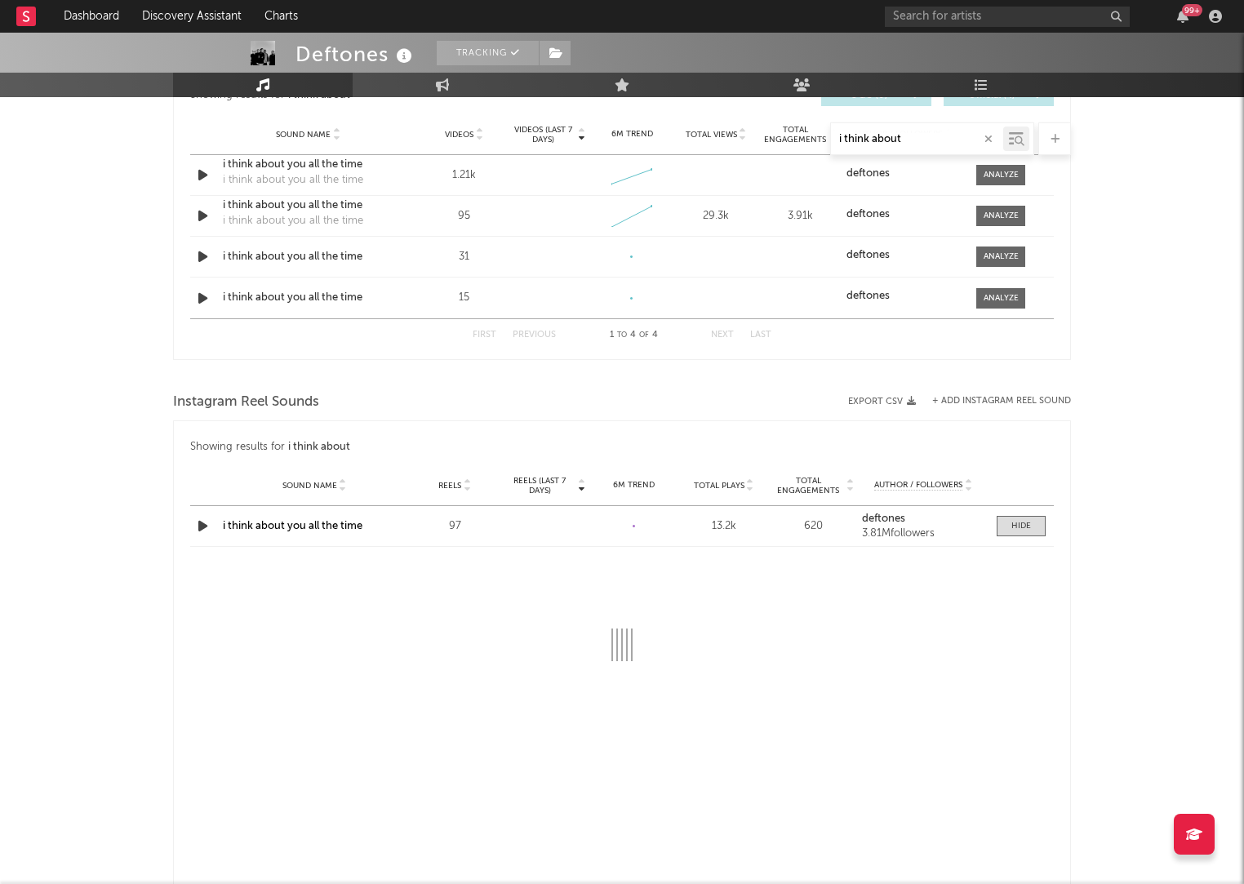
select select "1w"
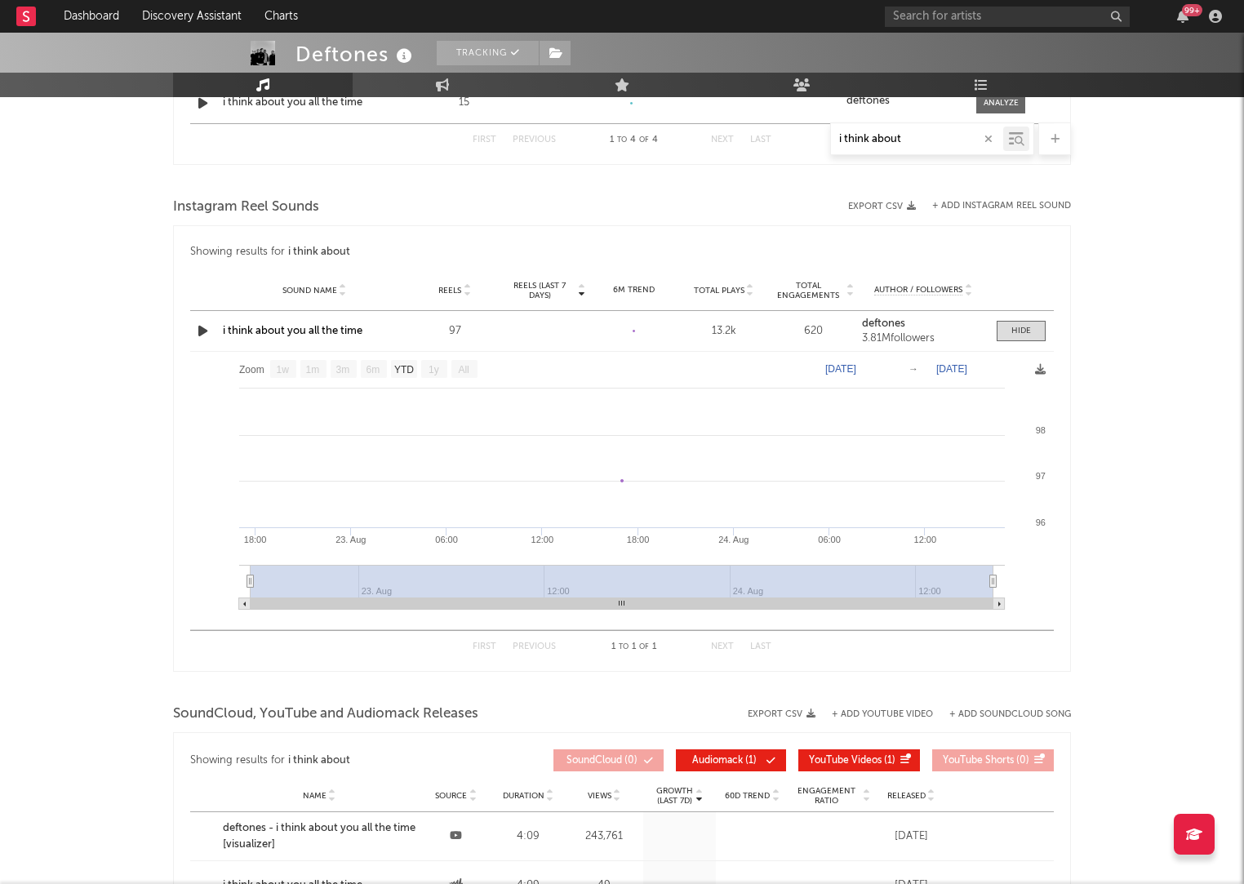
scroll to position [1223, 0]
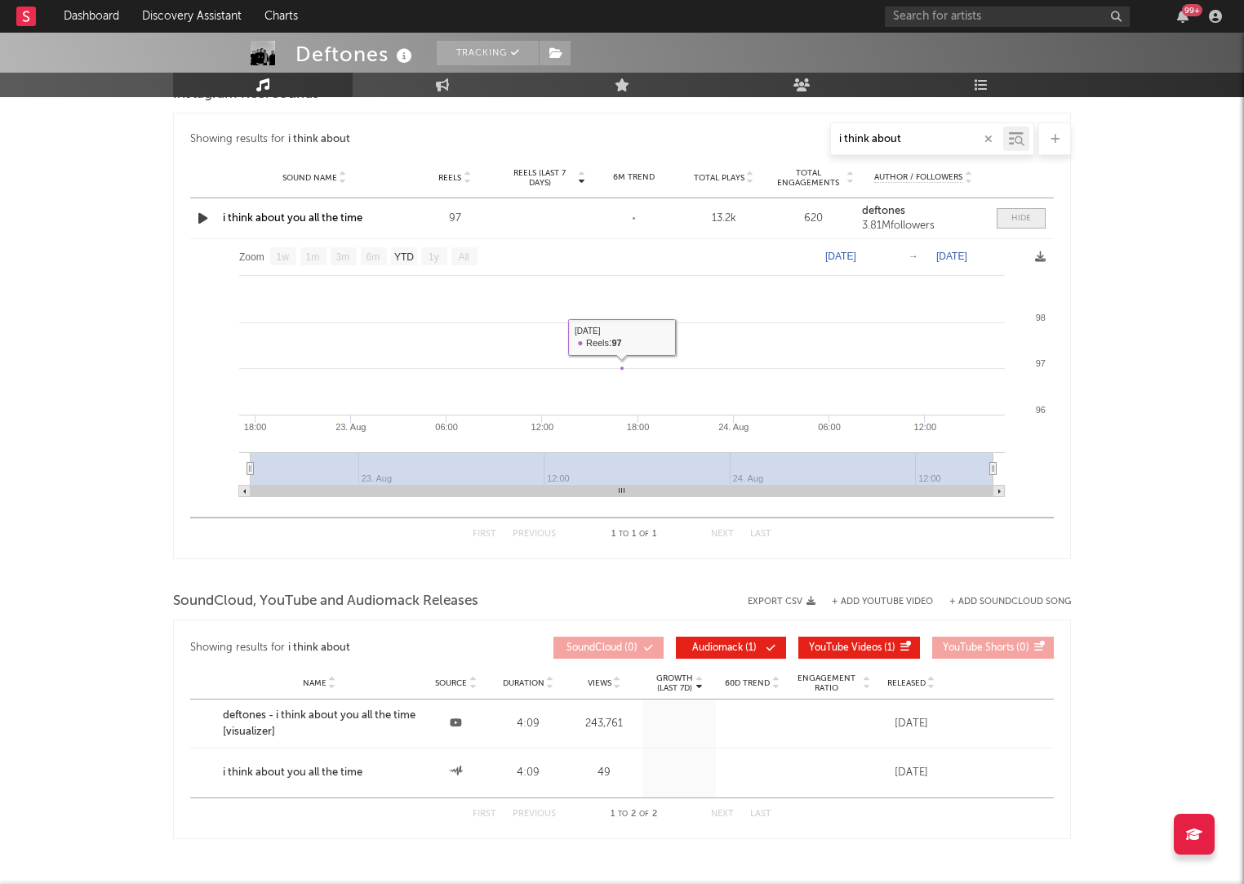
click at [1024, 214] on div at bounding box center [1022, 218] width 20 height 12
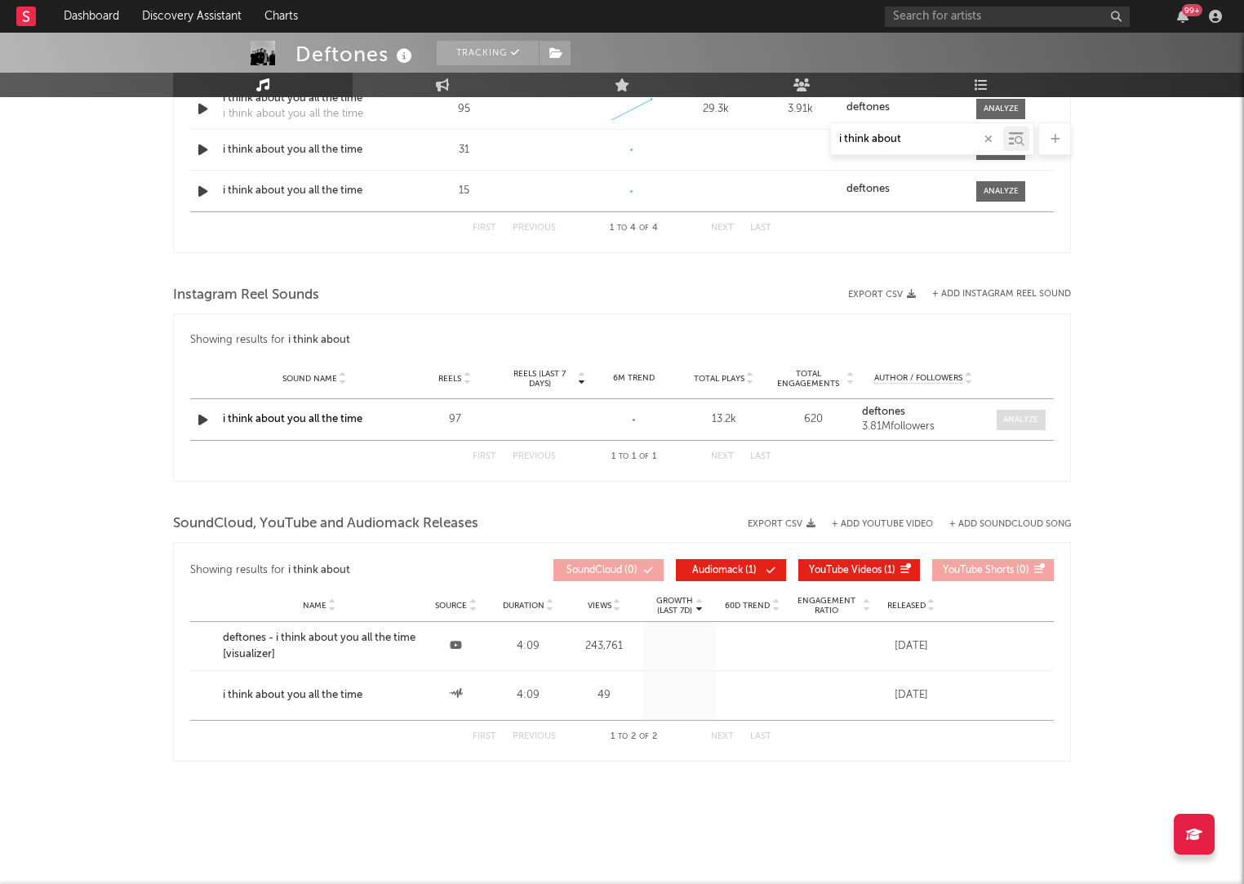
scroll to position [1022, 0]
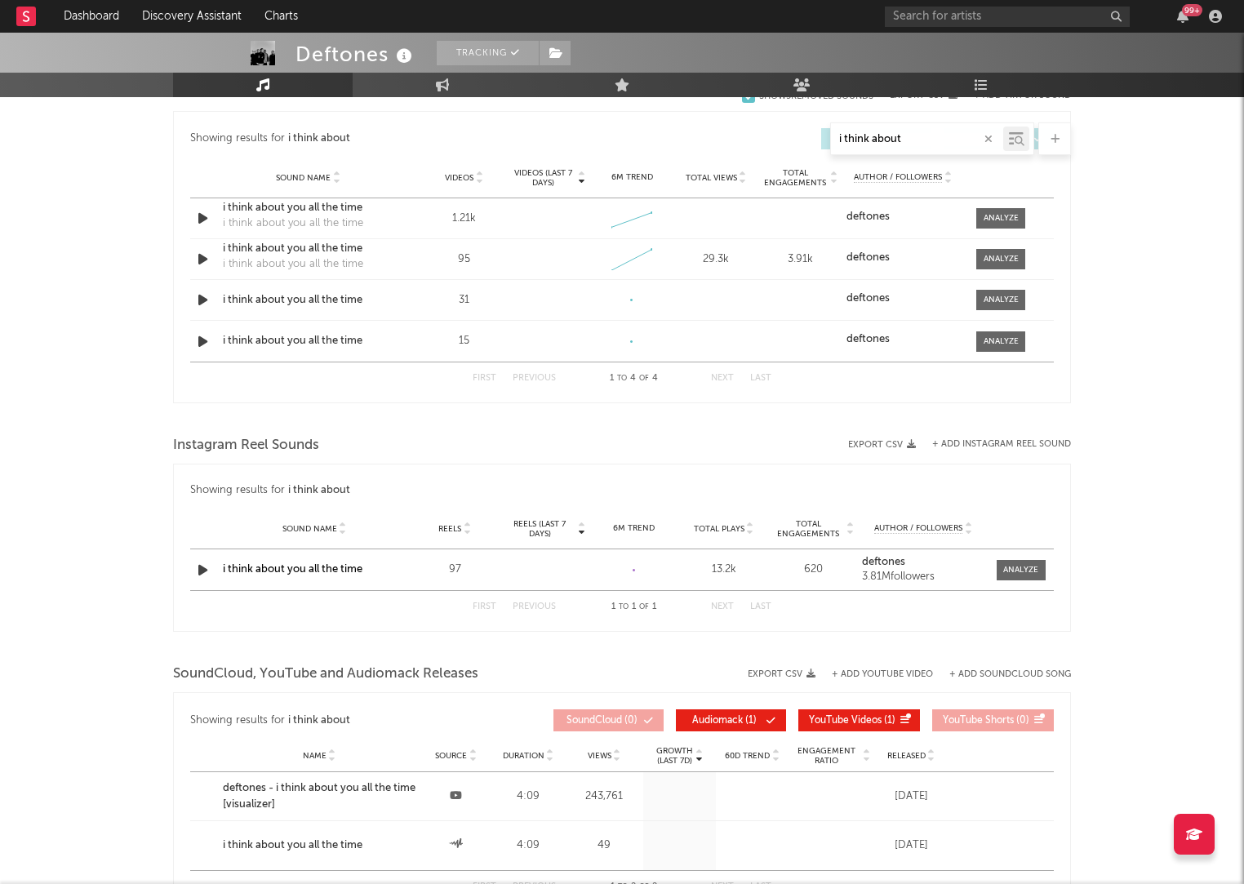
scroll to position [871, 0]
click at [897, 140] on input "i think about" at bounding box center [917, 139] width 172 height 13
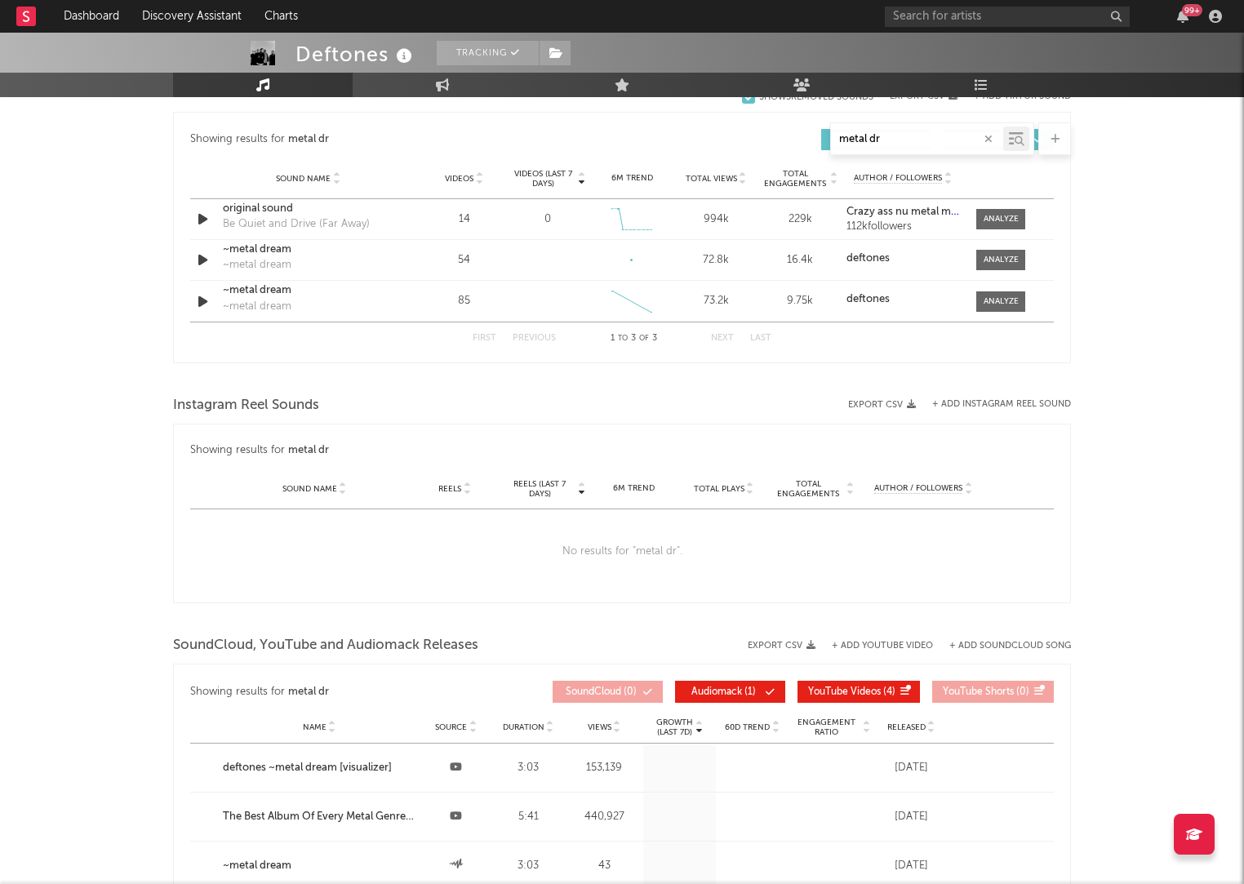
click at [848, 139] on input "metal dr" at bounding box center [917, 139] width 172 height 13
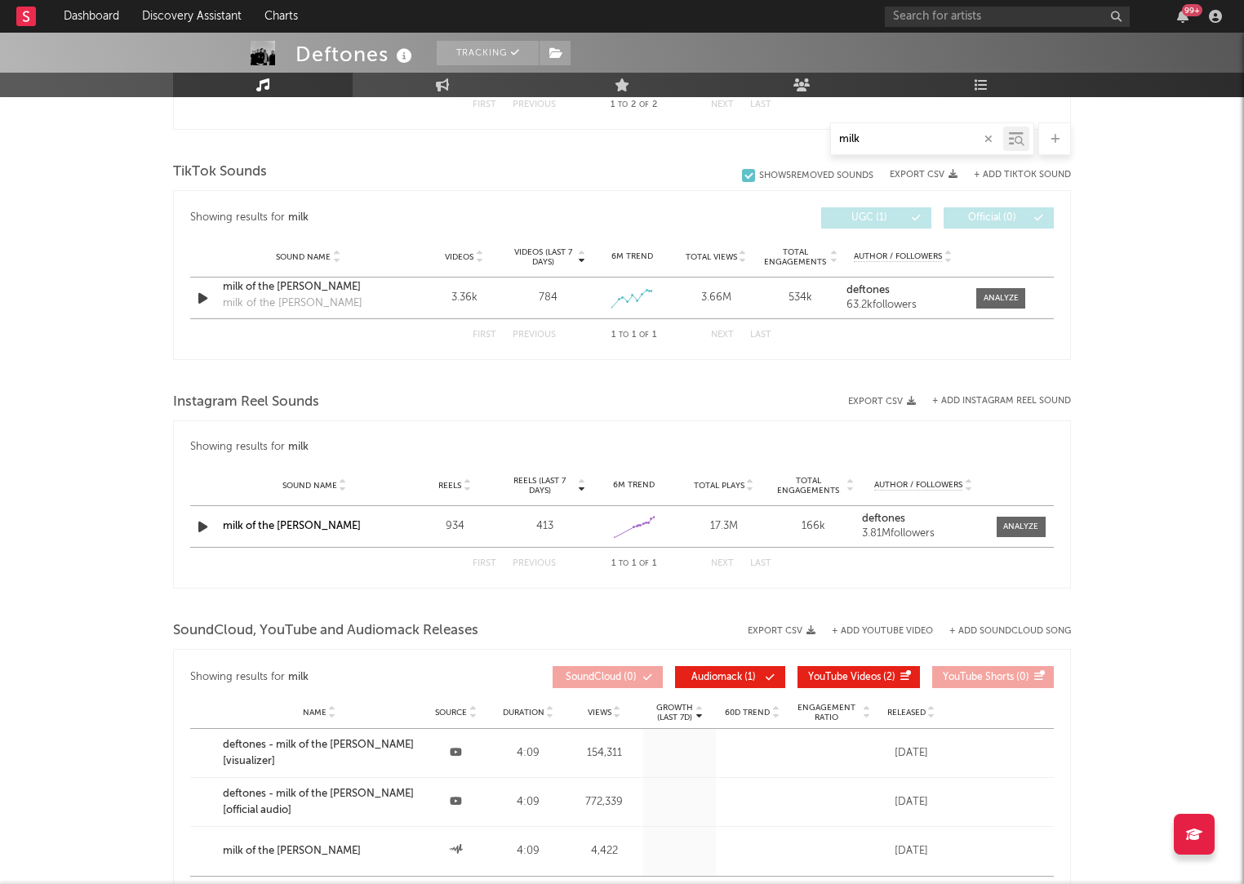
scroll to position [844, 0]
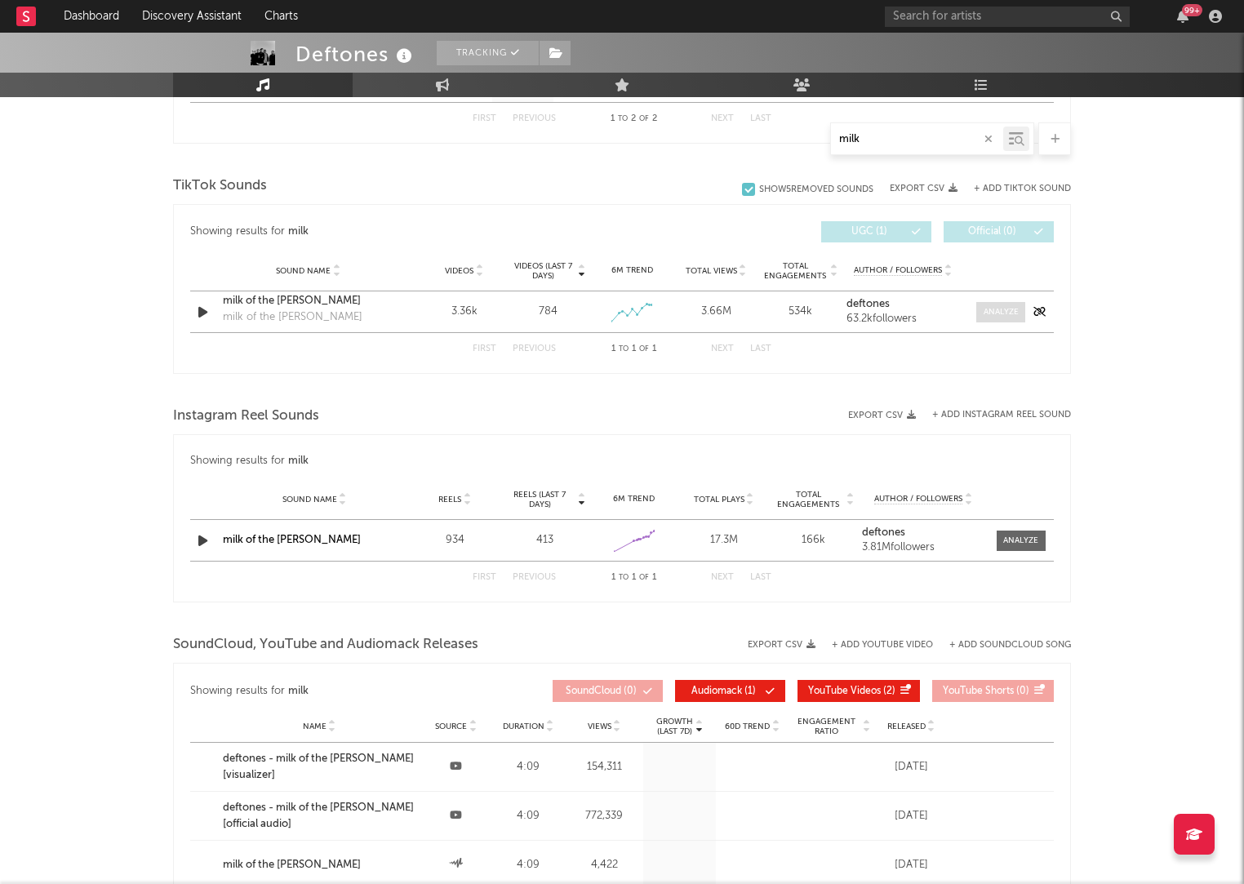
type input "milk"
click at [990, 314] on div at bounding box center [1001, 312] width 35 height 12
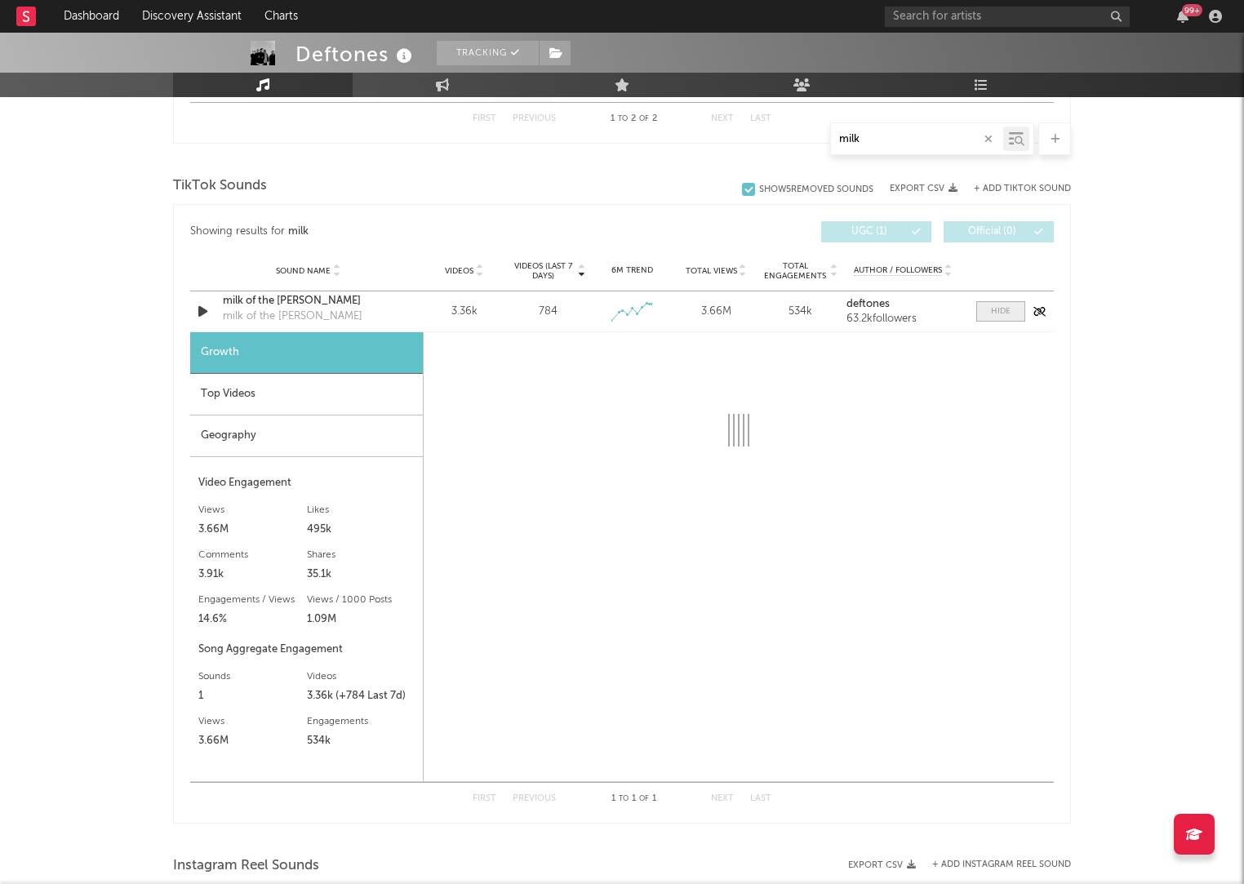
select select "1w"
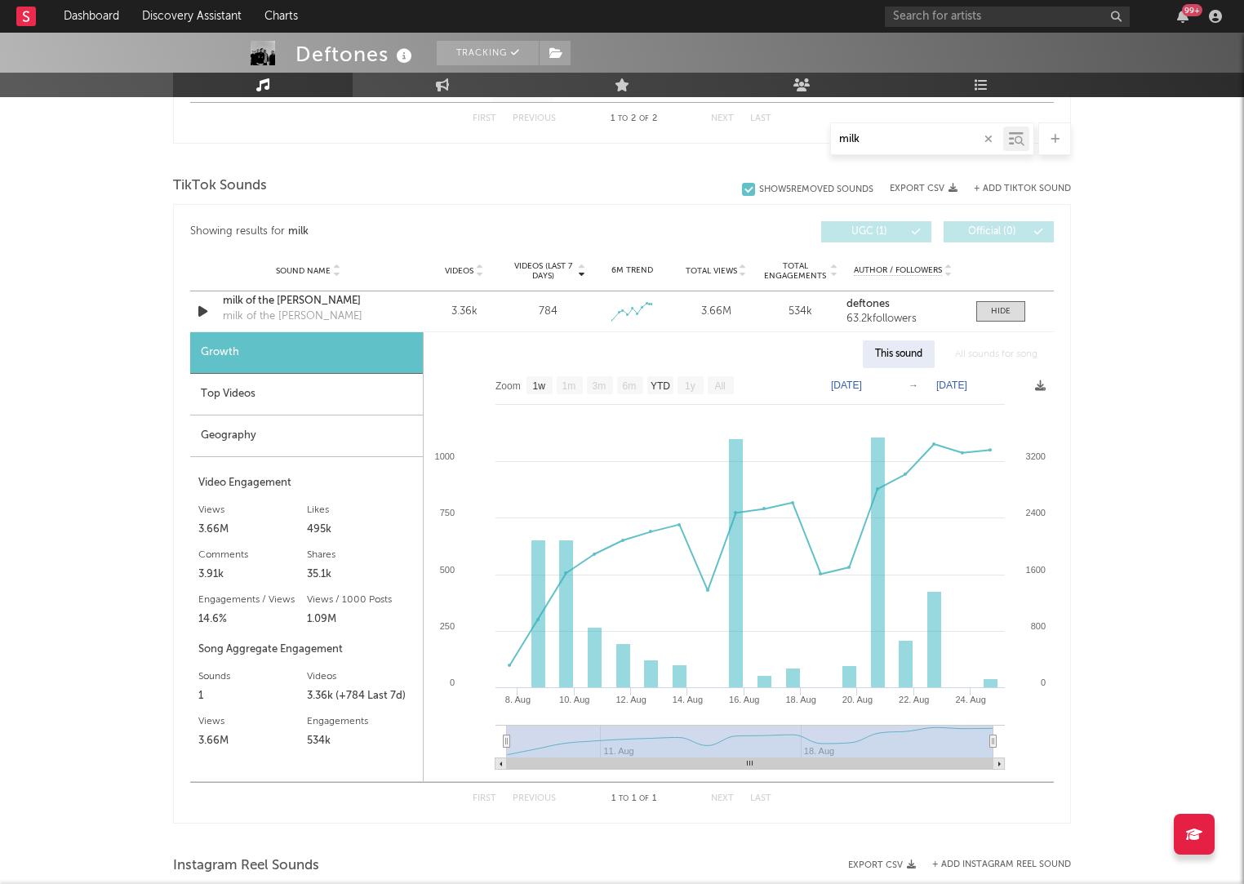
click at [913, 143] on input "milk" at bounding box center [917, 139] width 172 height 13
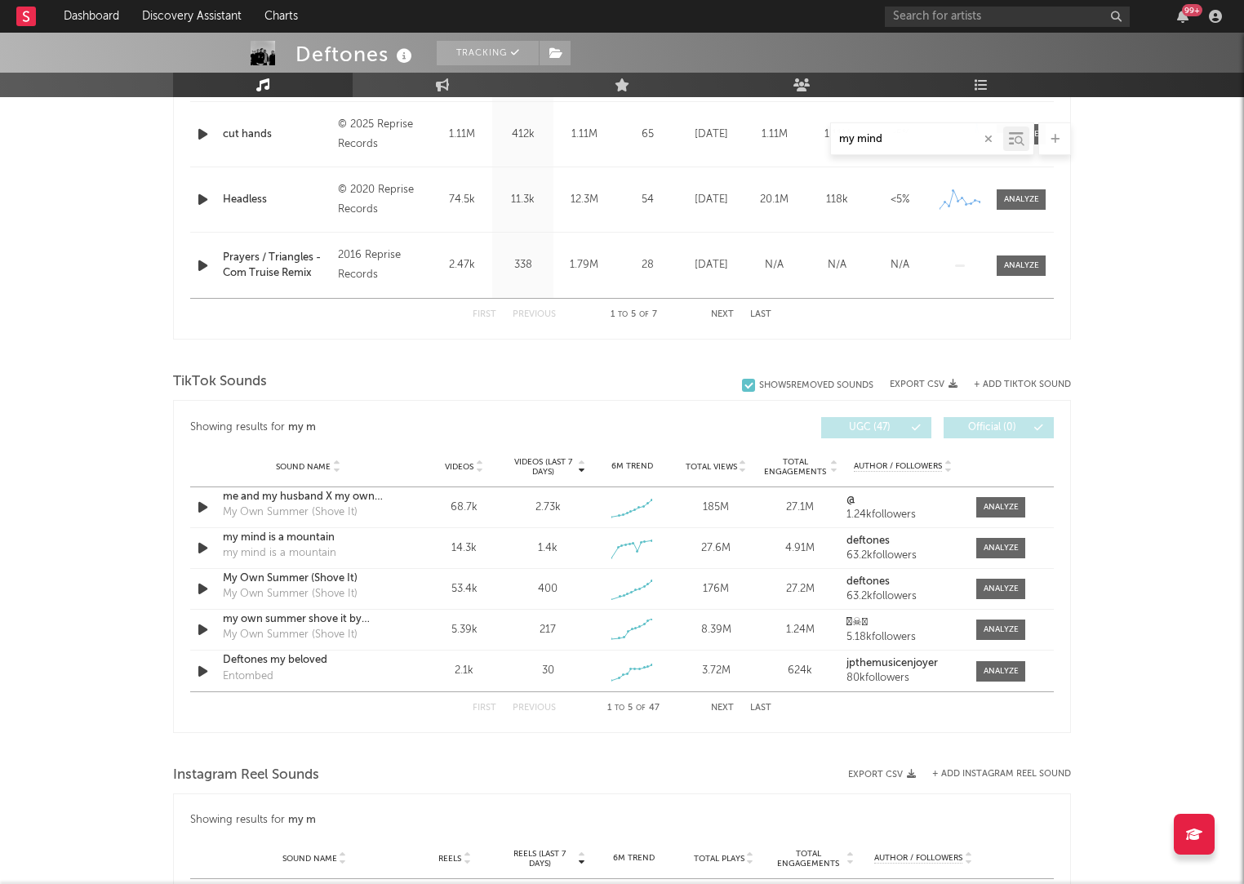
scroll to position [845, 0]
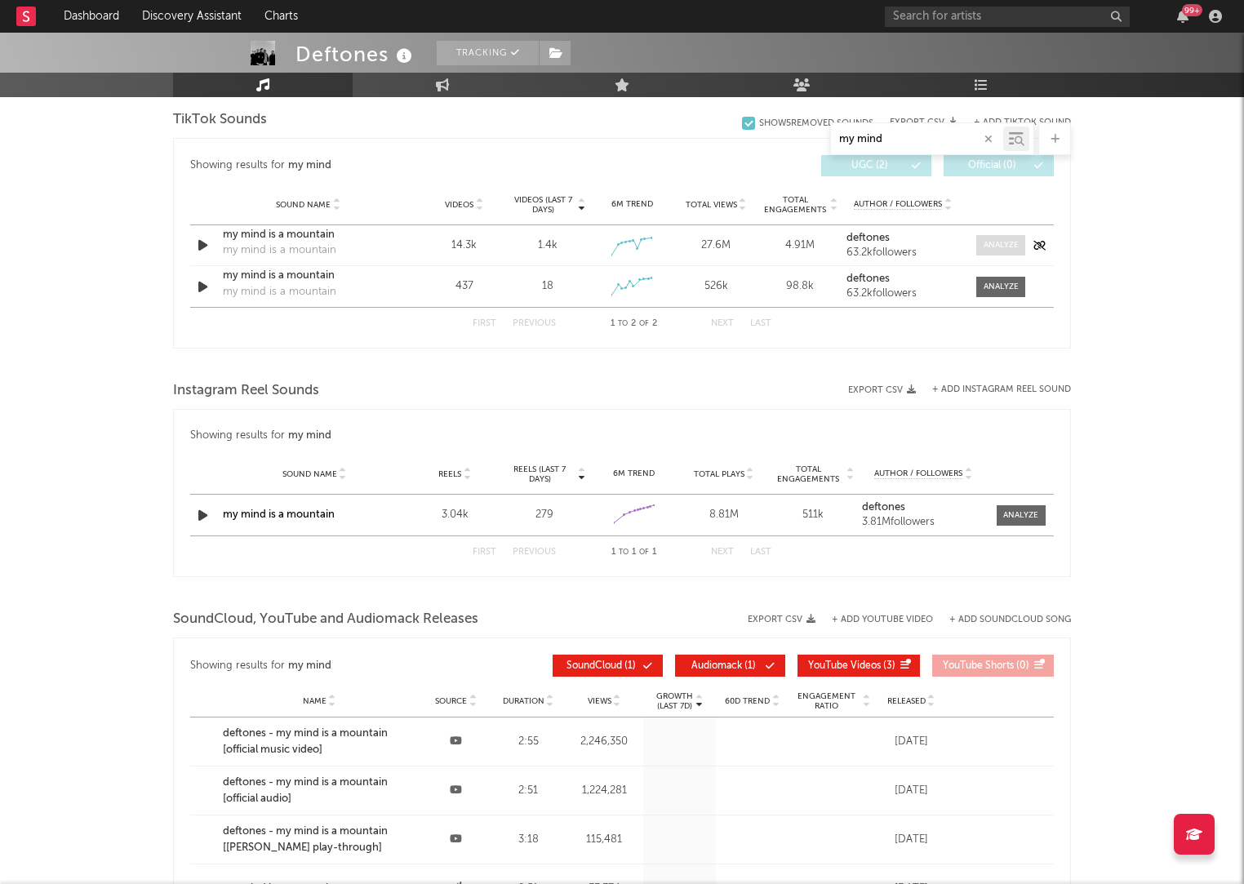
type input "my mind"
click at [1008, 238] on span at bounding box center [1001, 245] width 49 height 20
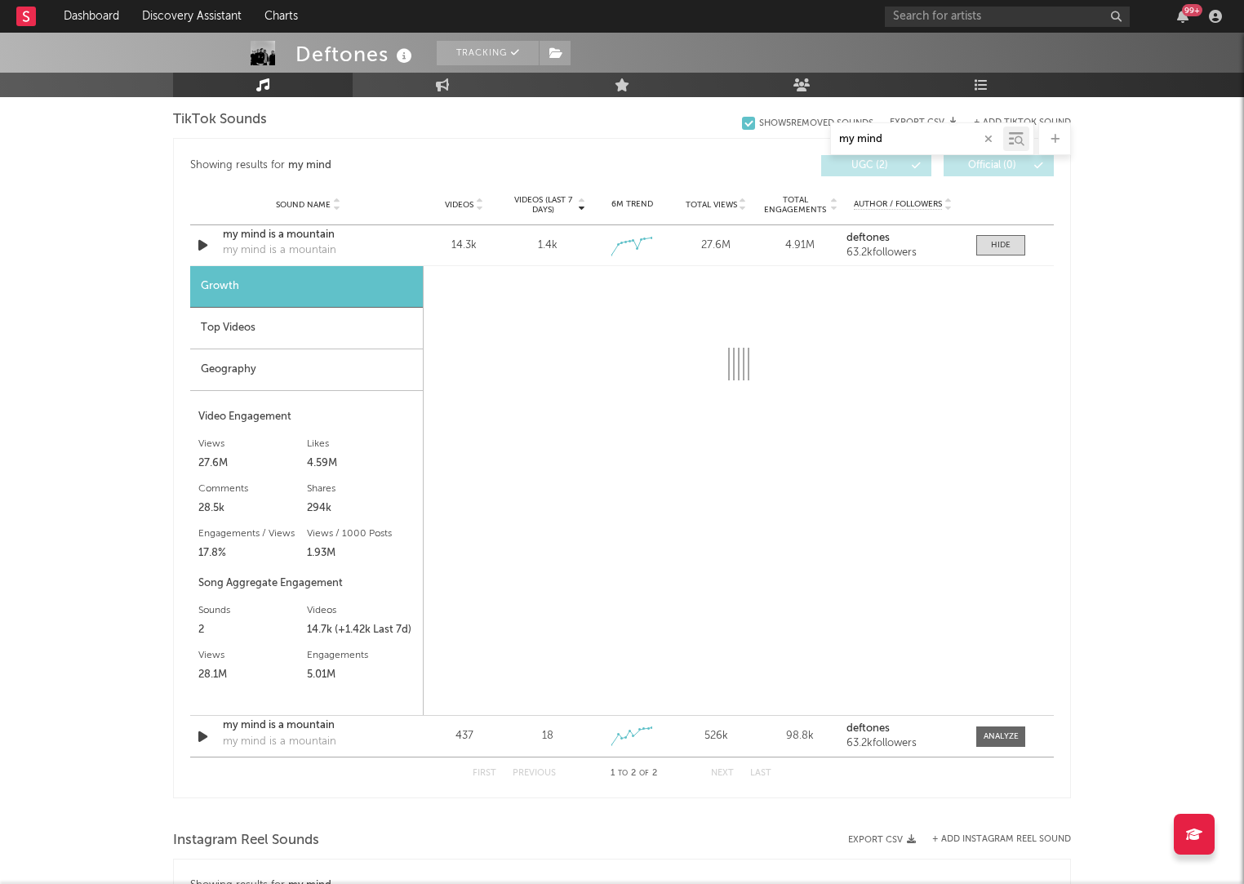
select select "1w"
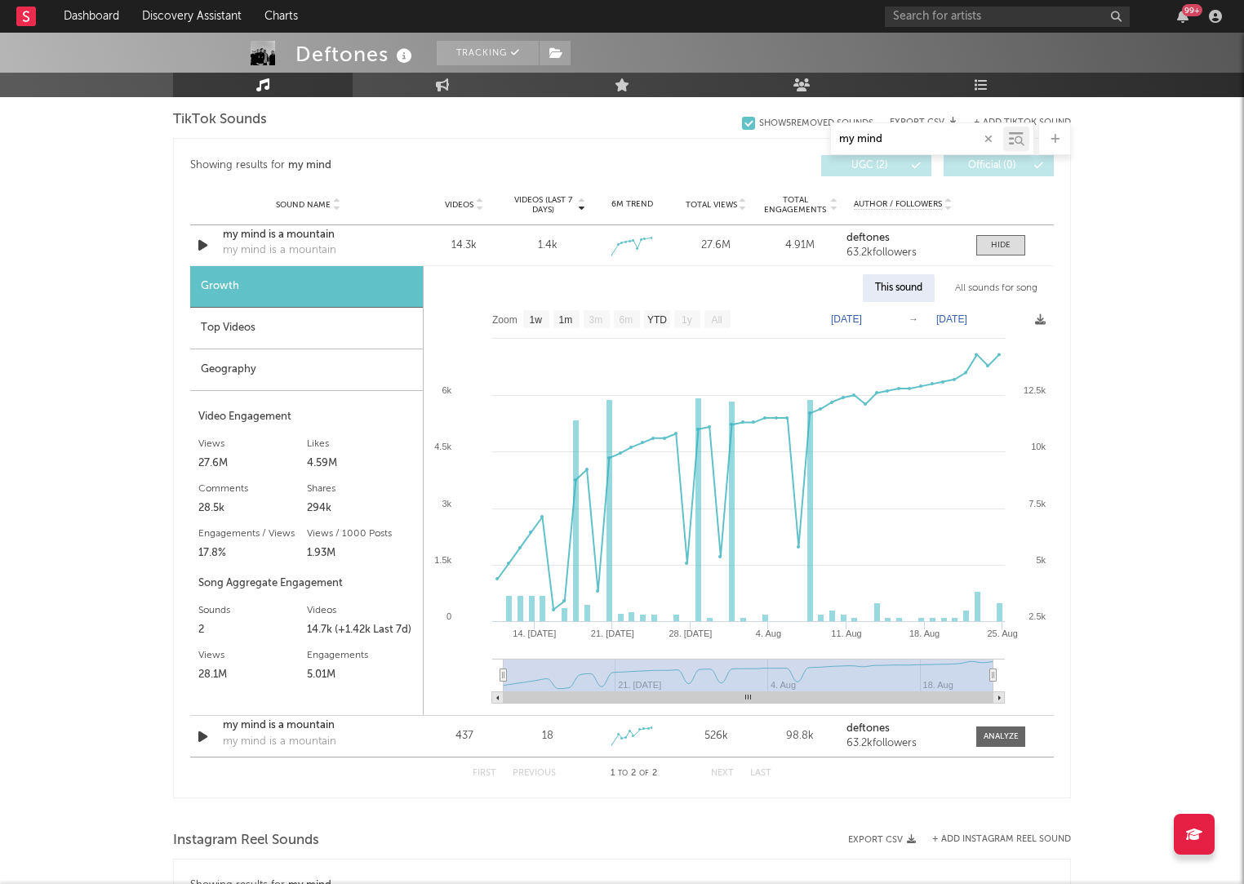
click at [882, 134] on input "my mind" at bounding box center [917, 139] width 172 height 13
type input "milk"
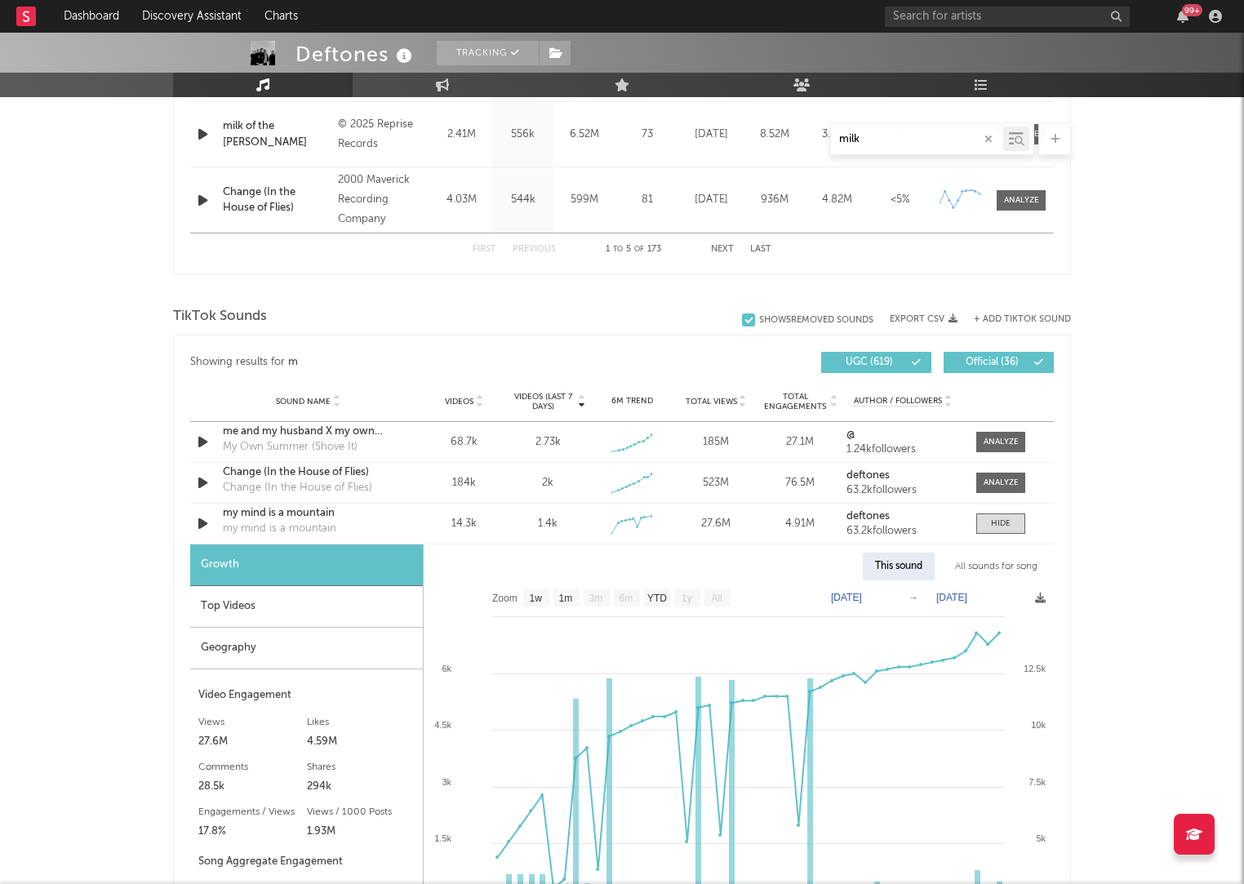
select select "1w"
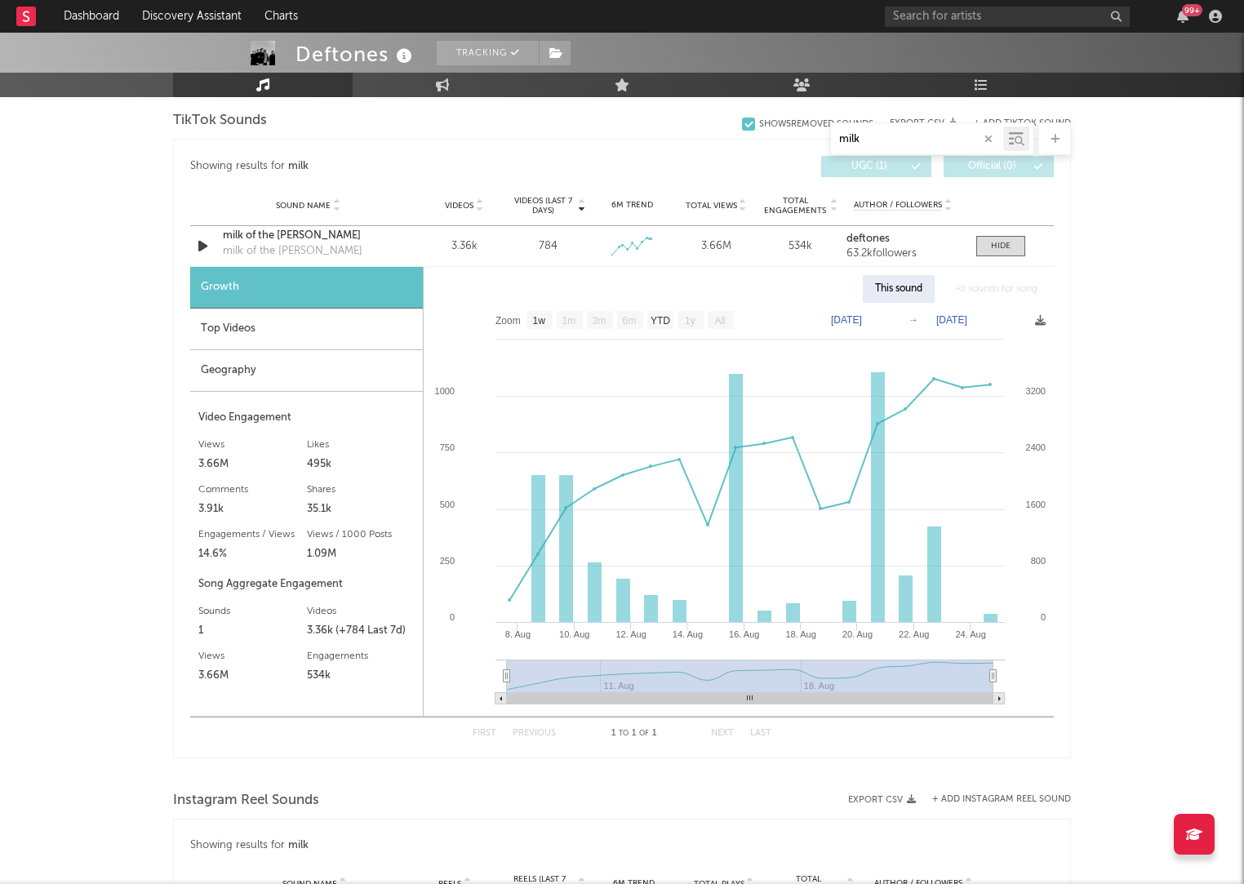
scroll to position [844, 0]
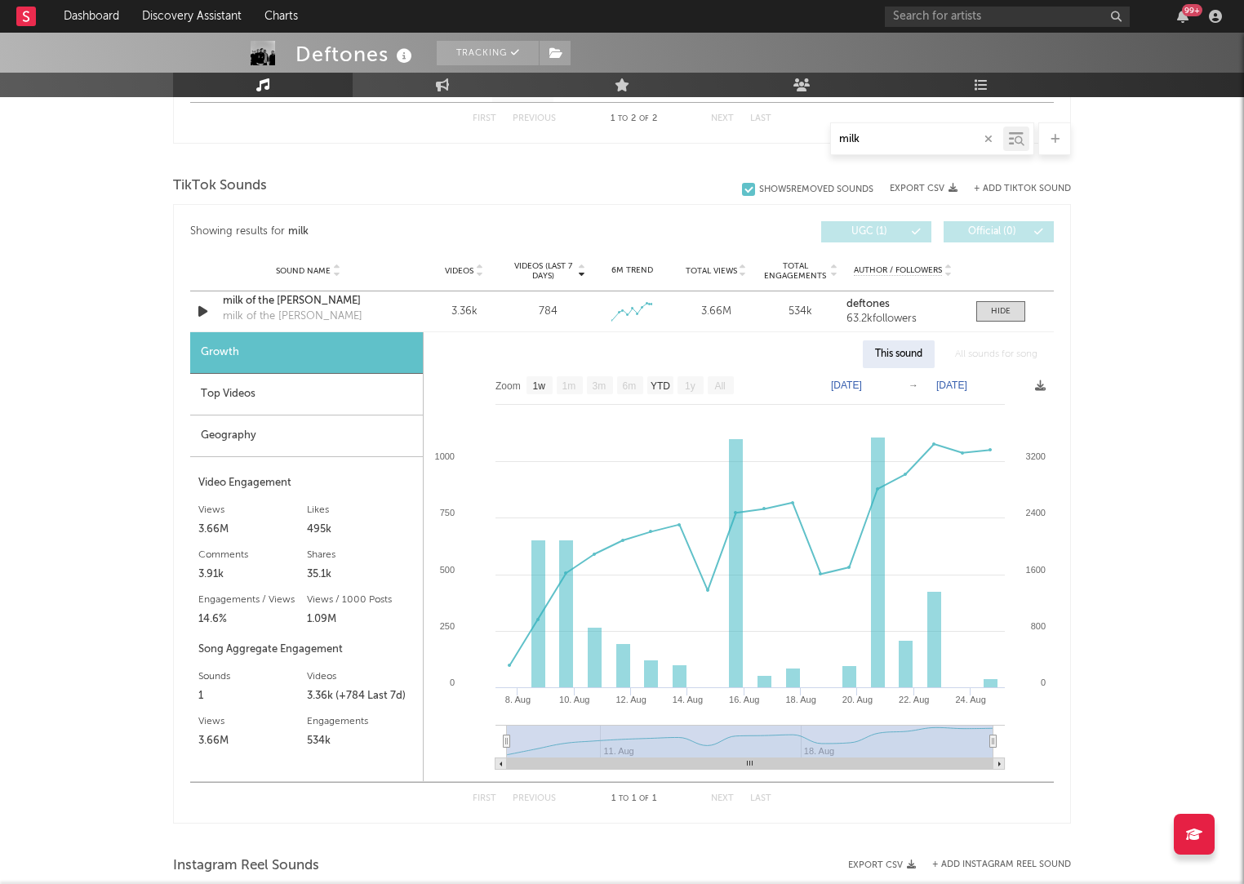
type input "milk"
click at [972, 360] on div "All sounds for song" at bounding box center [996, 354] width 107 height 28
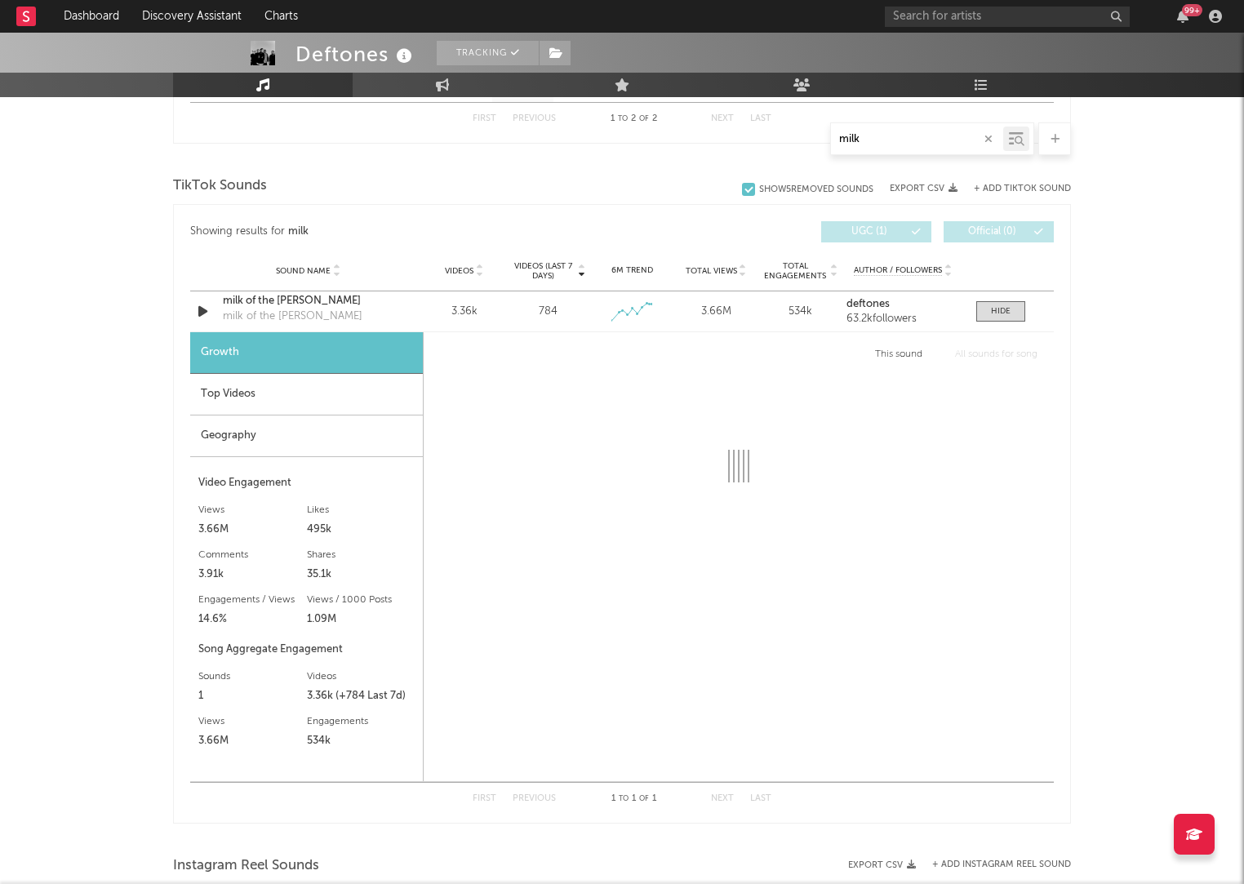
select select "1w"
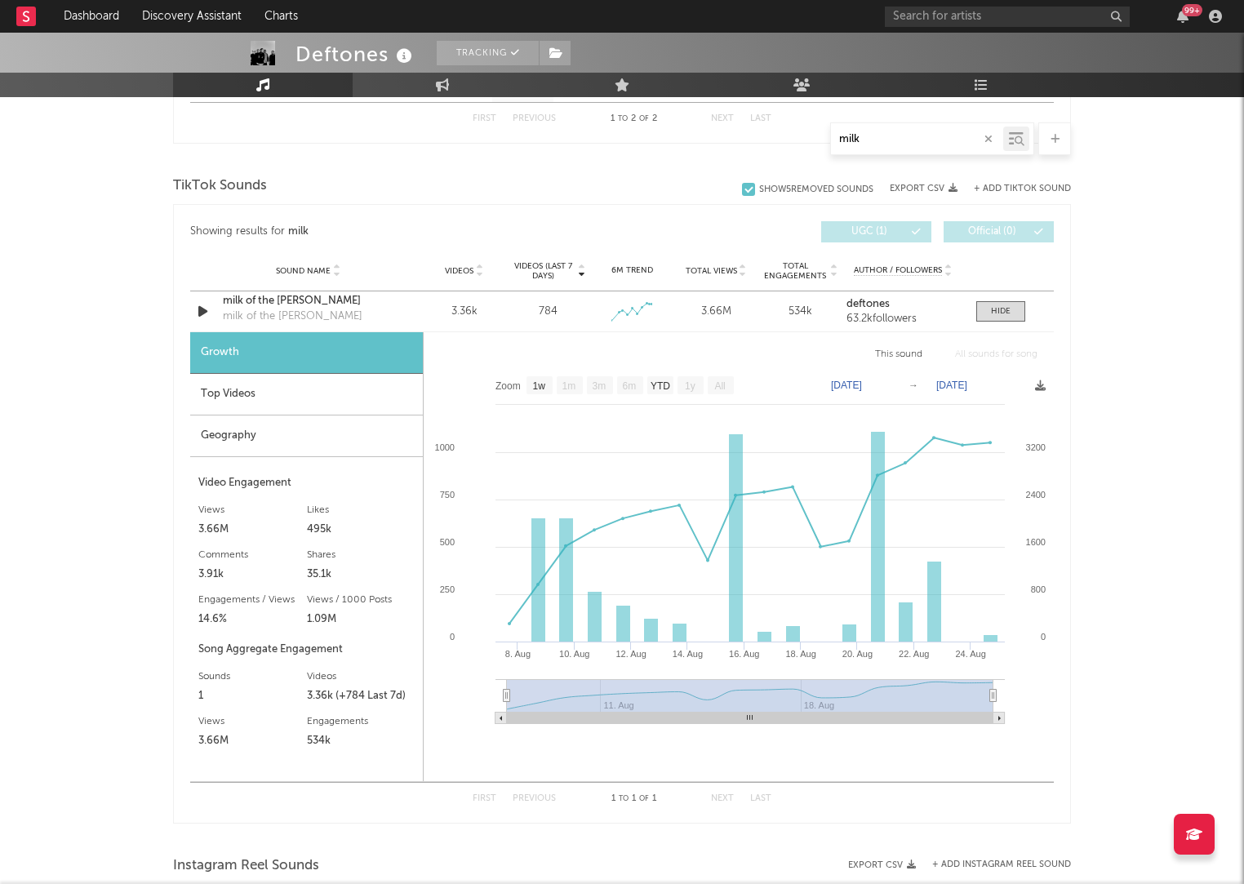
click at [879, 140] on input "milk" at bounding box center [917, 139] width 172 height 13
type input "my mind"
select select "1w"
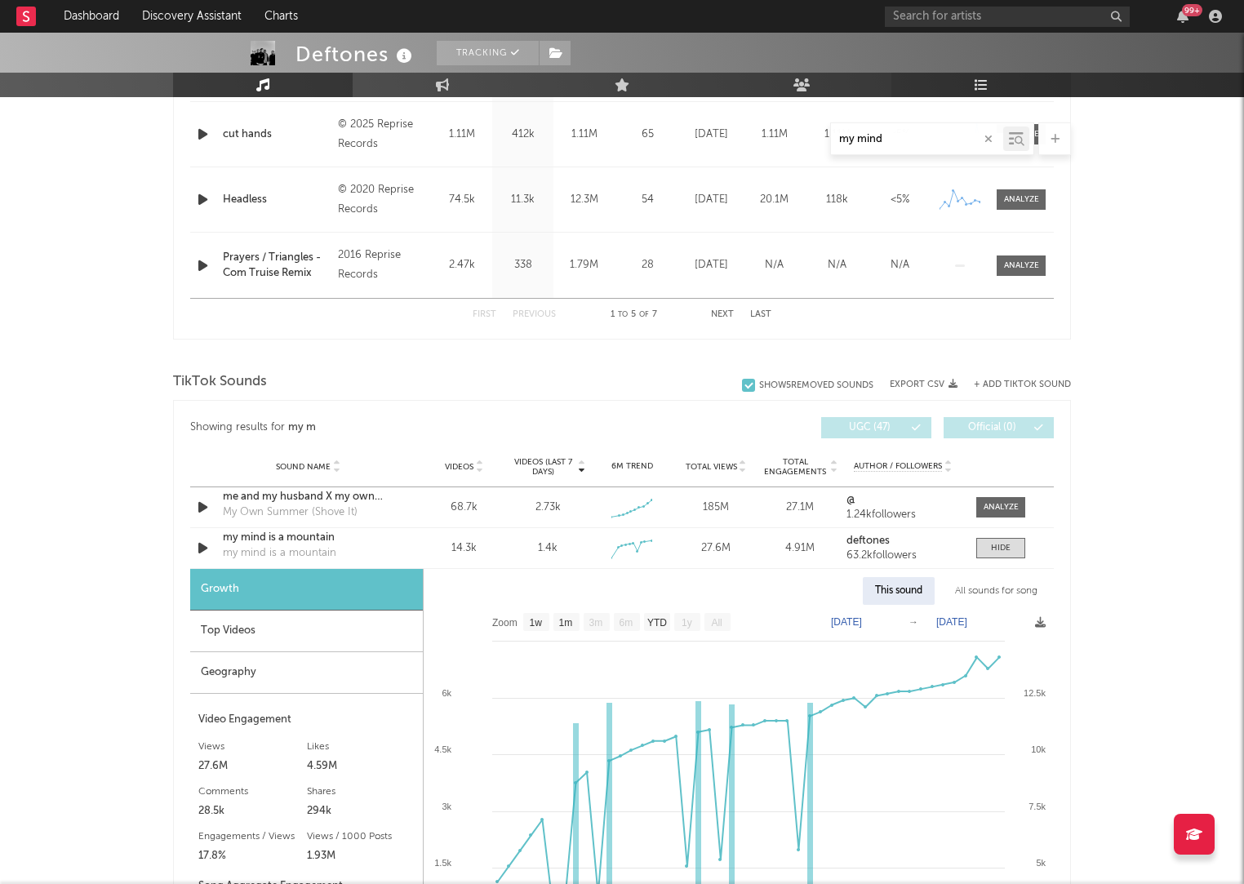
scroll to position [845, 0]
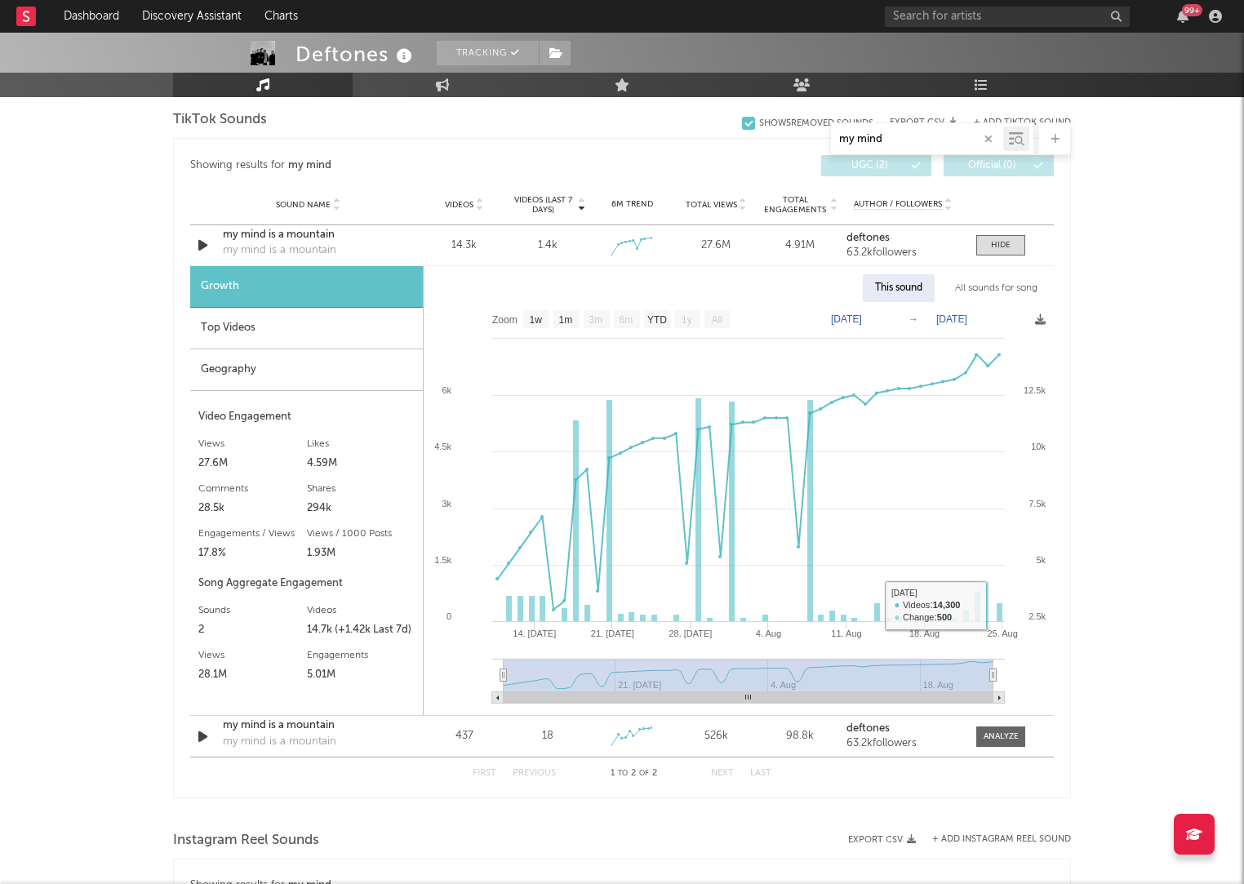
type input "my mind"
click at [1021, 284] on div "All sounds for song" at bounding box center [996, 288] width 107 height 28
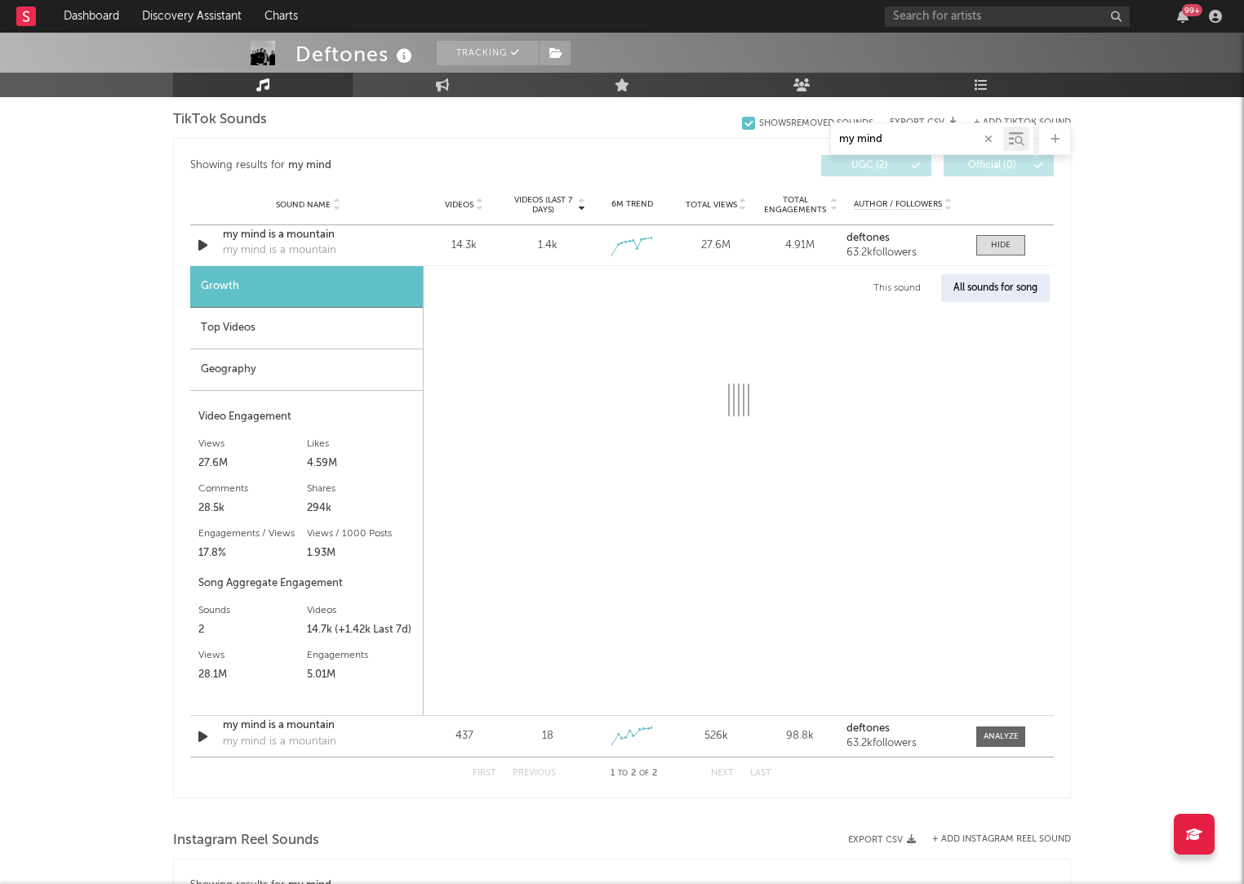
select select "1w"
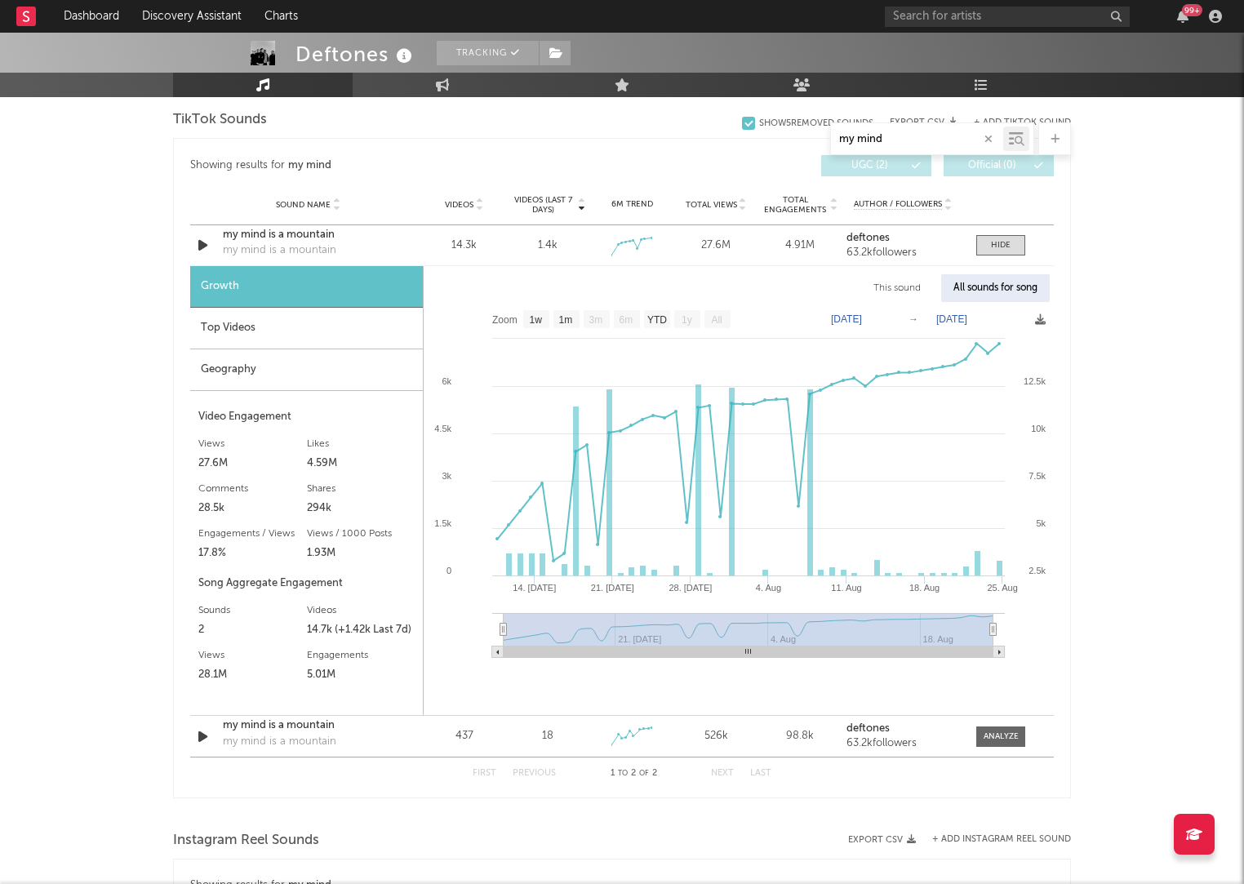
click at [1115, 421] on div "Deftones Tracking United States | Hard Rock Edit Tracking Email Alerts Off Benc…" at bounding box center [622, 382] width 1244 height 2389
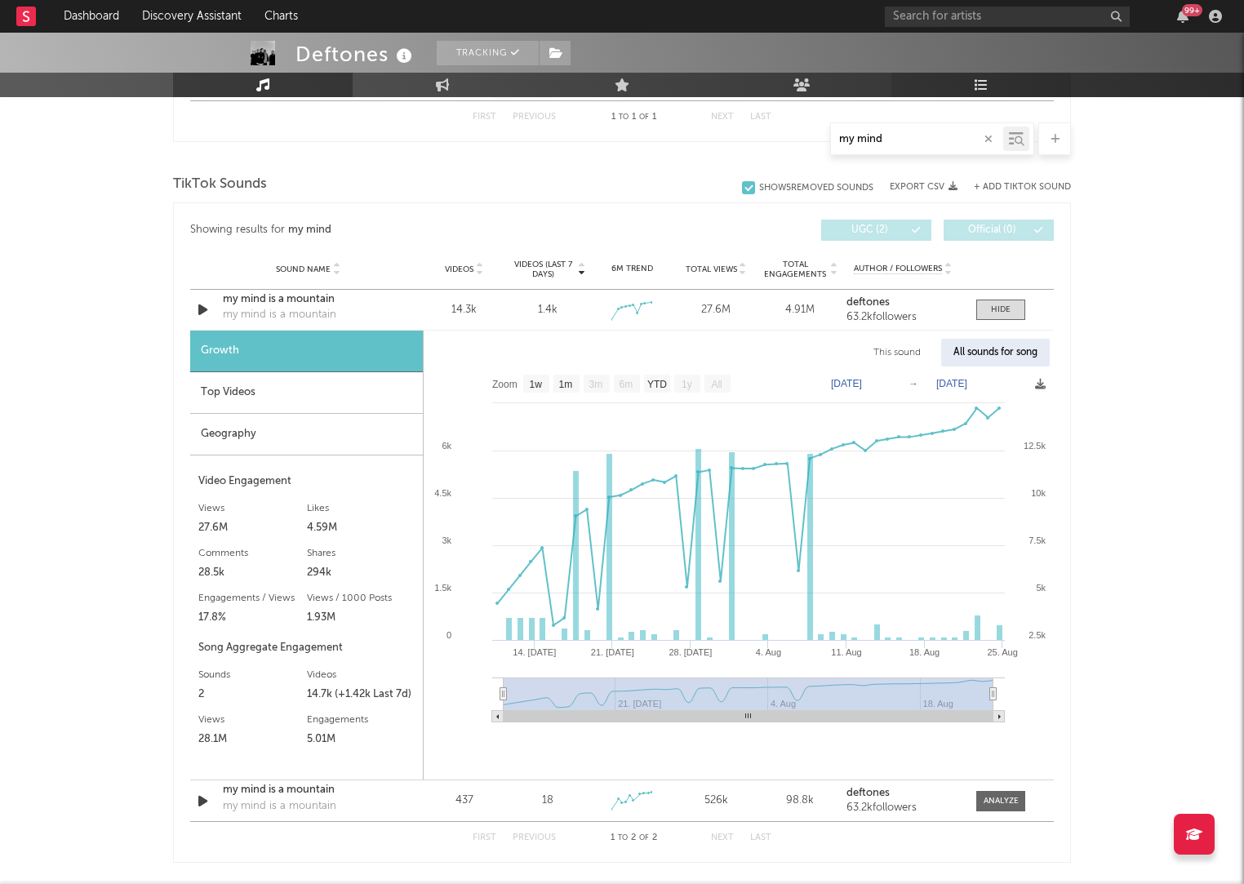
scroll to position [768, 0]
